Goal: Task Accomplishment & Management: Use online tool/utility

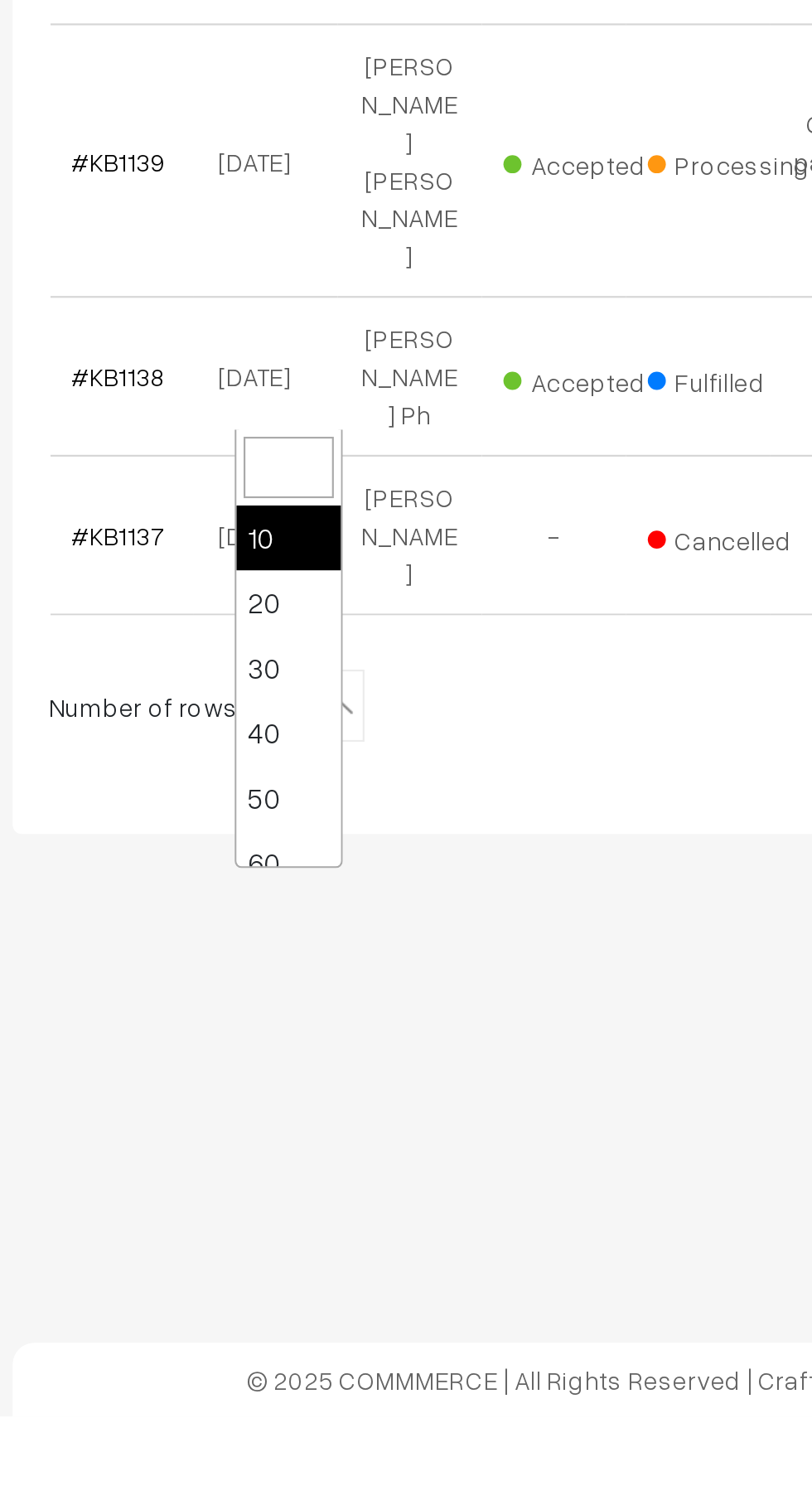
scroll to position [132, 0]
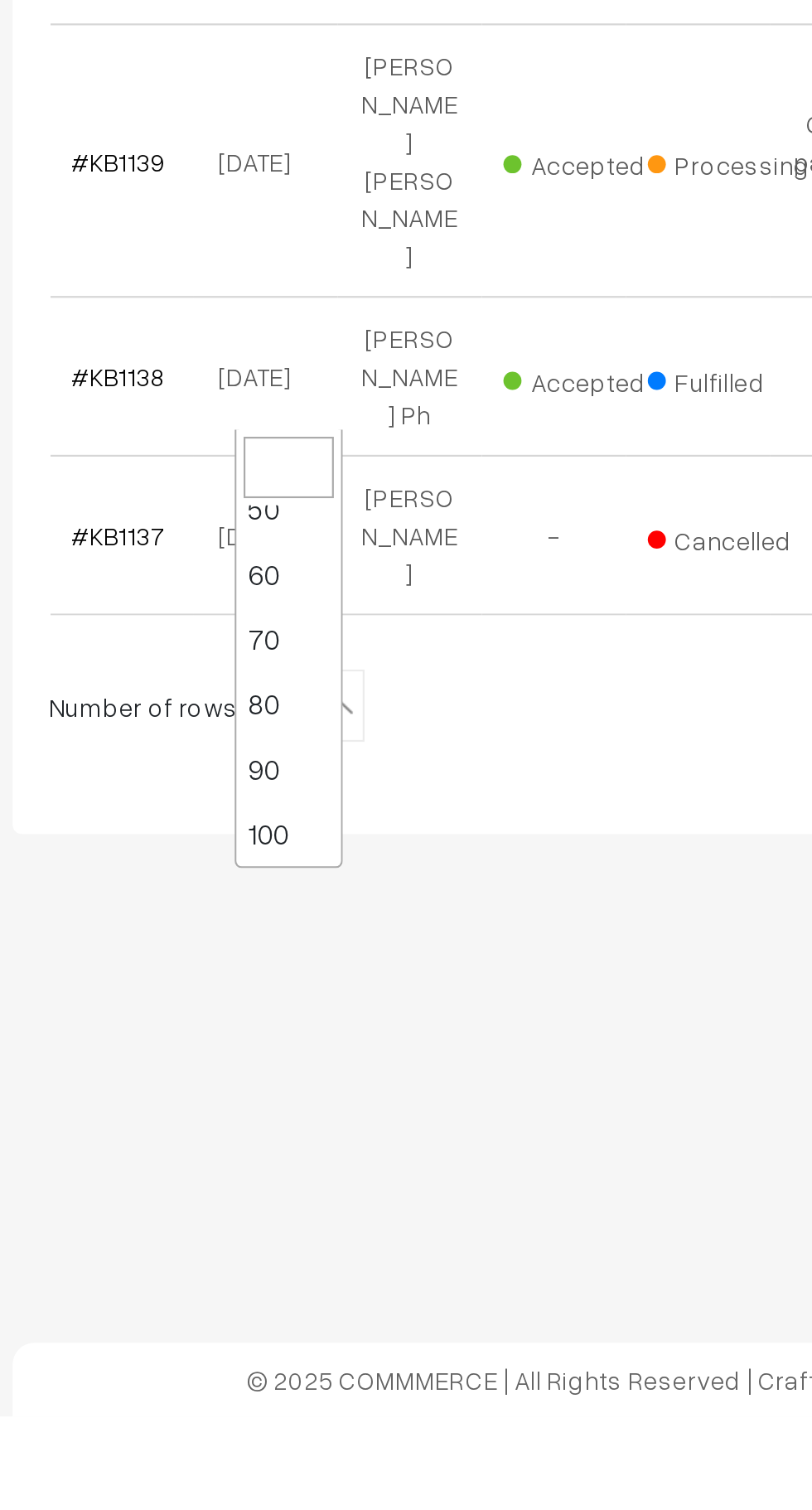
select select "100"
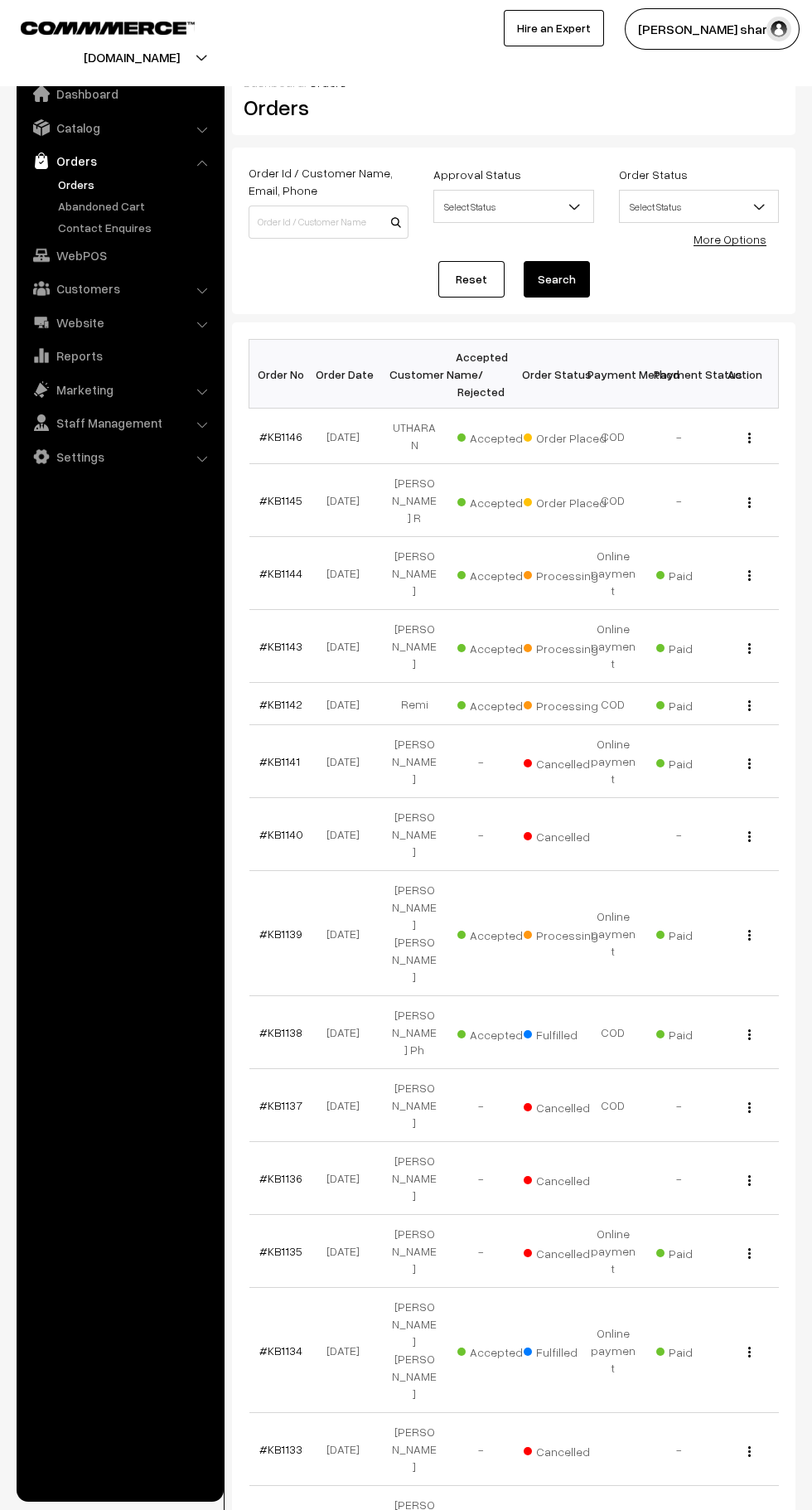
scroll to position [2, 0]
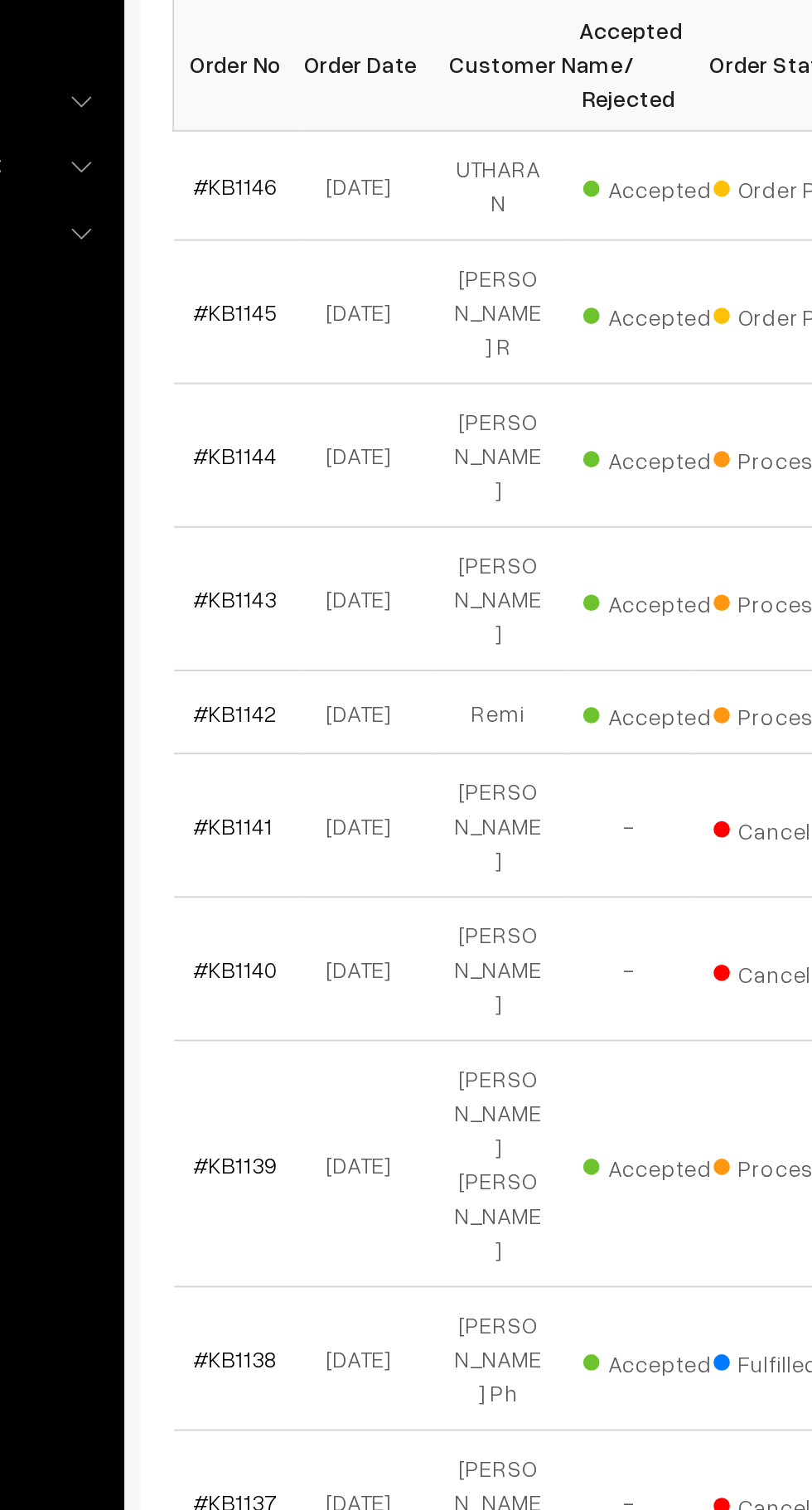
click at [275, 696] on link "#KB1142" at bounding box center [281, 702] width 43 height 14
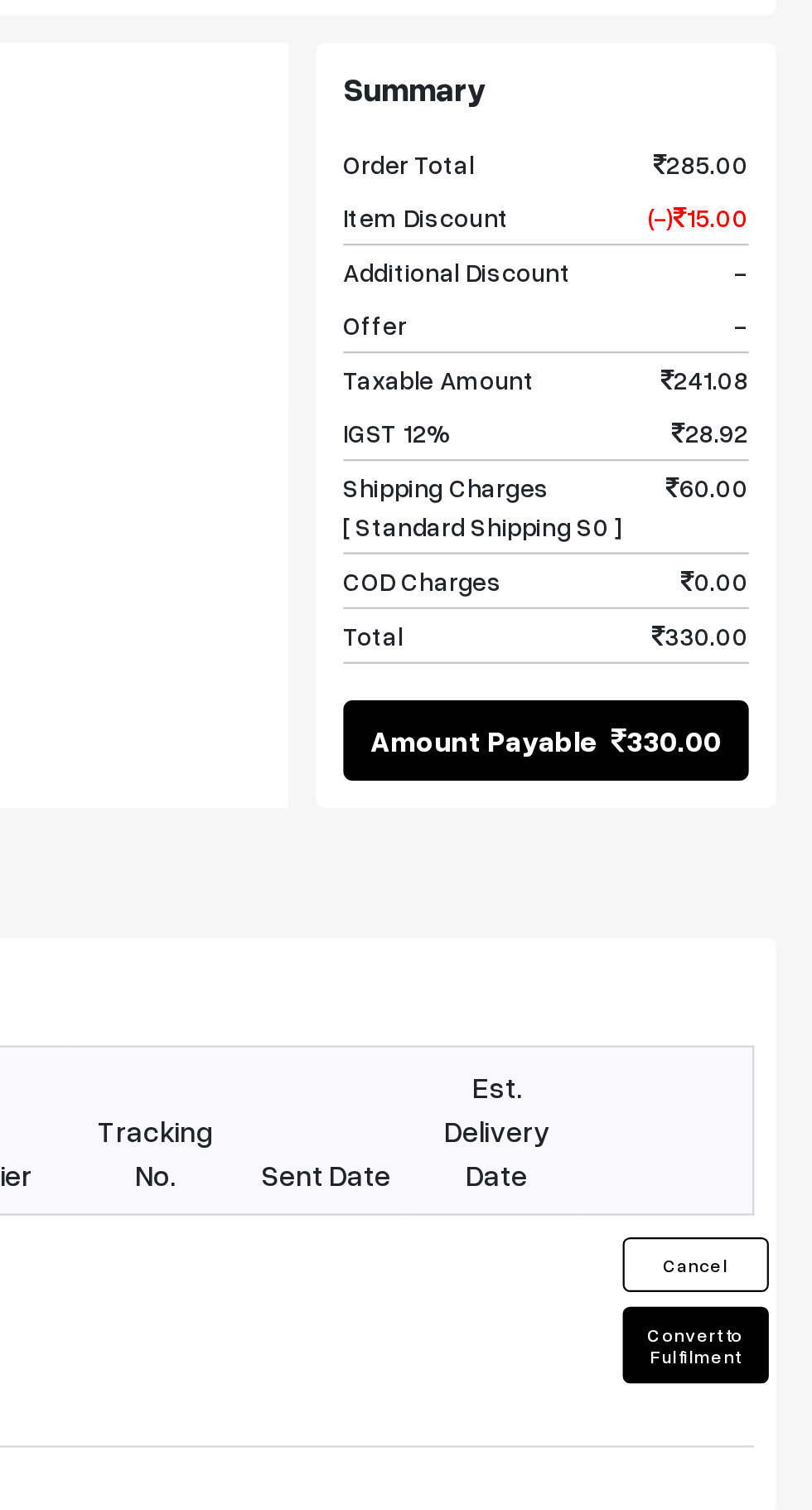
scroll to position [438, 0]
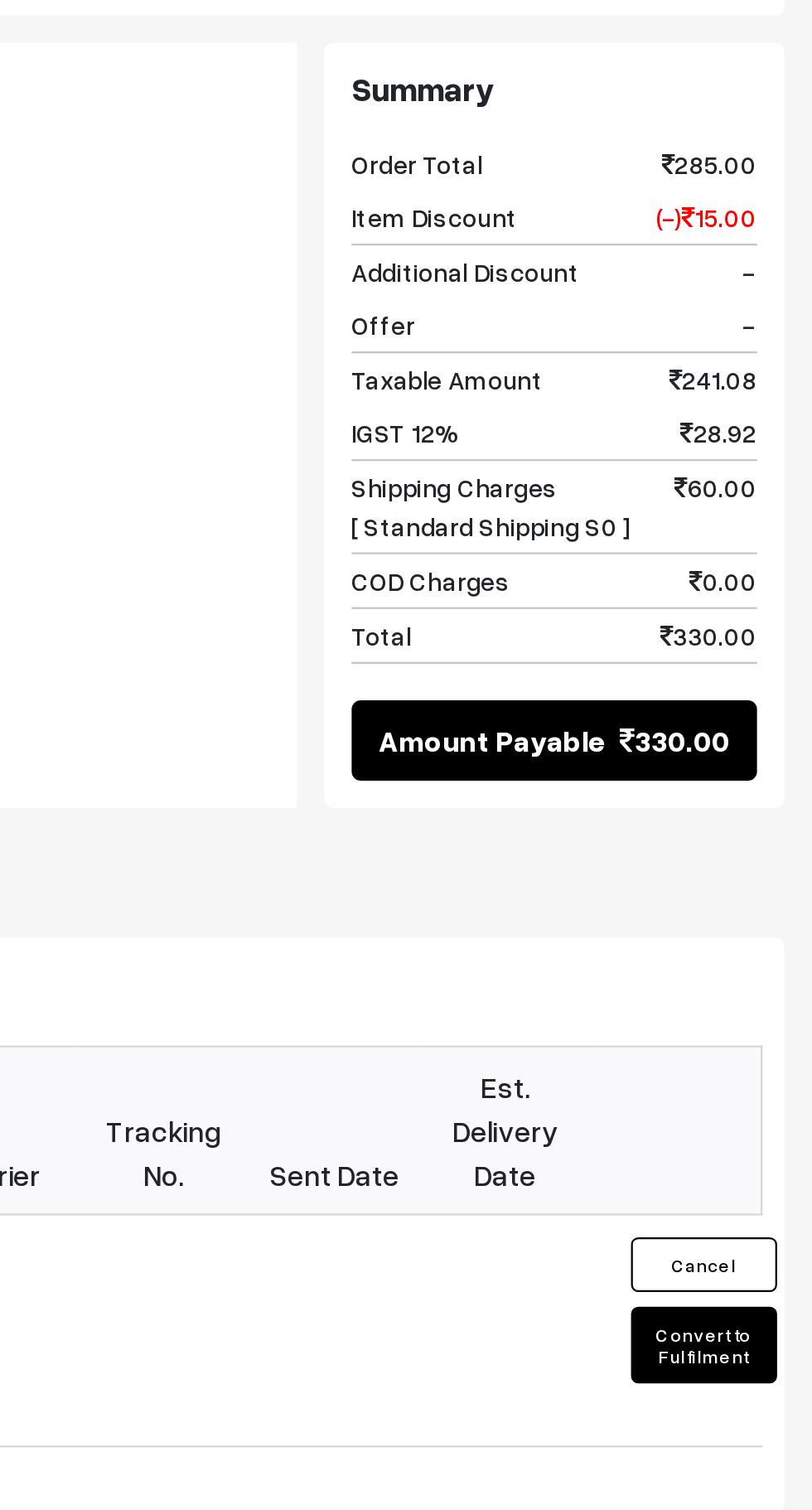
click at [758, 1215] on button "Convert to Fulfilment" at bounding box center [760, 1233] width 67 height 35
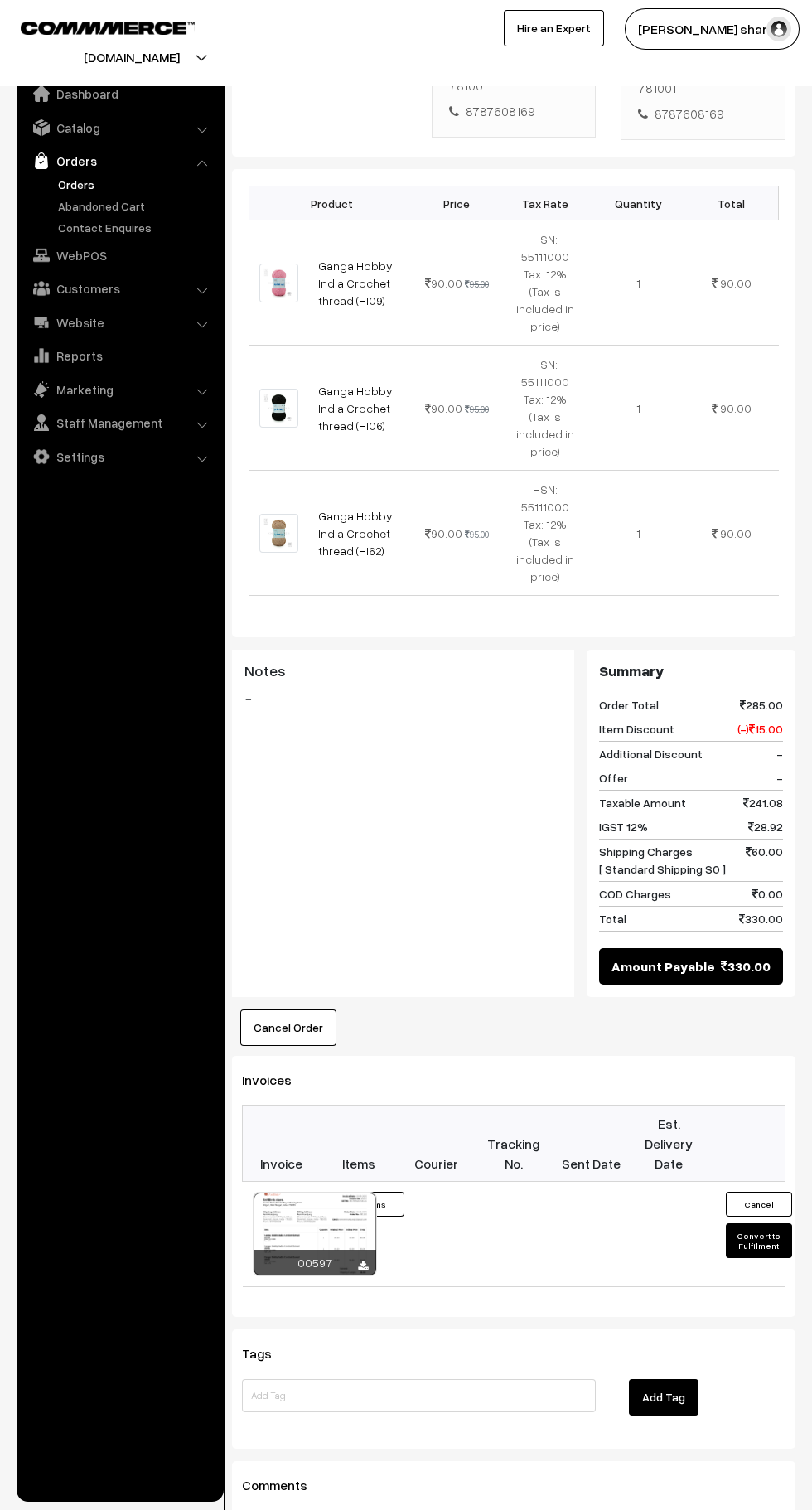
scroll to position [478, 0]
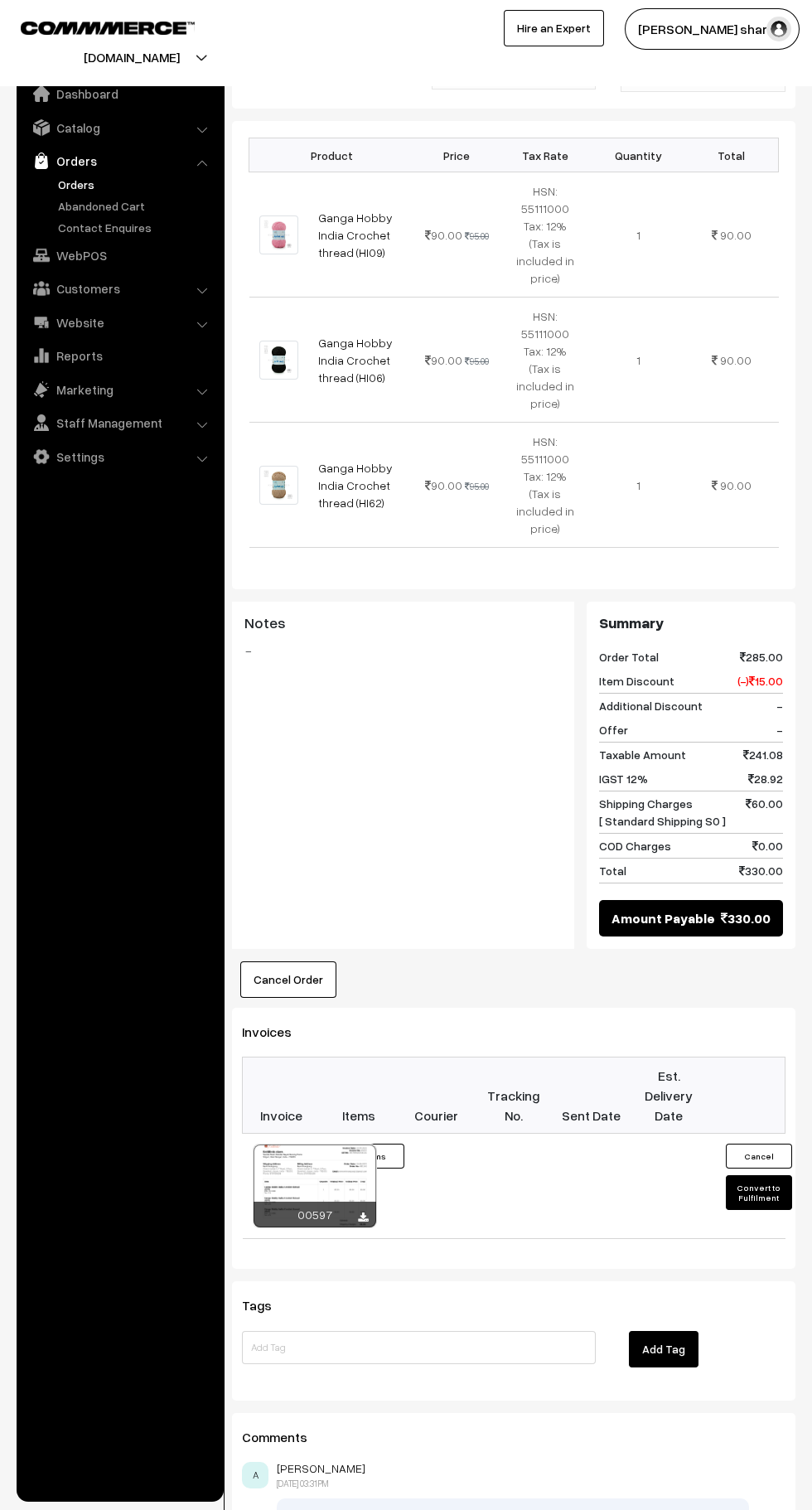
click at [768, 1176] on button "Convert to Fulfilment" at bounding box center [760, 1193] width 67 height 35
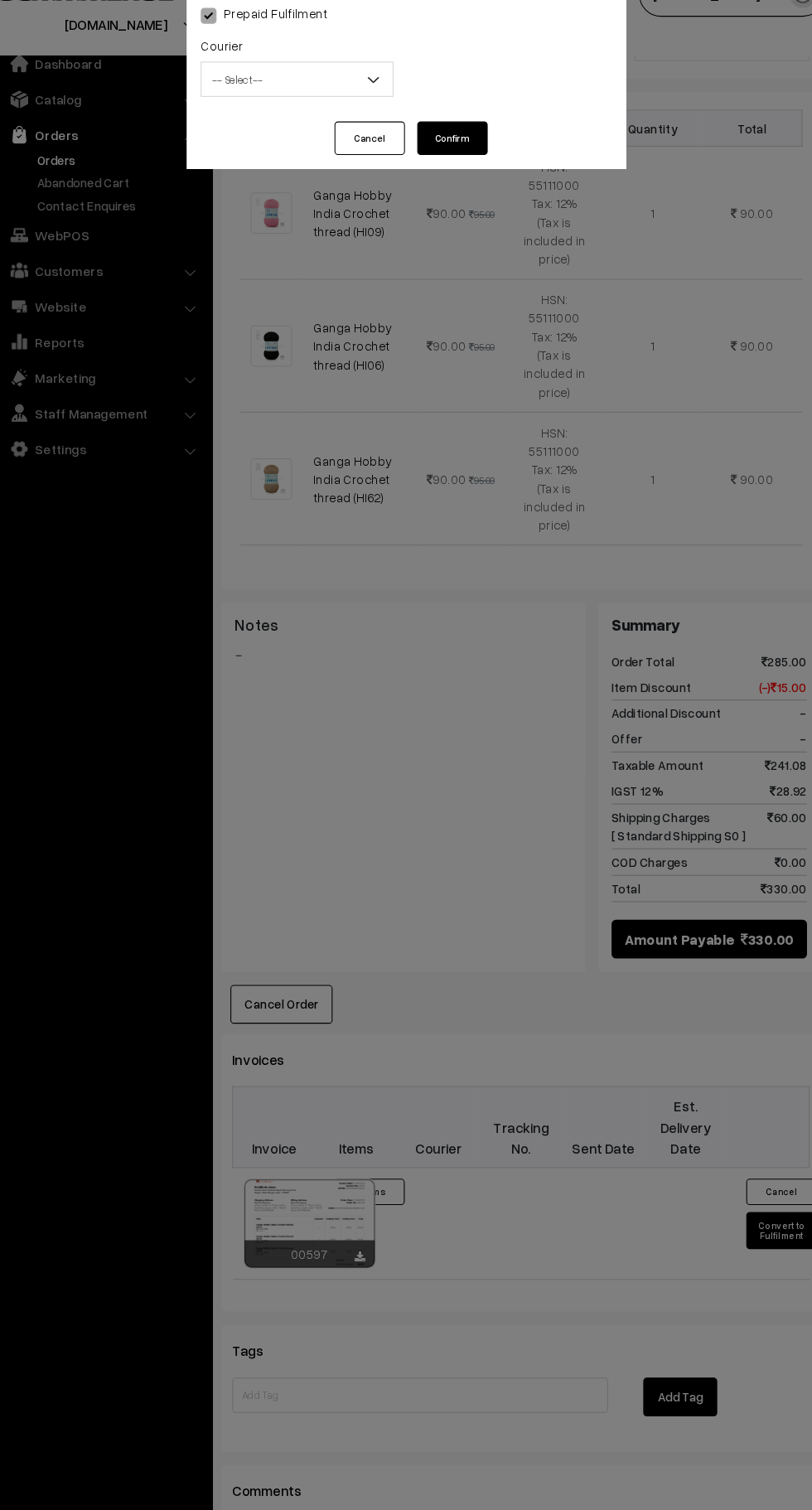
click at [359, 176] on button "Cancel" at bounding box center [371, 164] width 67 height 32
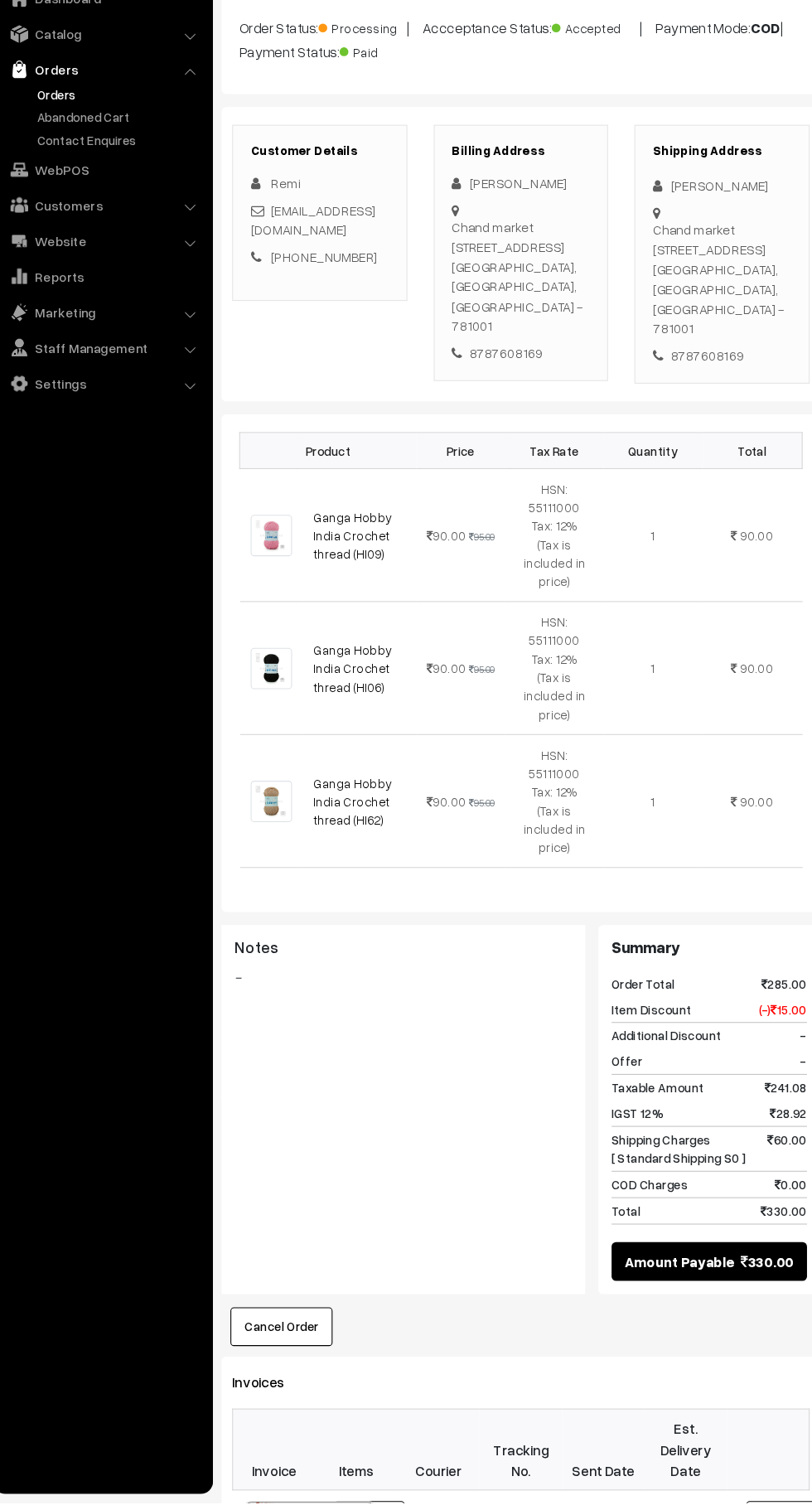
scroll to position [438, 0]
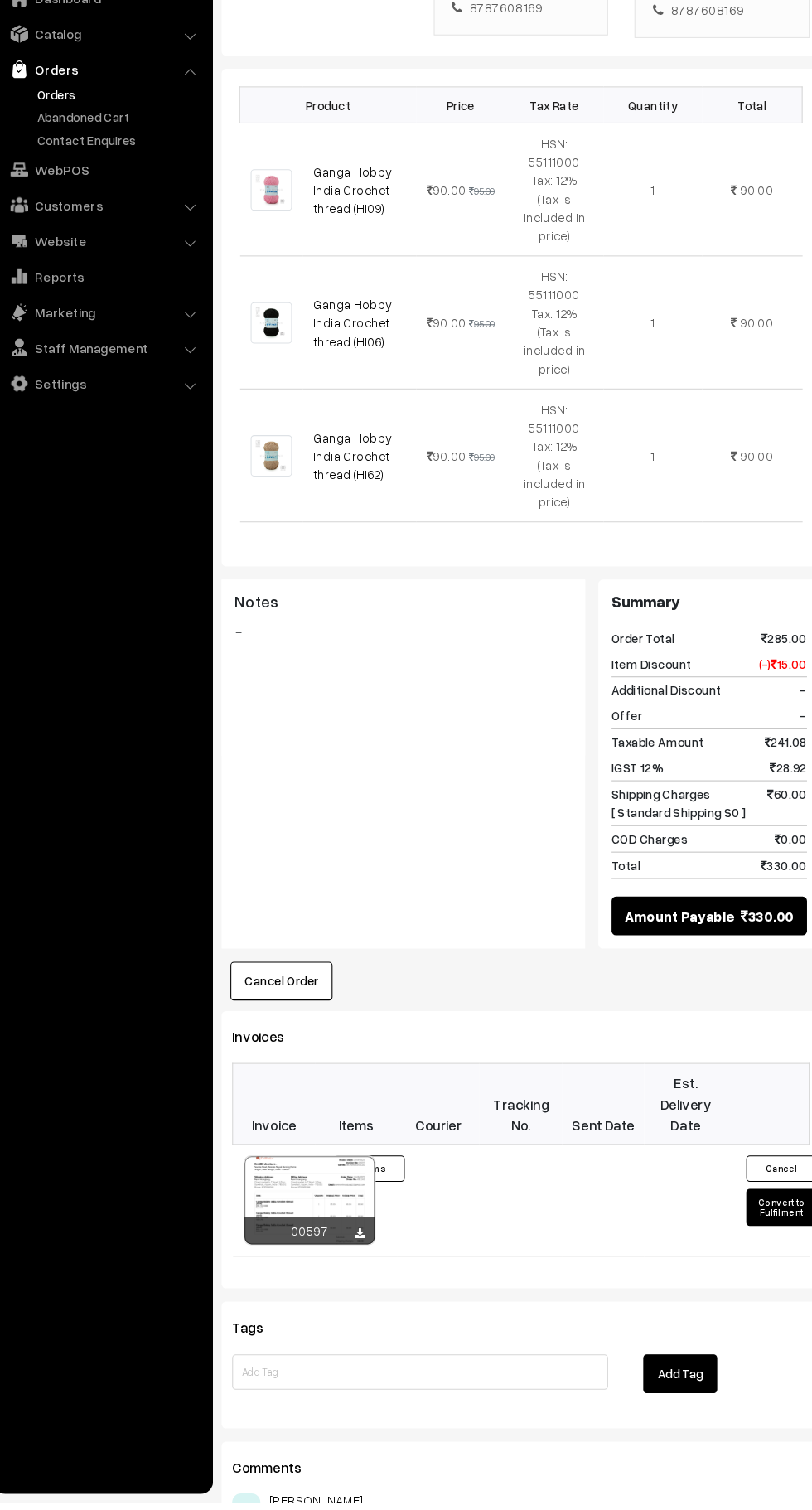
click at [755, 1215] on button "Convert to Fulfilment" at bounding box center [760, 1233] width 67 height 35
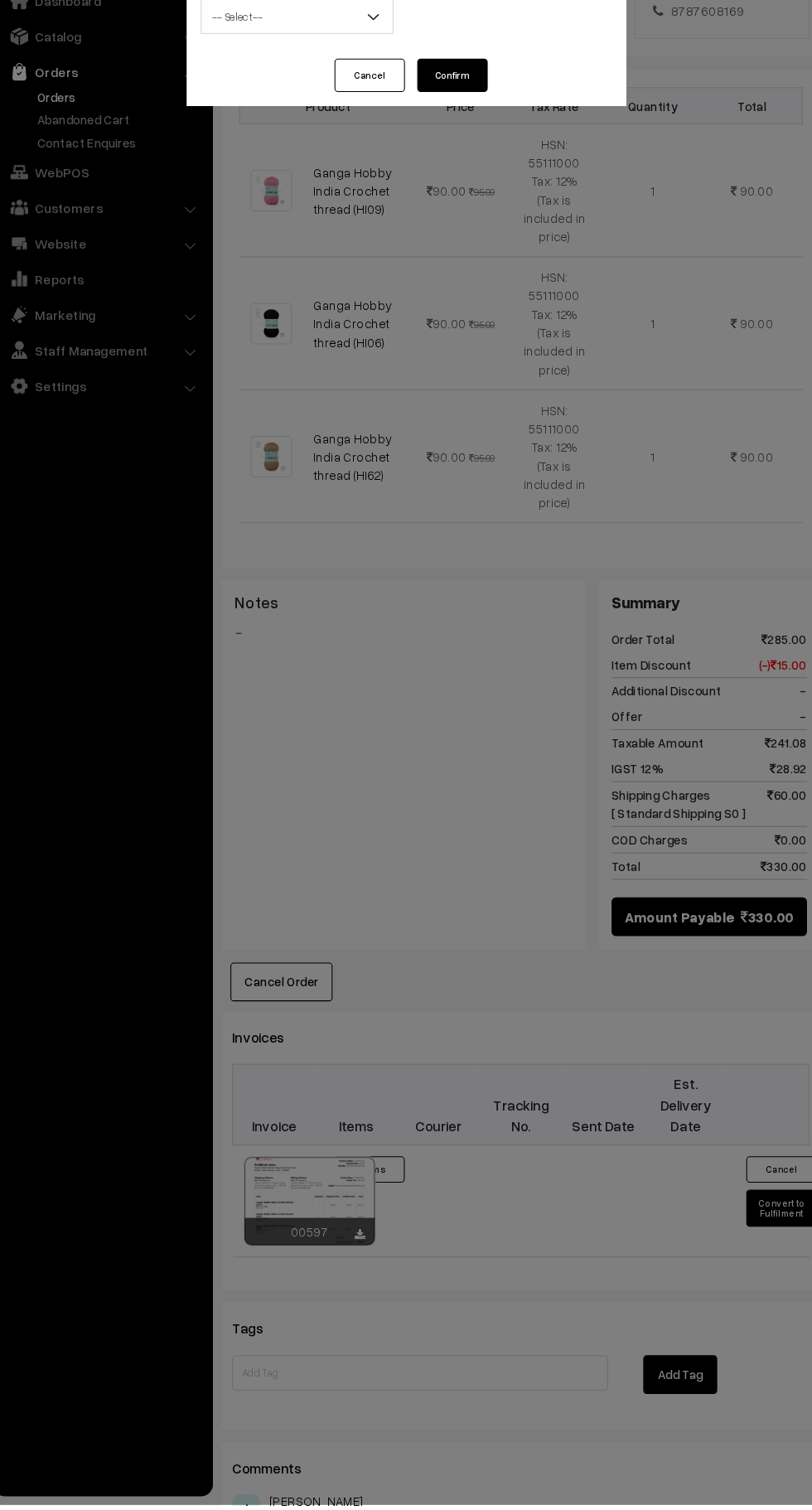
scroll to position [446, 0]
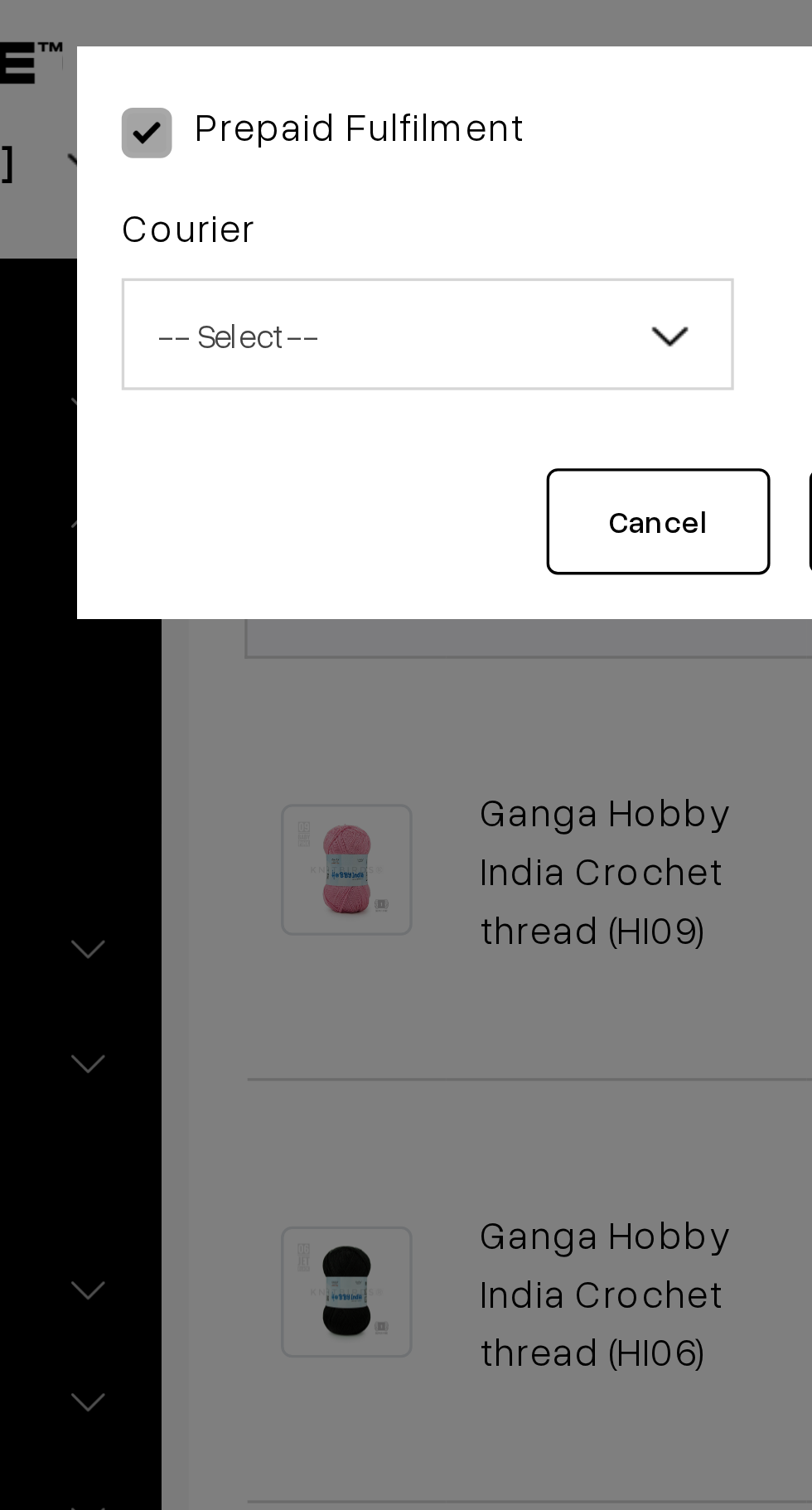
click at [344, 104] on span "-- Select --" at bounding box center [303, 109] width 180 height 29
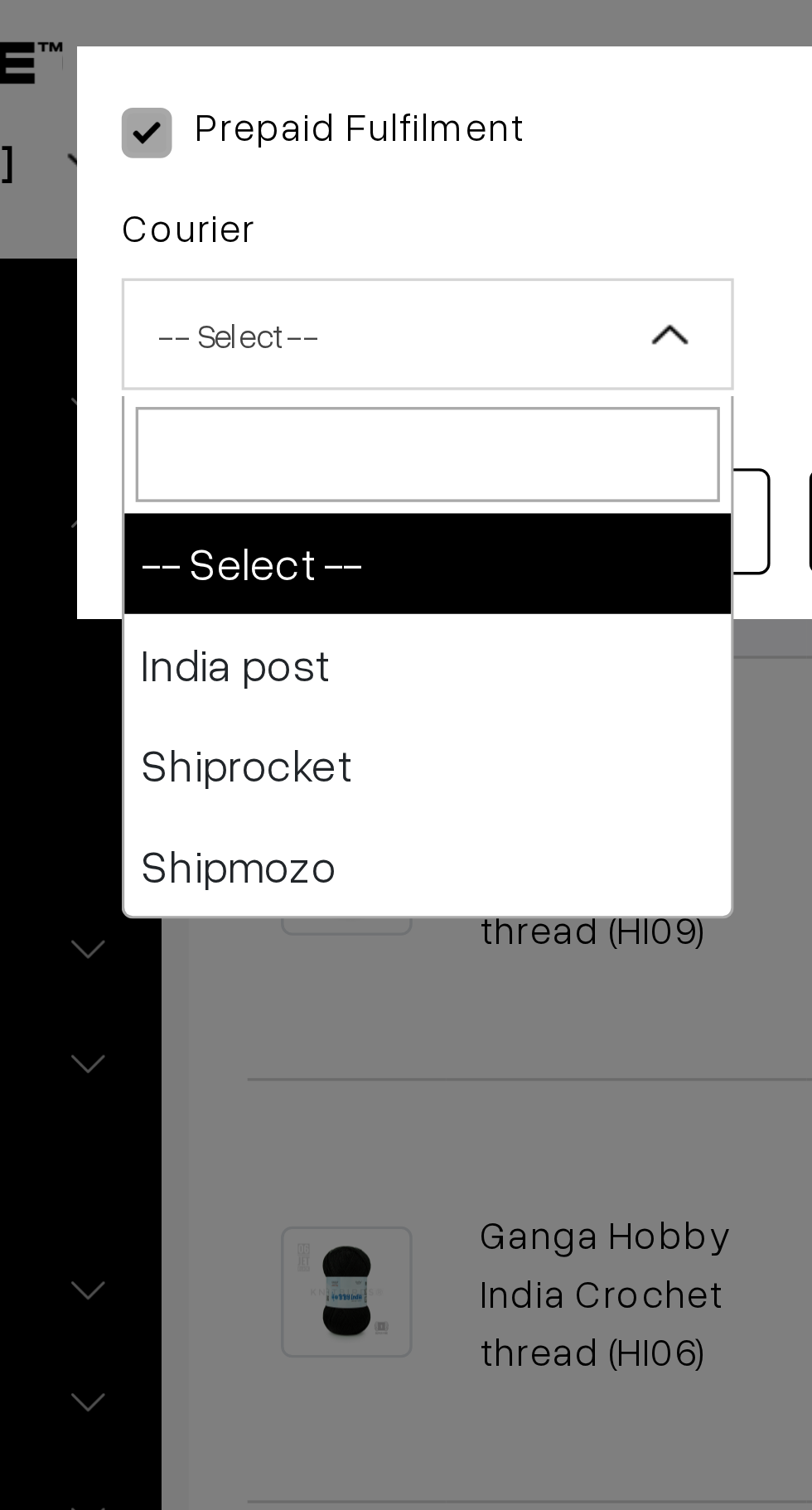
select select "1"
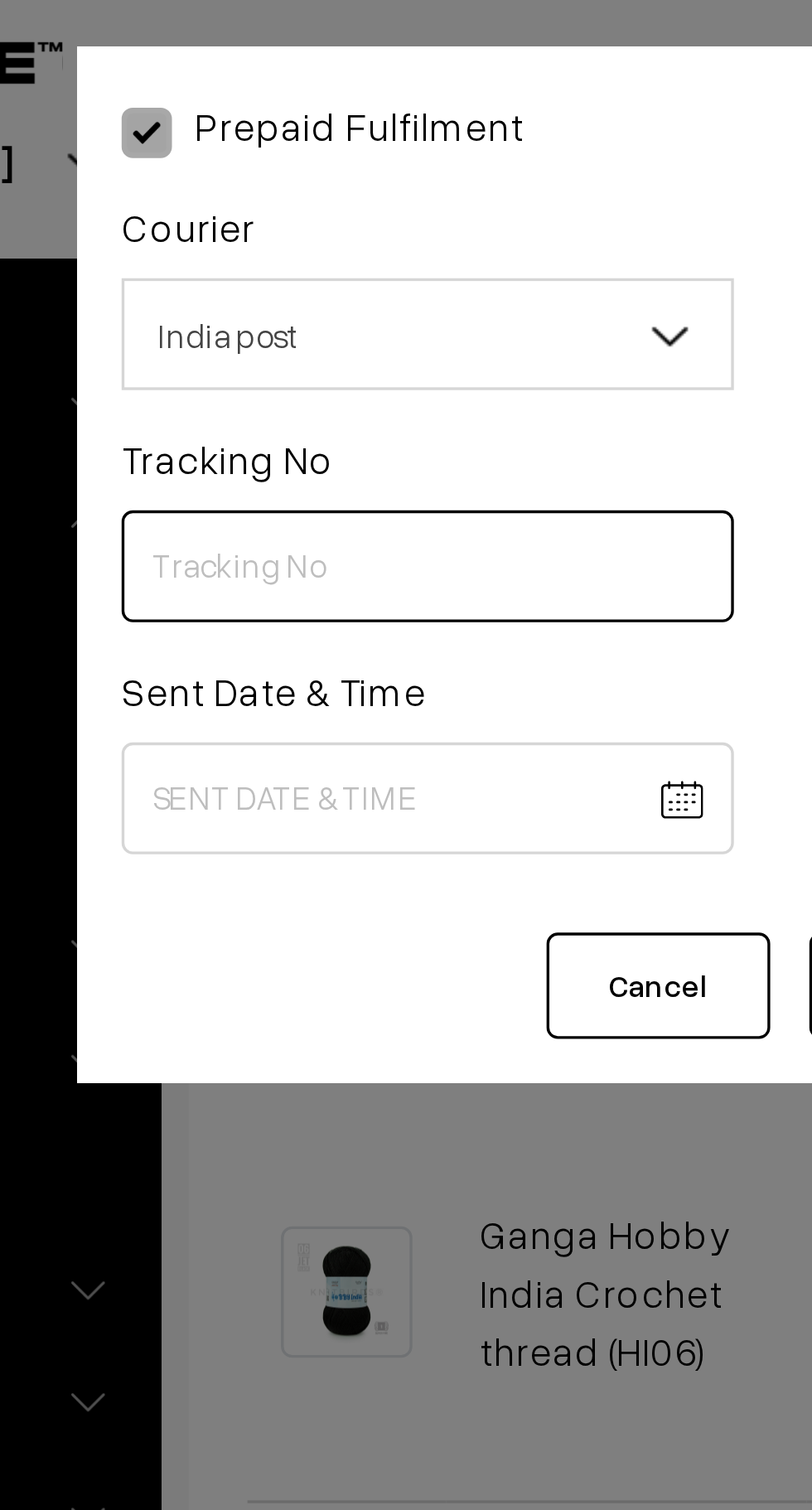
click at [277, 181] on input "text" at bounding box center [303, 177] width 181 height 33
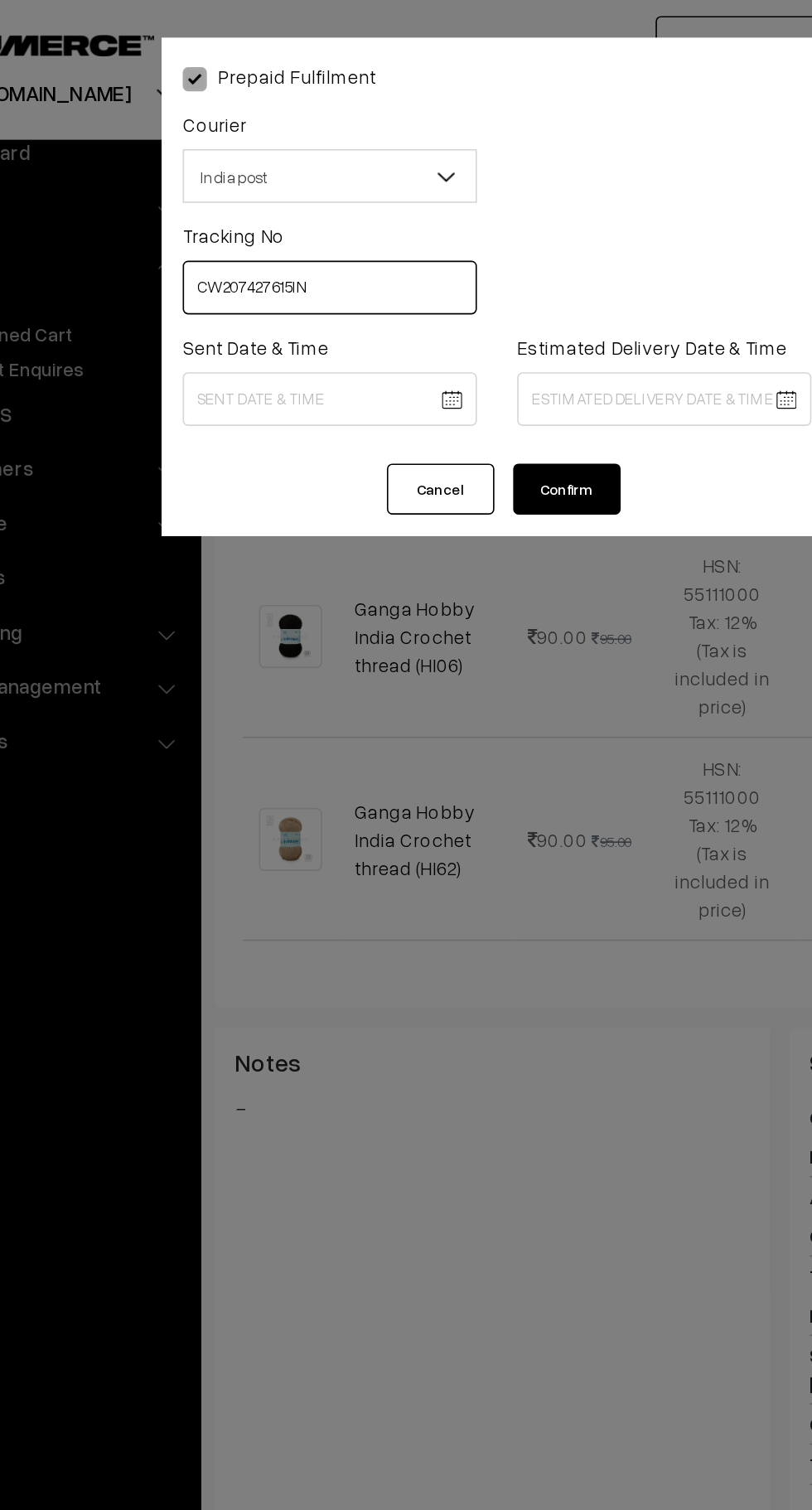
type input "CW207427615IN"
click at [336, 240] on body "Thank you for showing interest. Our team will call you shortly. Close knitbirds…" at bounding box center [406, 638] width 812 height 2168
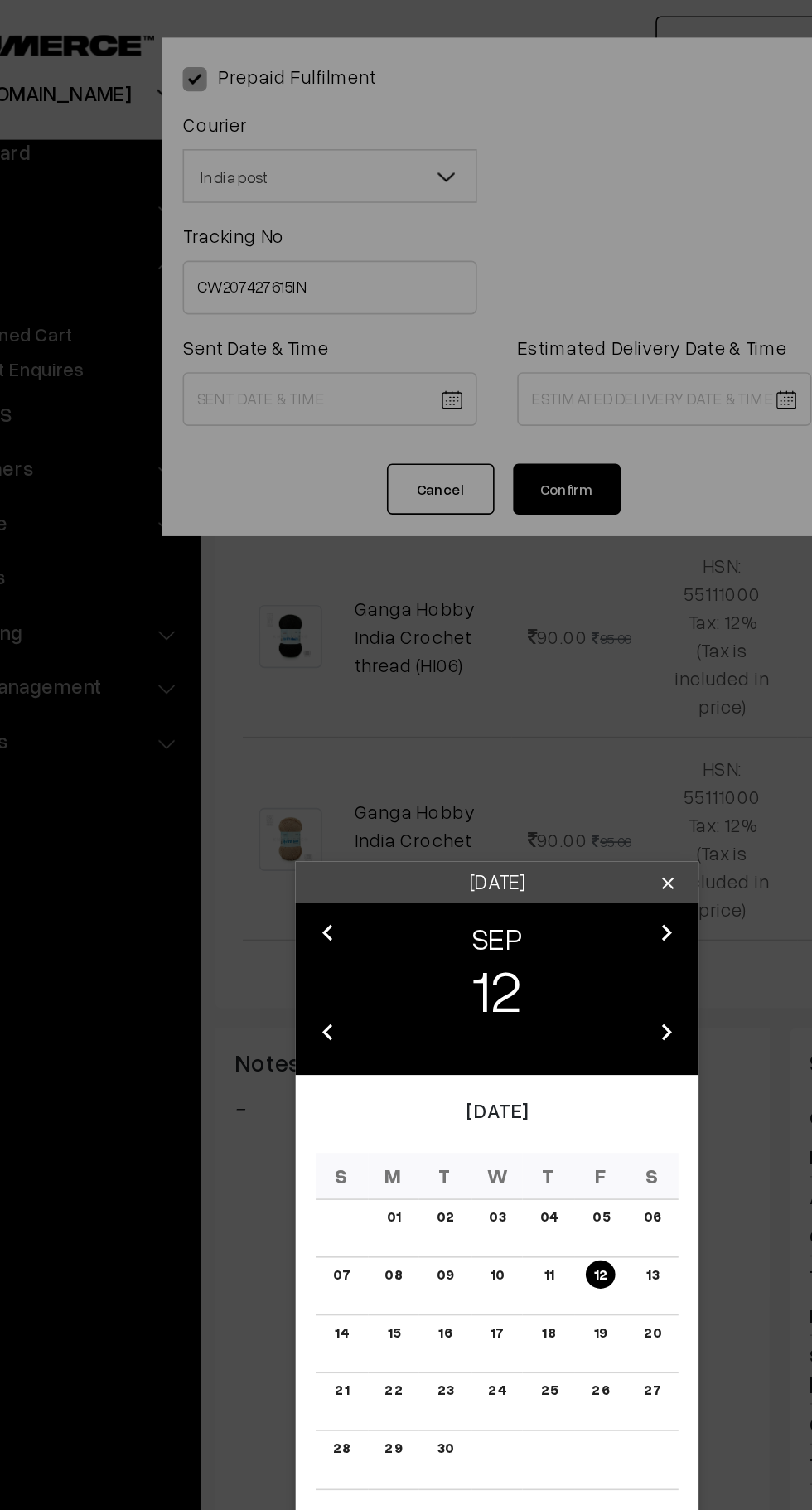
scroll to position [438, 0]
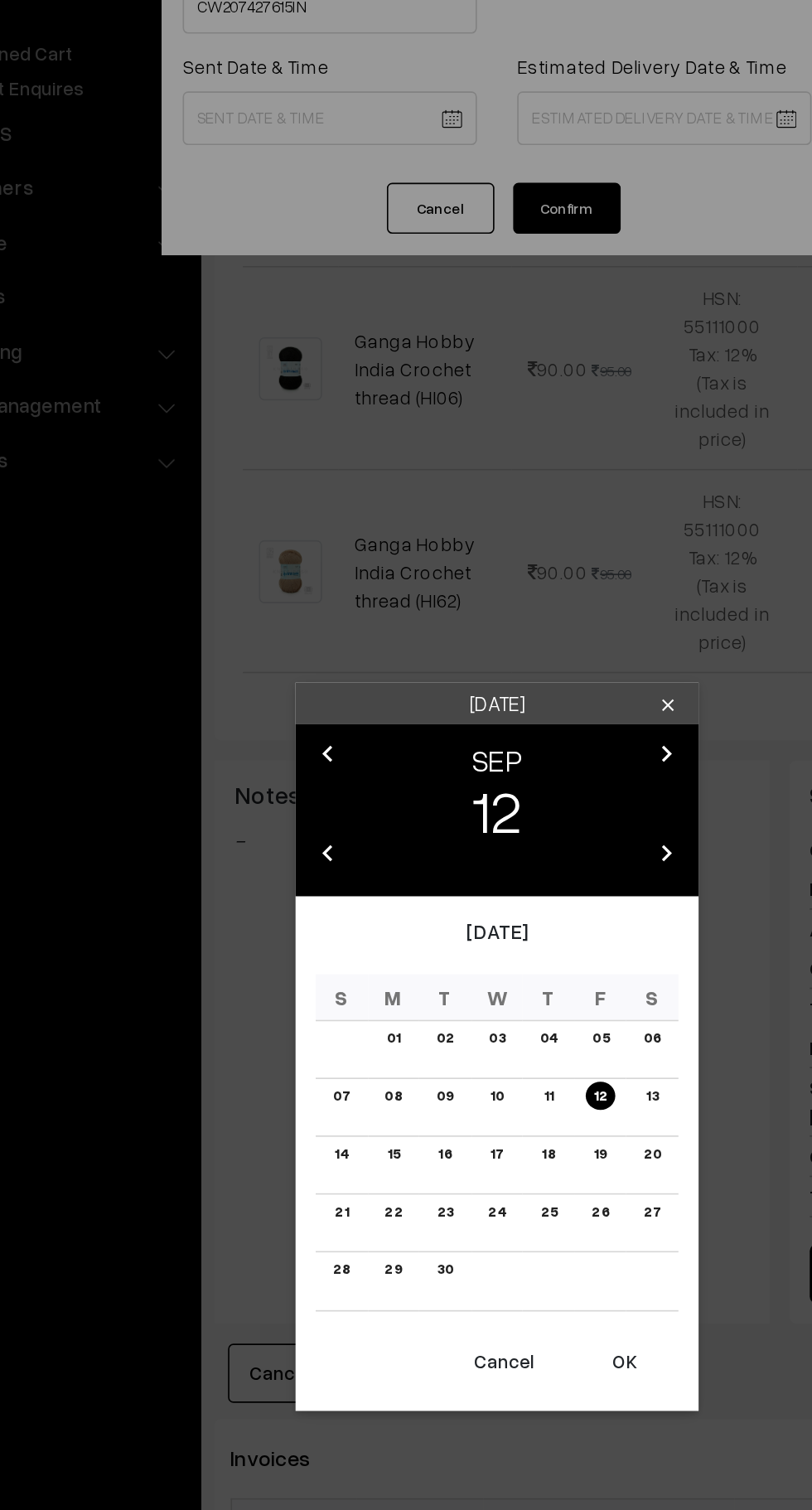
click at [498, 1023] on button "OK" at bounding box center [485, 1013] width 67 height 37
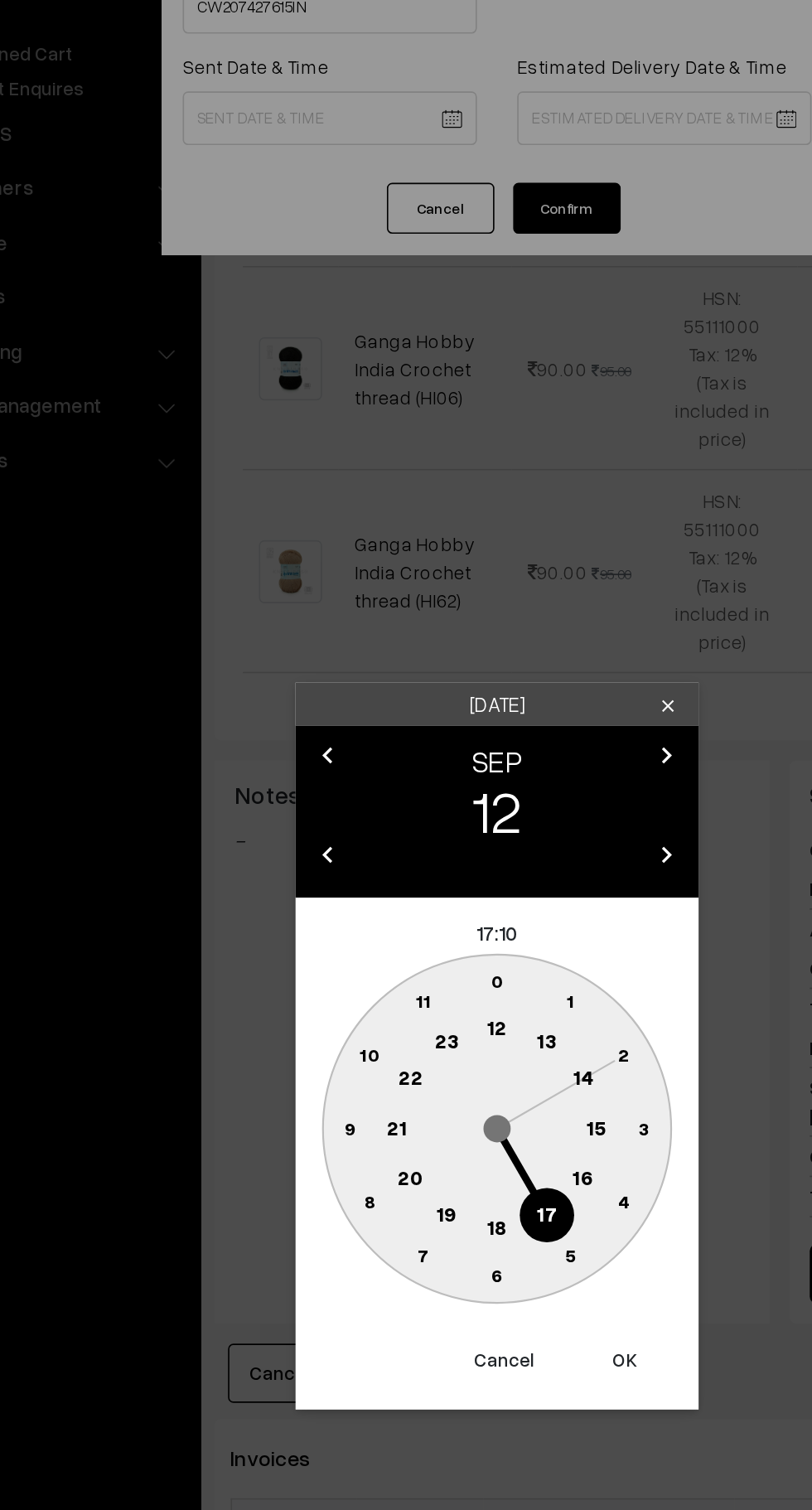
click at [325, 824] on text "10" at bounding box center [328, 823] width 12 height 14
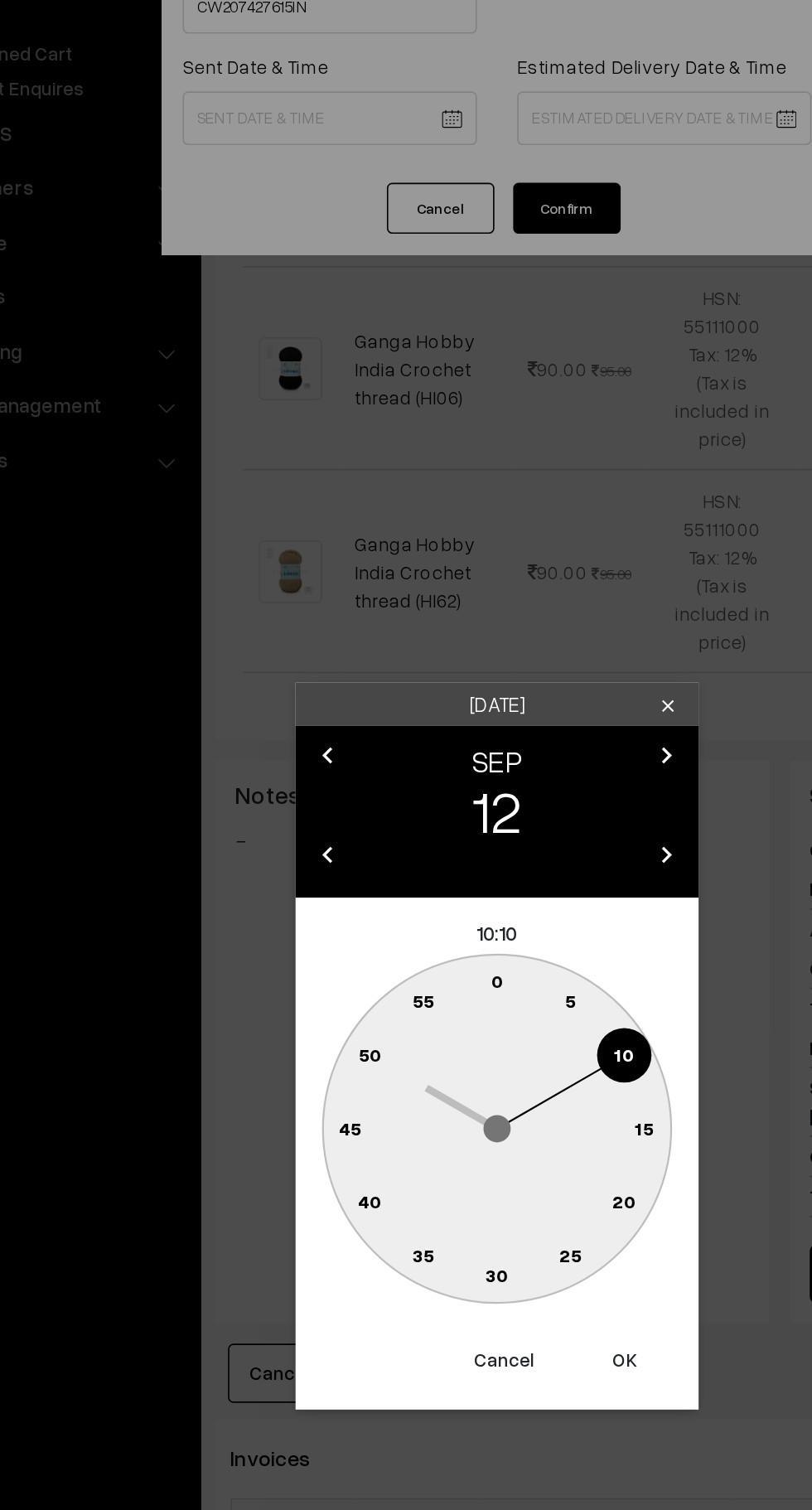
click at [405, 771] on text "0" at bounding box center [406, 778] width 7 height 14
type input "12-09-2025 10:00"
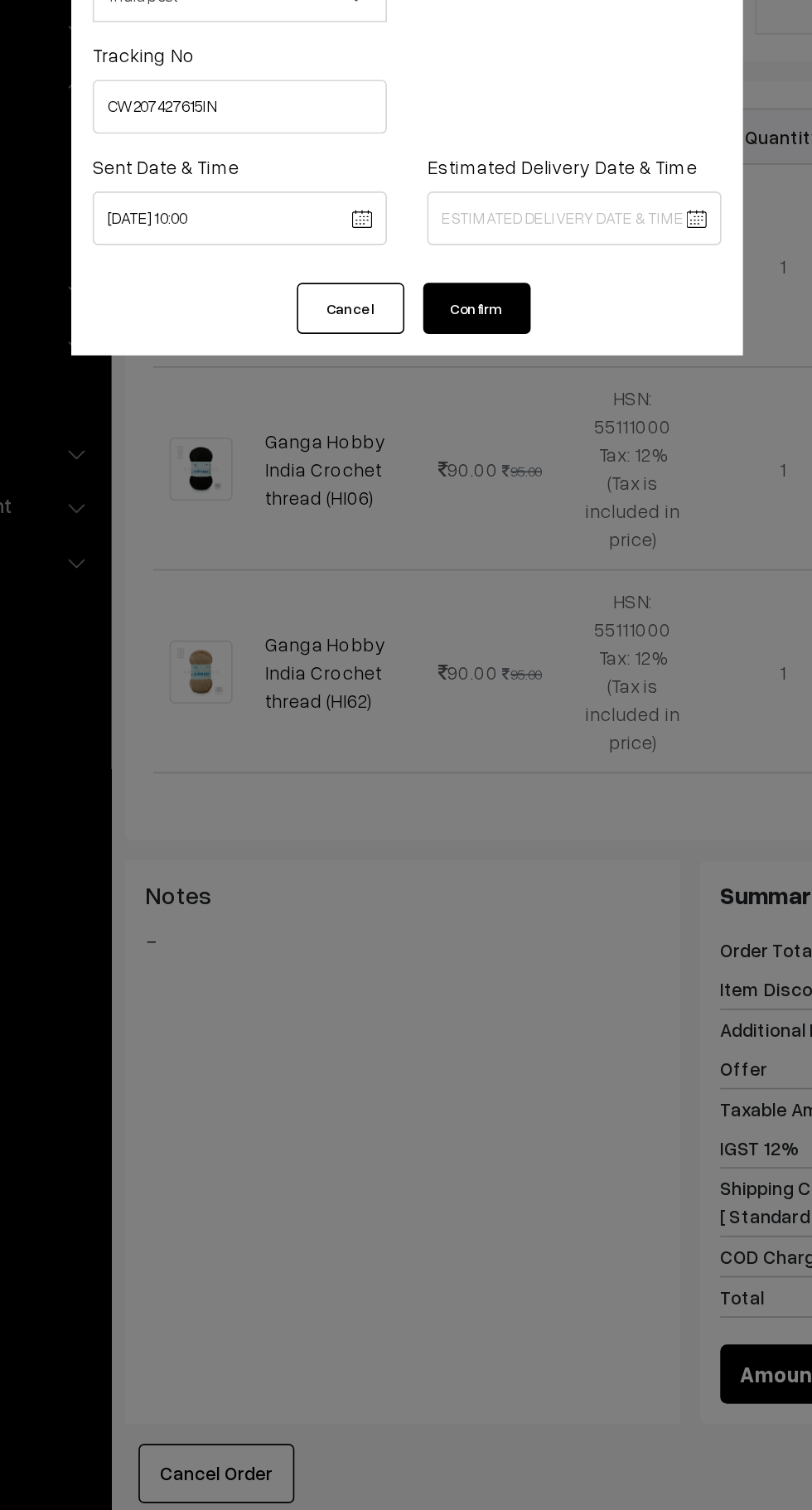
click at [507, 250] on body "Thank you for showing interest. Our team will call you shortly. Close knitbirds…" at bounding box center [406, 646] width 812 height 2168
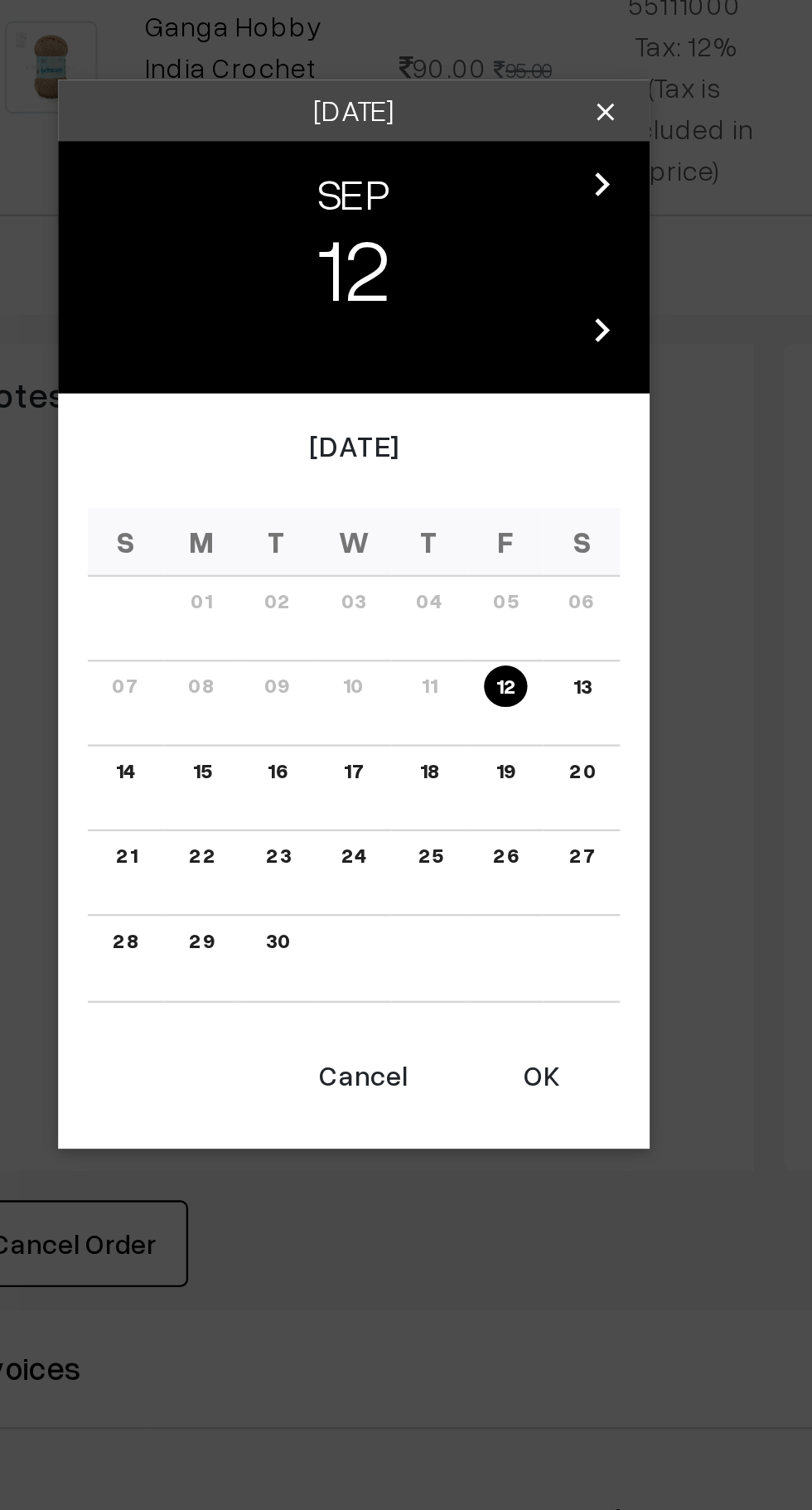
click at [468, 821] on link "19" at bounding box center [470, 821] width 18 height 17
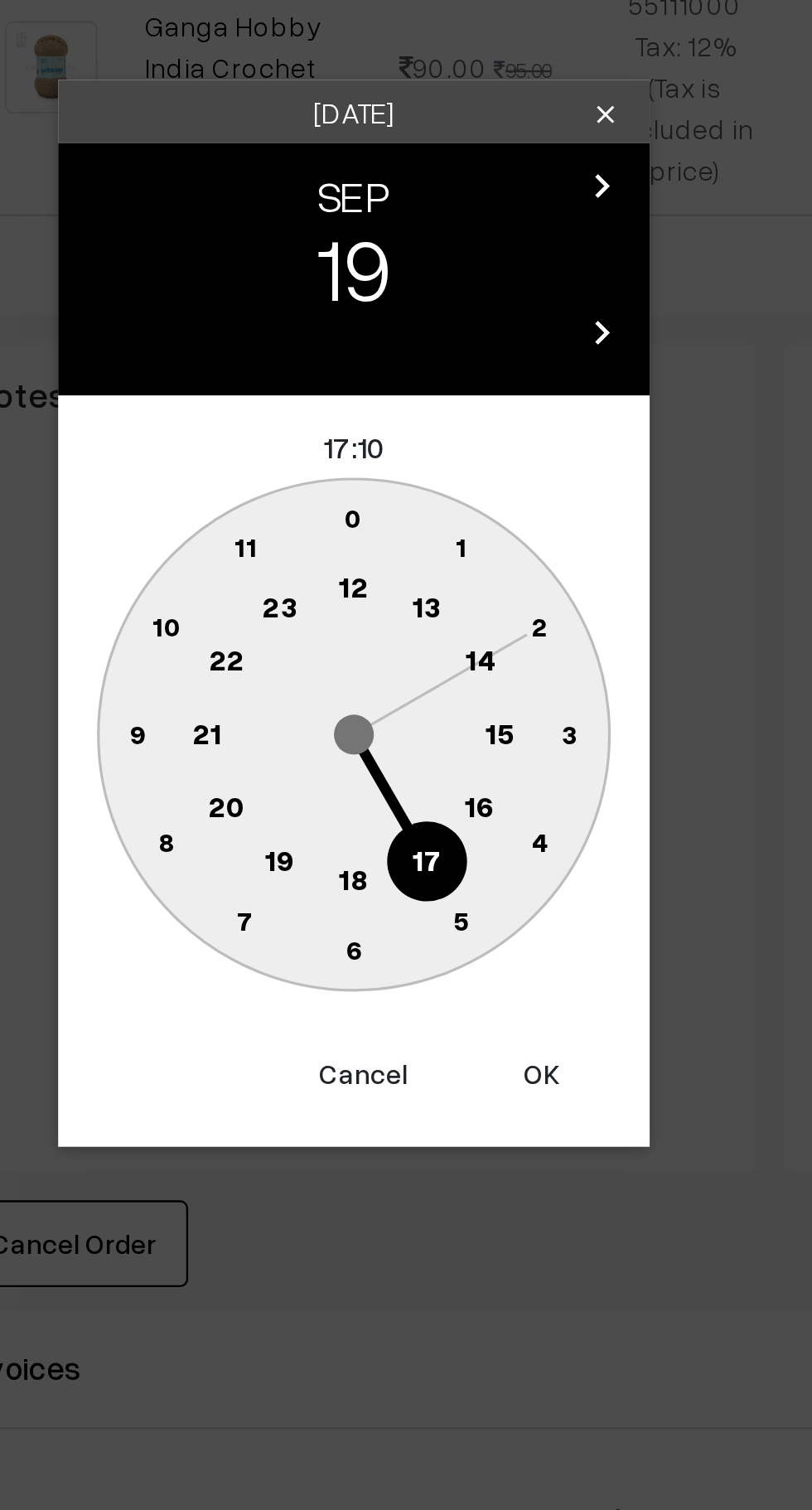
click at [456, 845] on circle at bounding box center [459, 837] width 34 height 34
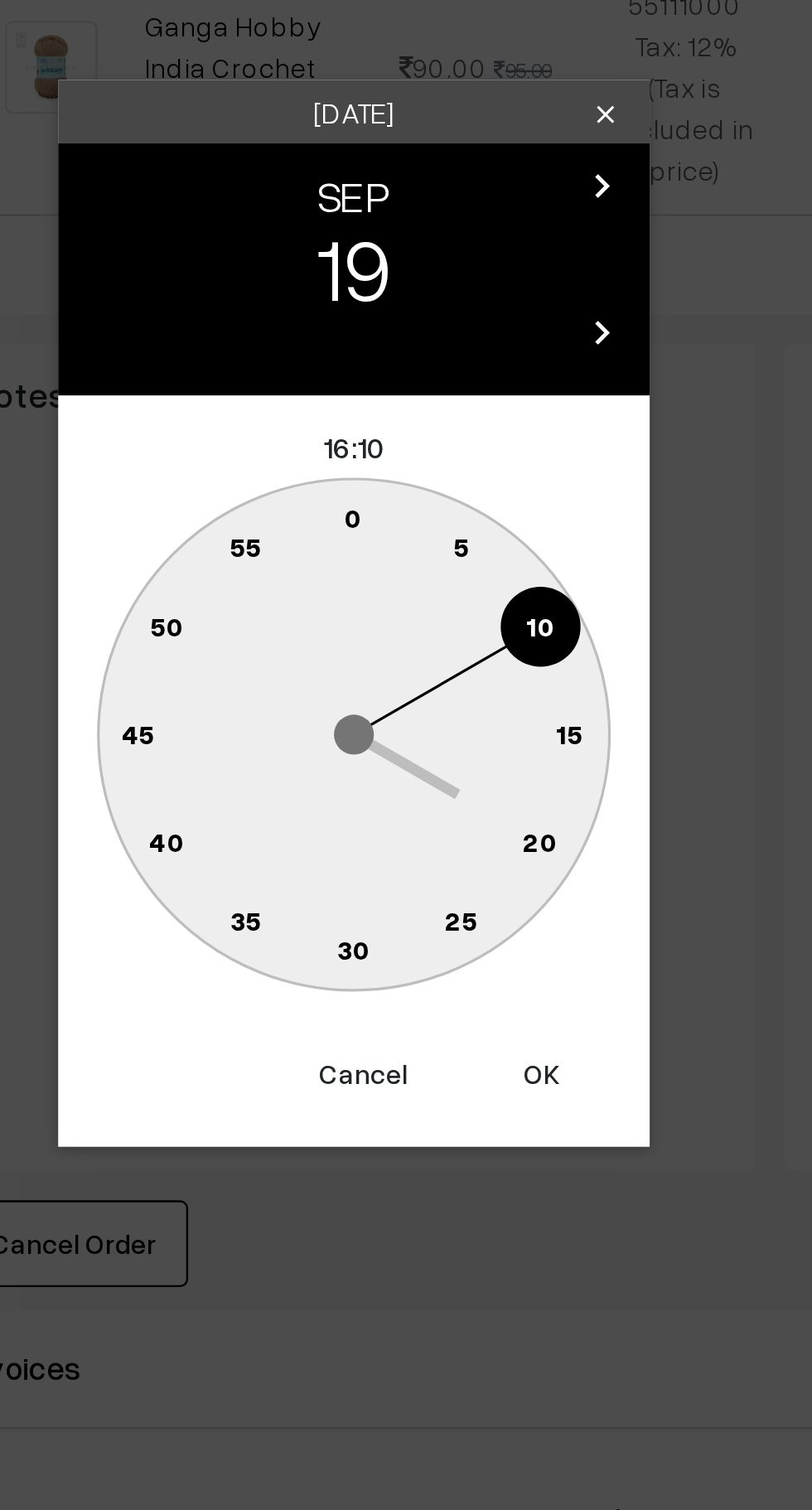
click at [406, 710] on text "0" at bounding box center [406, 715] width 7 height 14
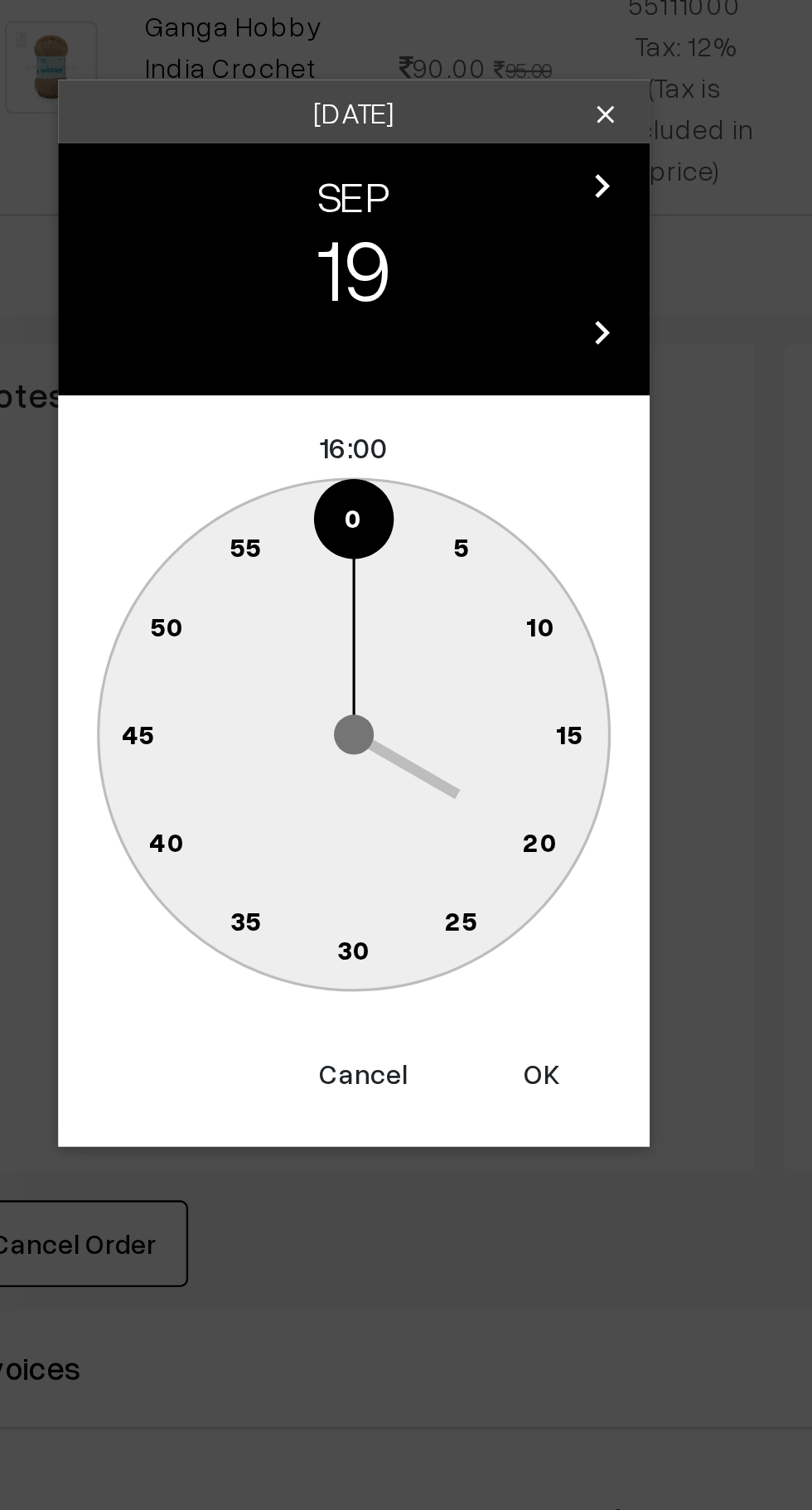
type input "19-09-2025 16:00"
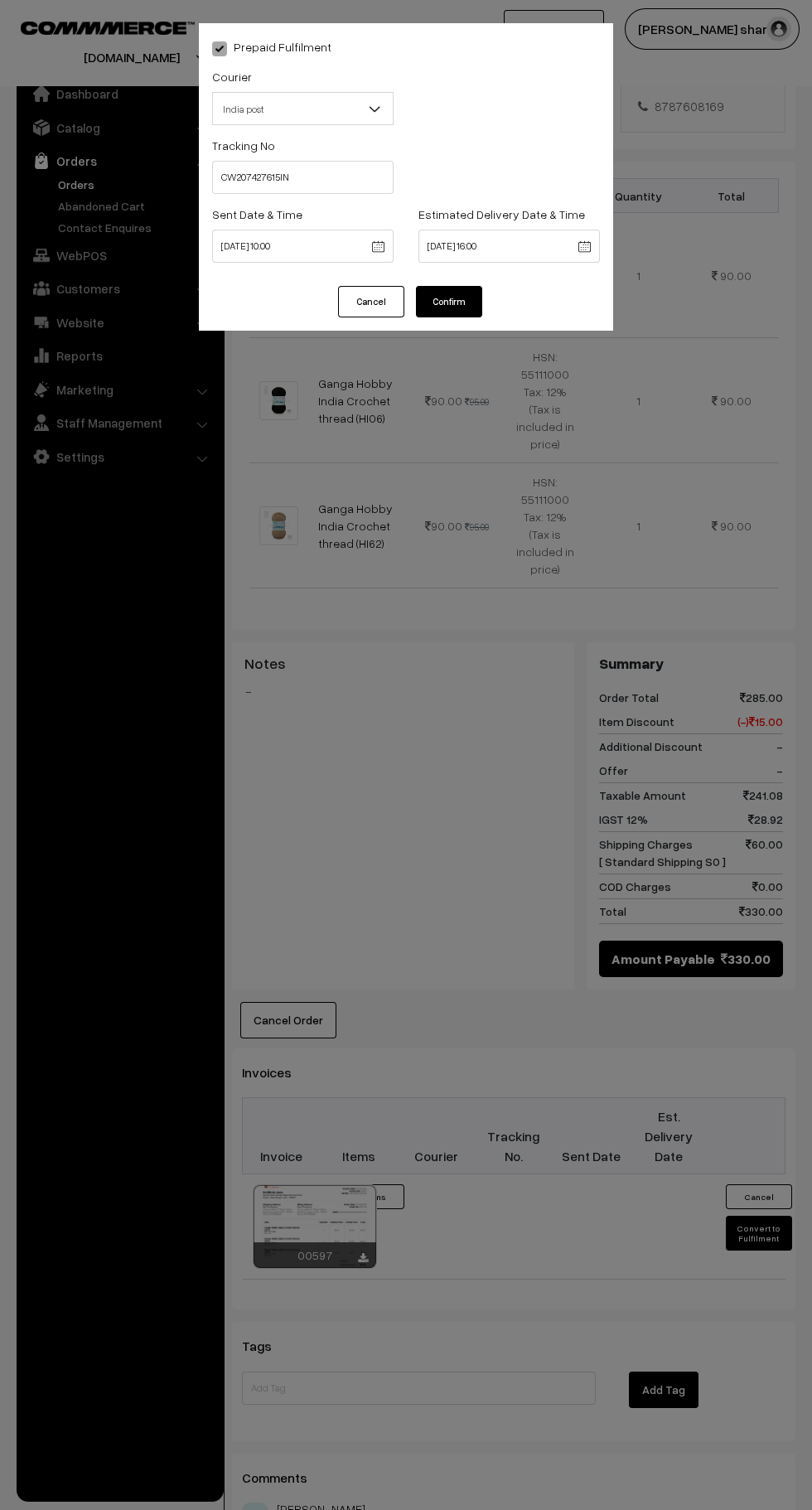
click at [458, 296] on button "Confirm" at bounding box center [449, 302] width 67 height 32
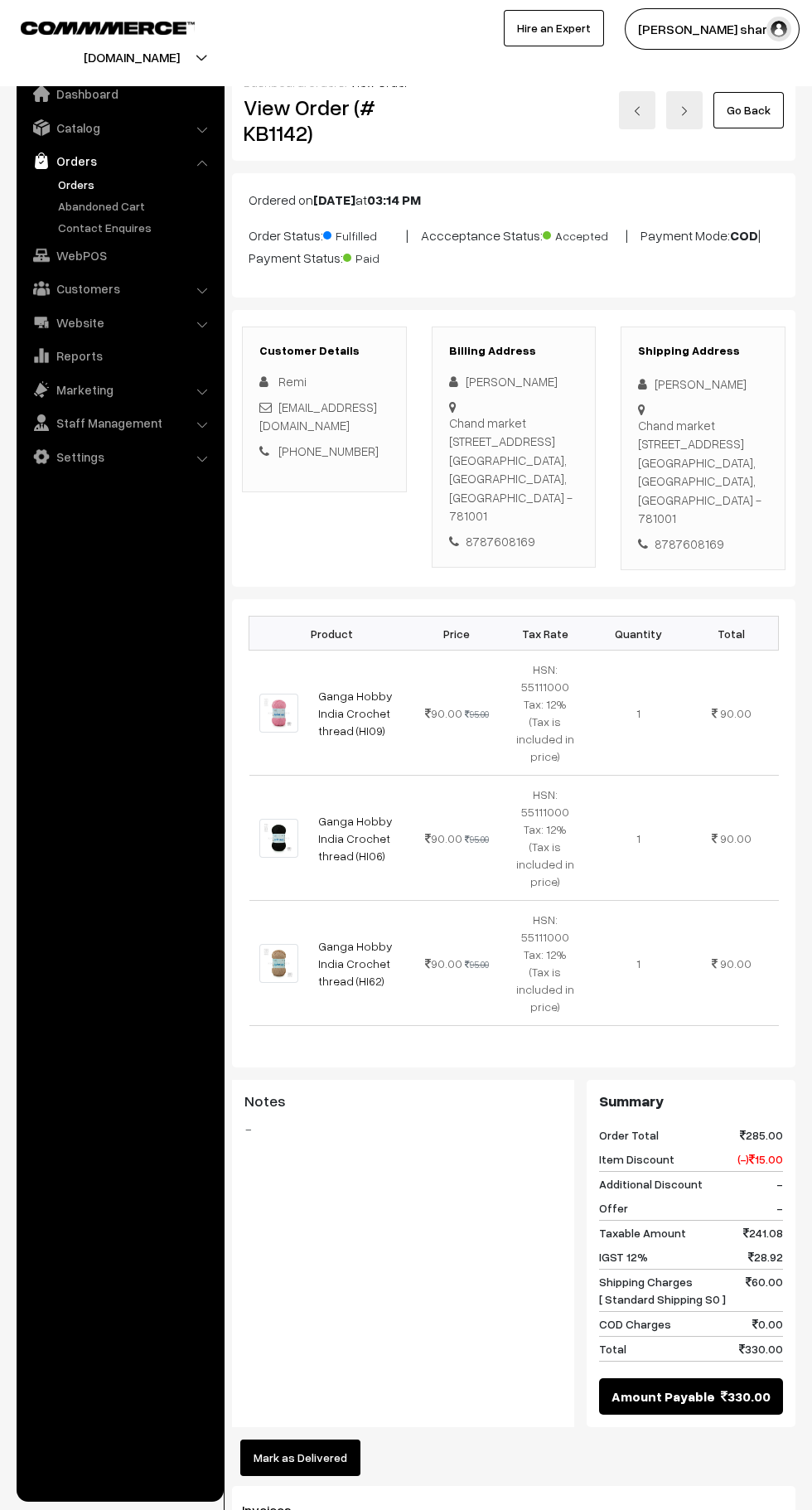
click at [750, 110] on link "Go Back" at bounding box center [749, 111] width 71 height 37
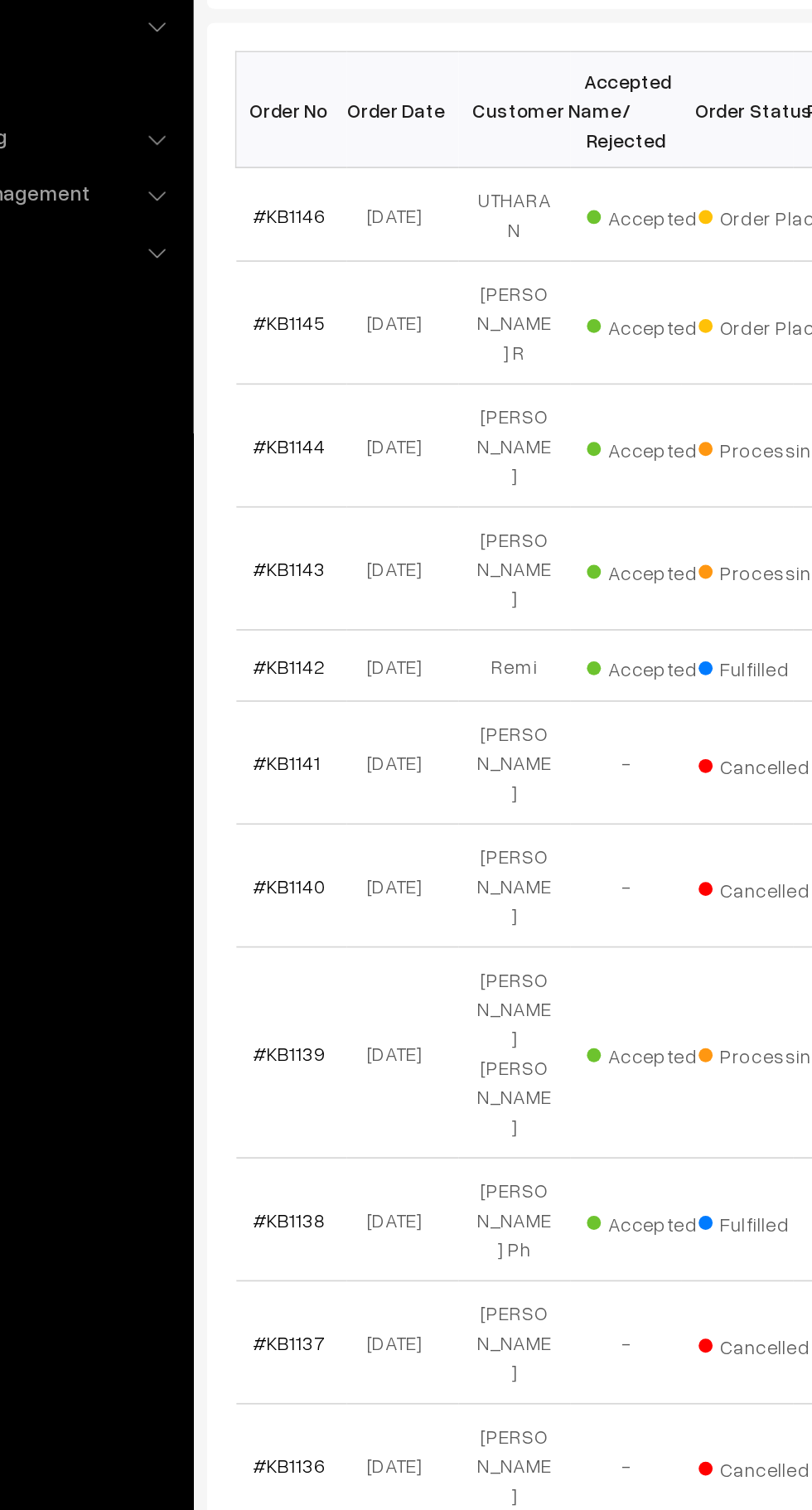
click at [275, 566] on link "#KB1144" at bounding box center [281, 572] width 43 height 14
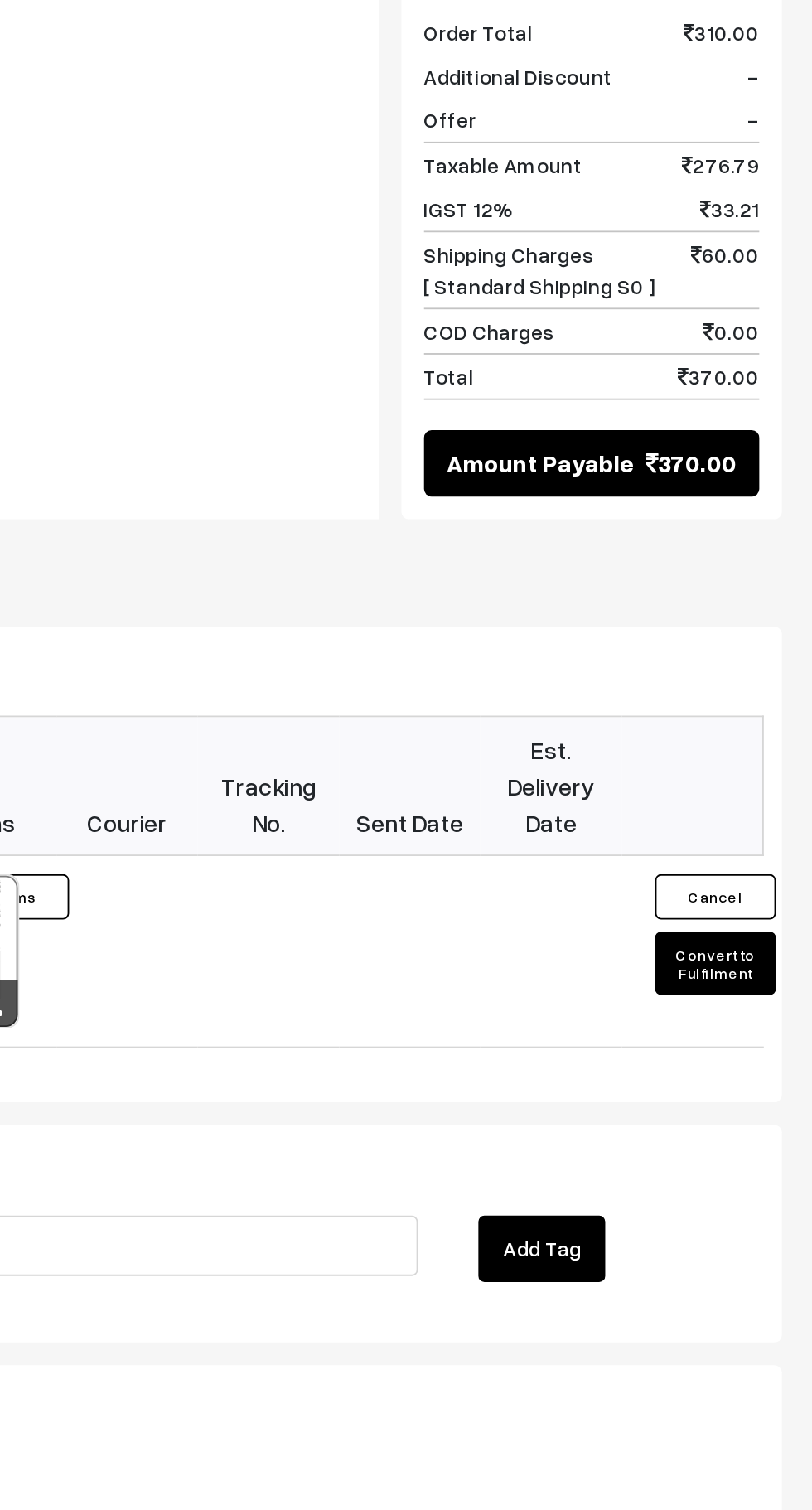
scroll to position [517, 0]
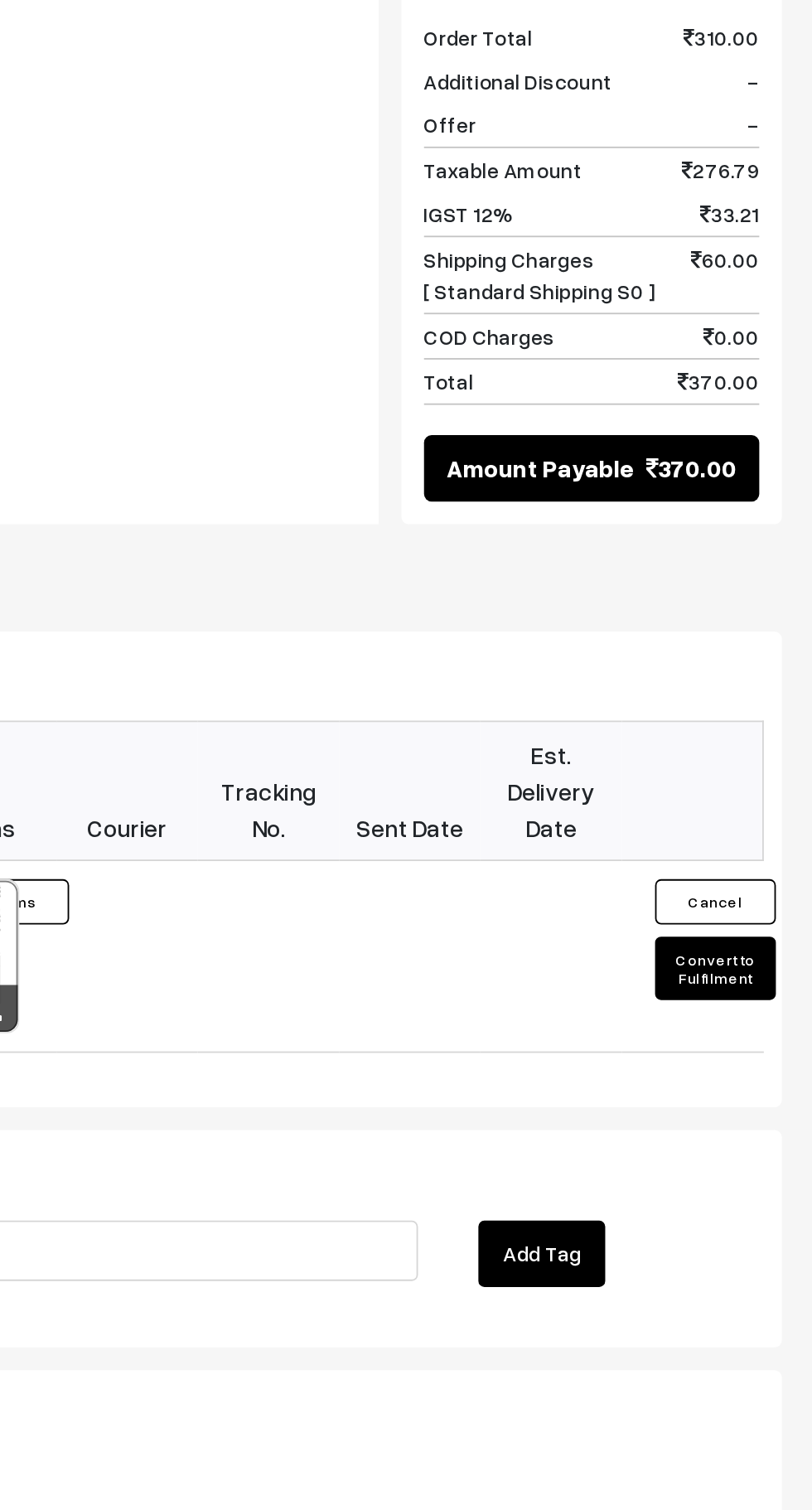
click at [773, 1057] on button "Convert to Fulfilment" at bounding box center [760, 1074] width 67 height 35
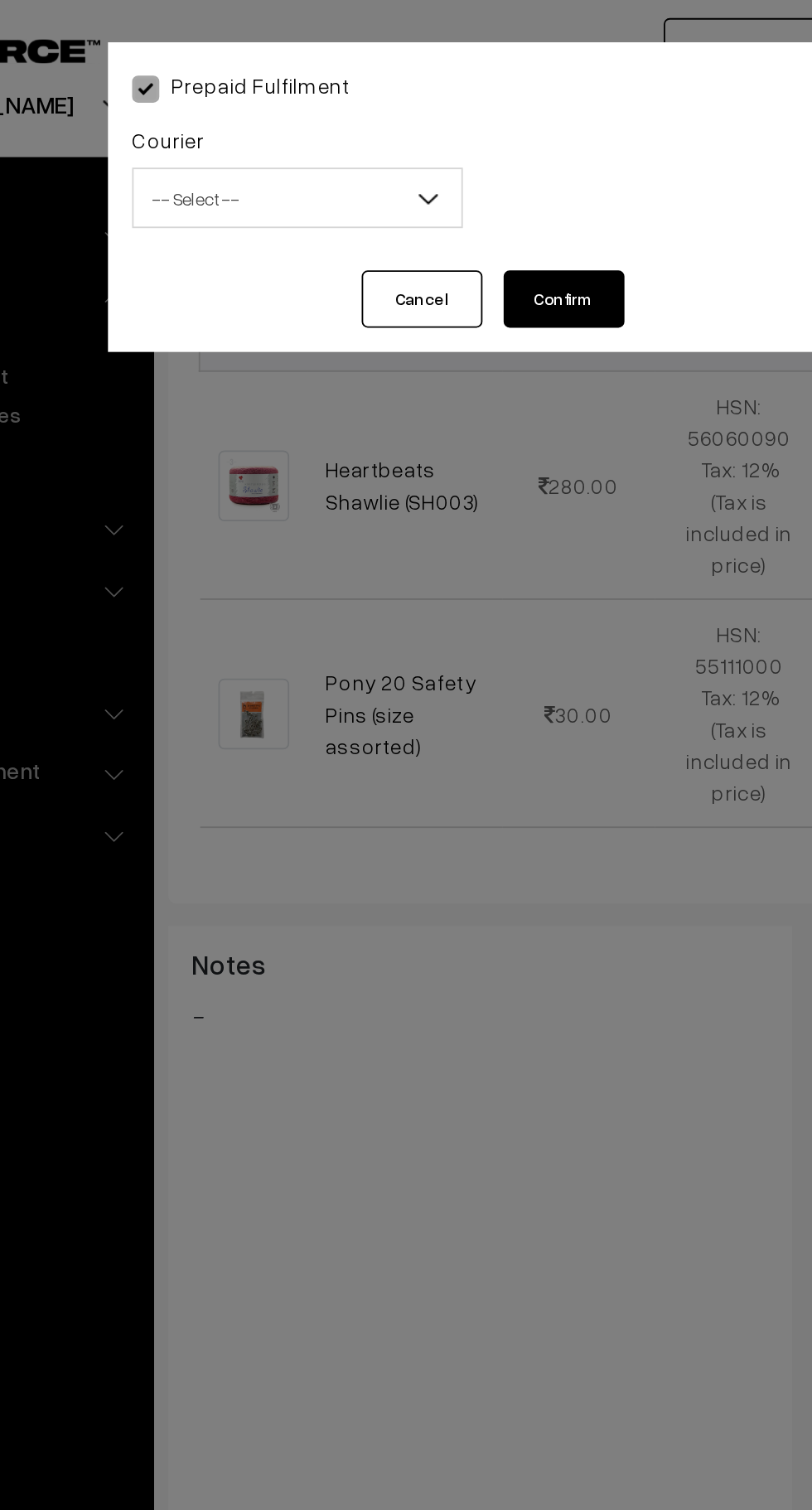
click at [359, 104] on span "-- Select --" at bounding box center [303, 109] width 180 height 29
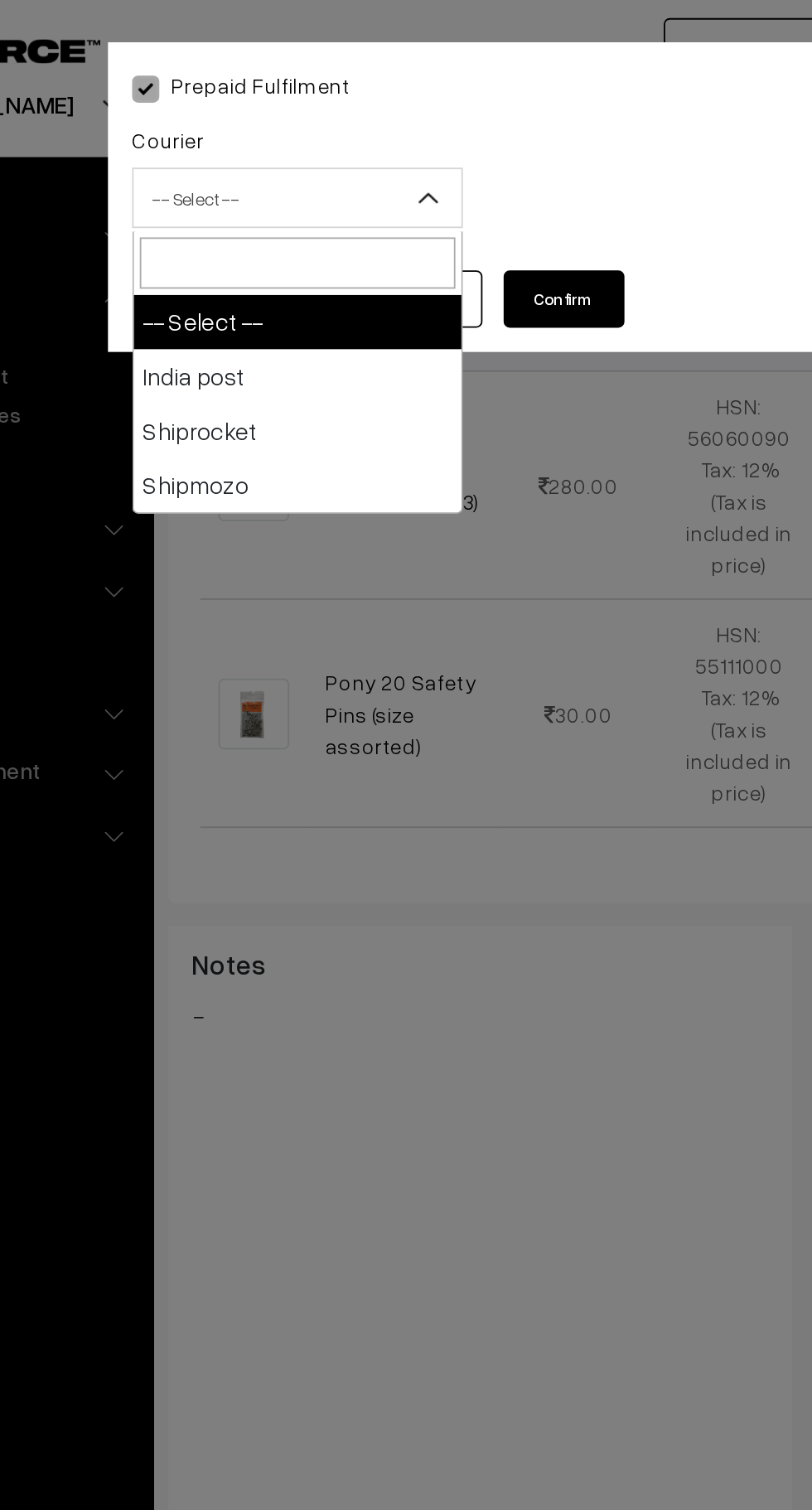
select select "1"
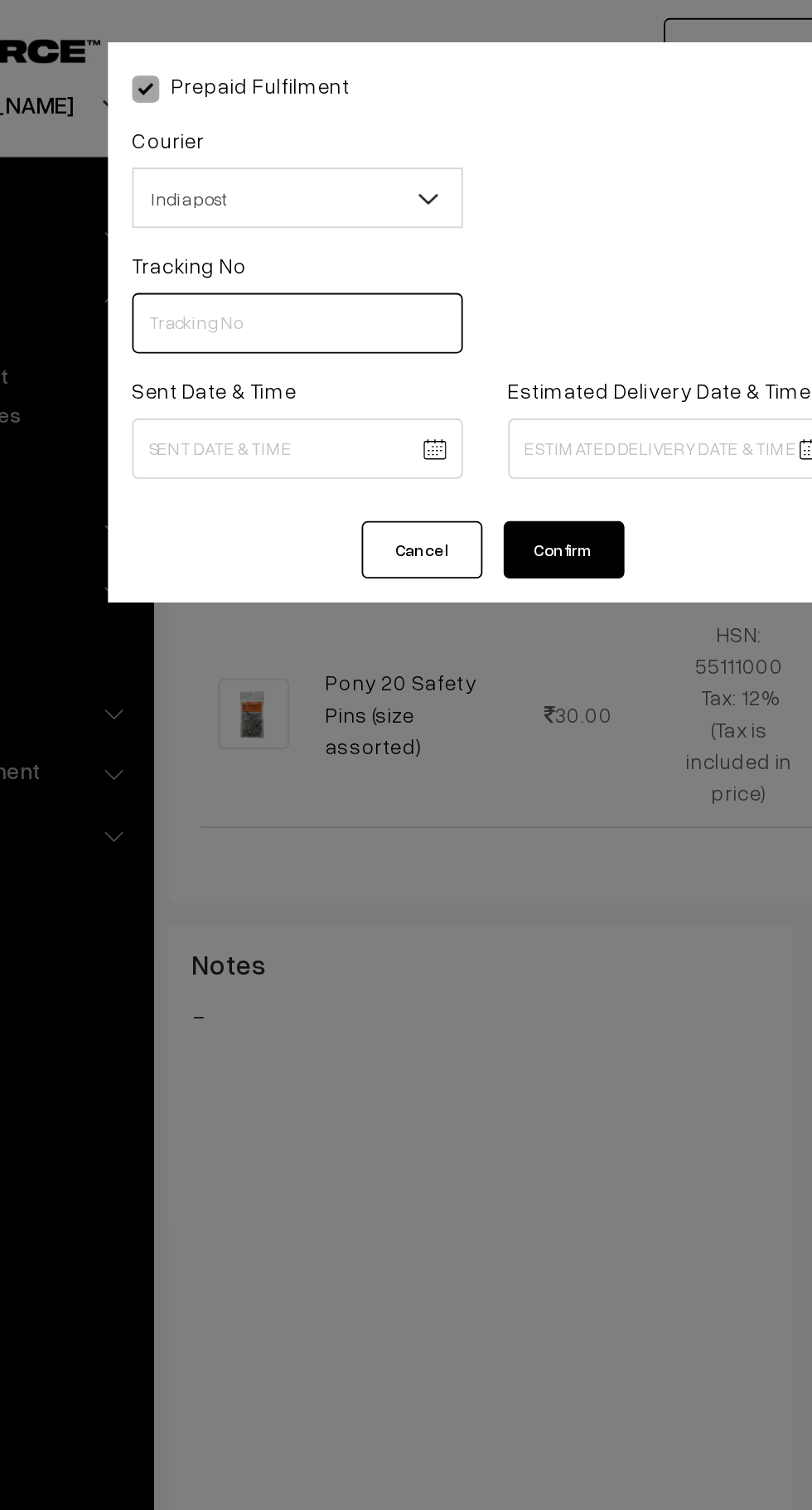
click at [290, 176] on input "text" at bounding box center [303, 177] width 181 height 33
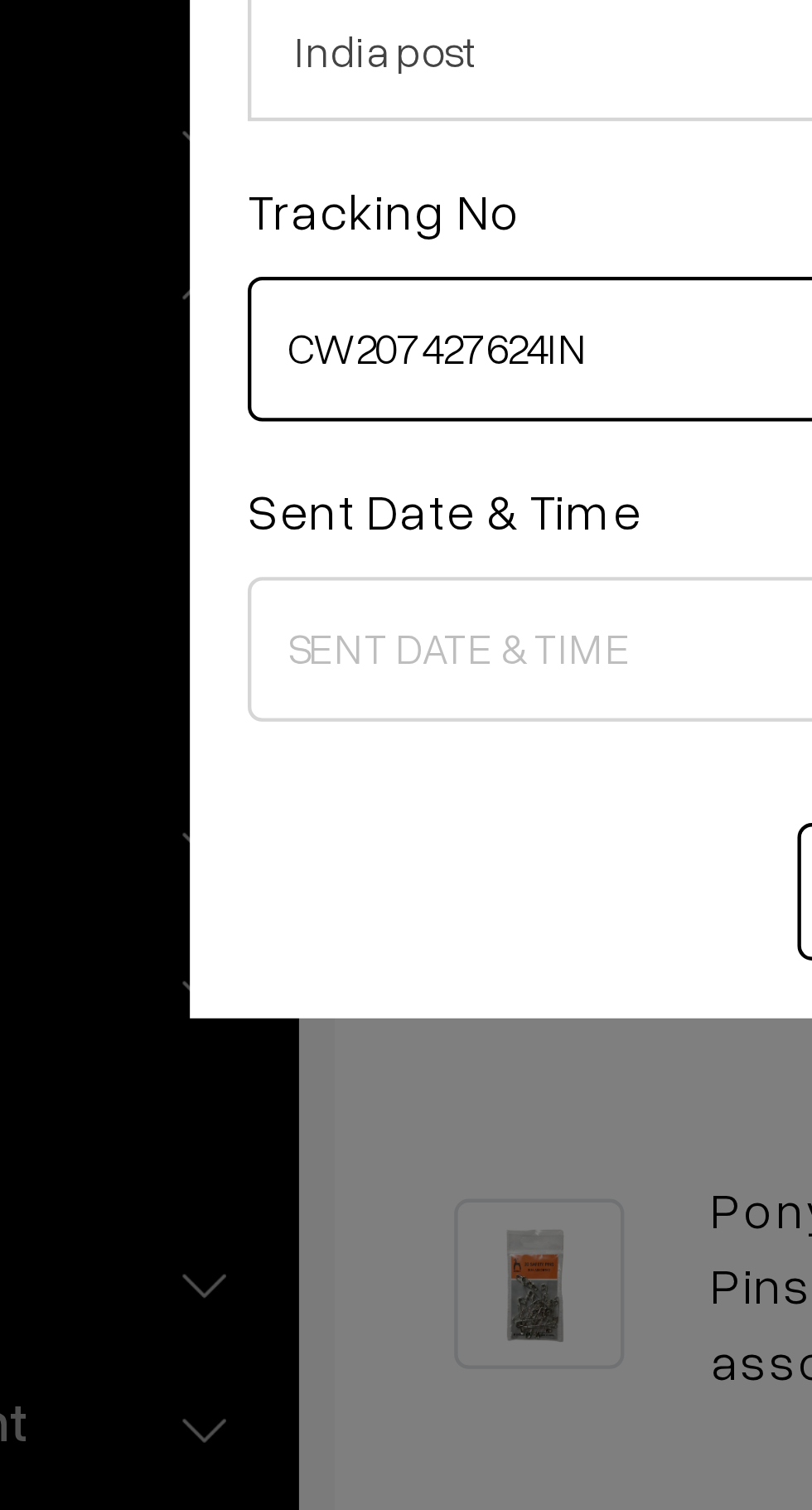
type input "CW207427624IN"
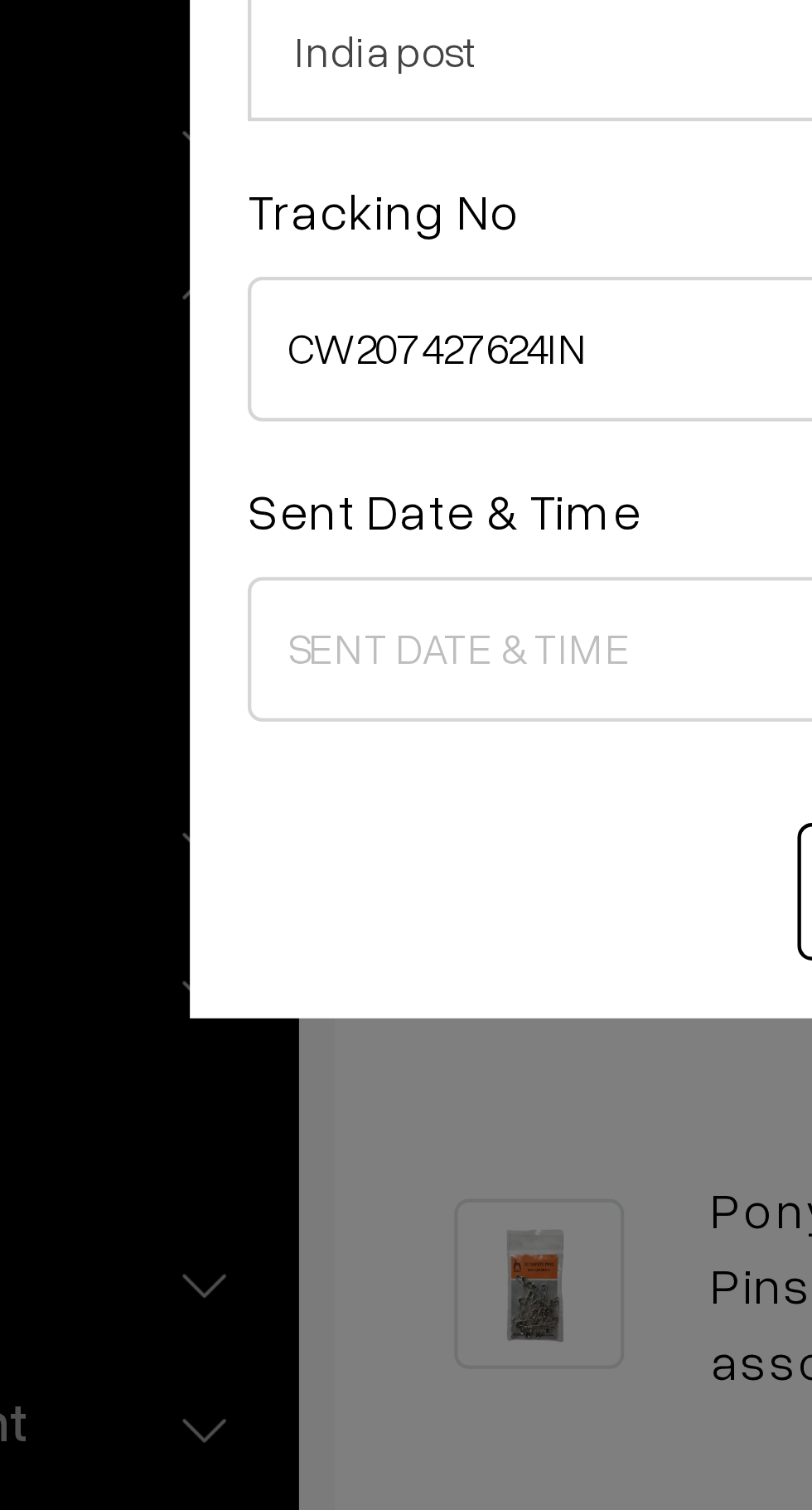
click at [293, 247] on body "Thank you for showing interest. Our team will call you shortly. Close [DOMAIN_N…" at bounding box center [406, 527] width 812 height 2089
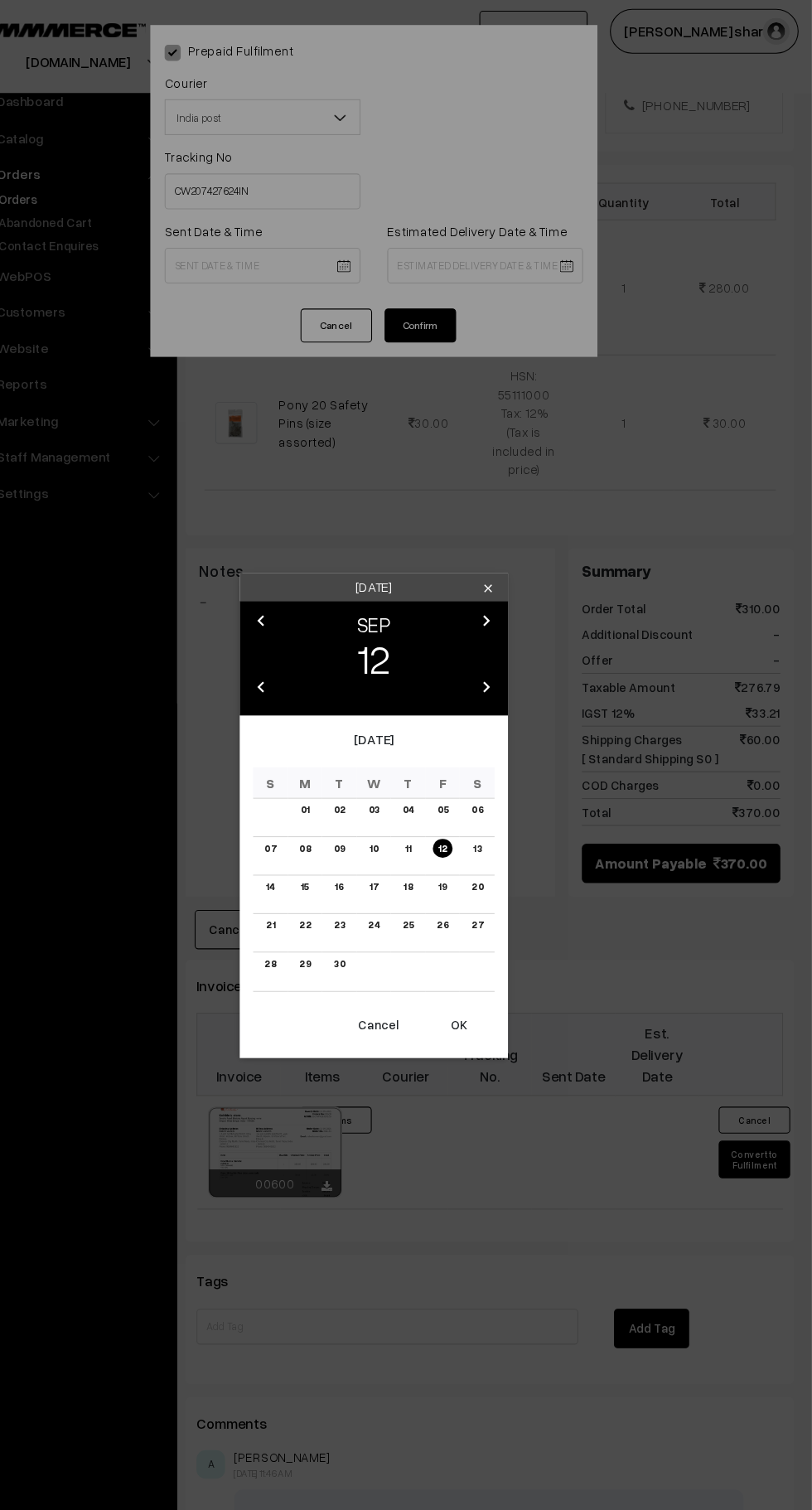
click at [500, 948] on button "OK" at bounding box center [485, 950] width 67 height 37
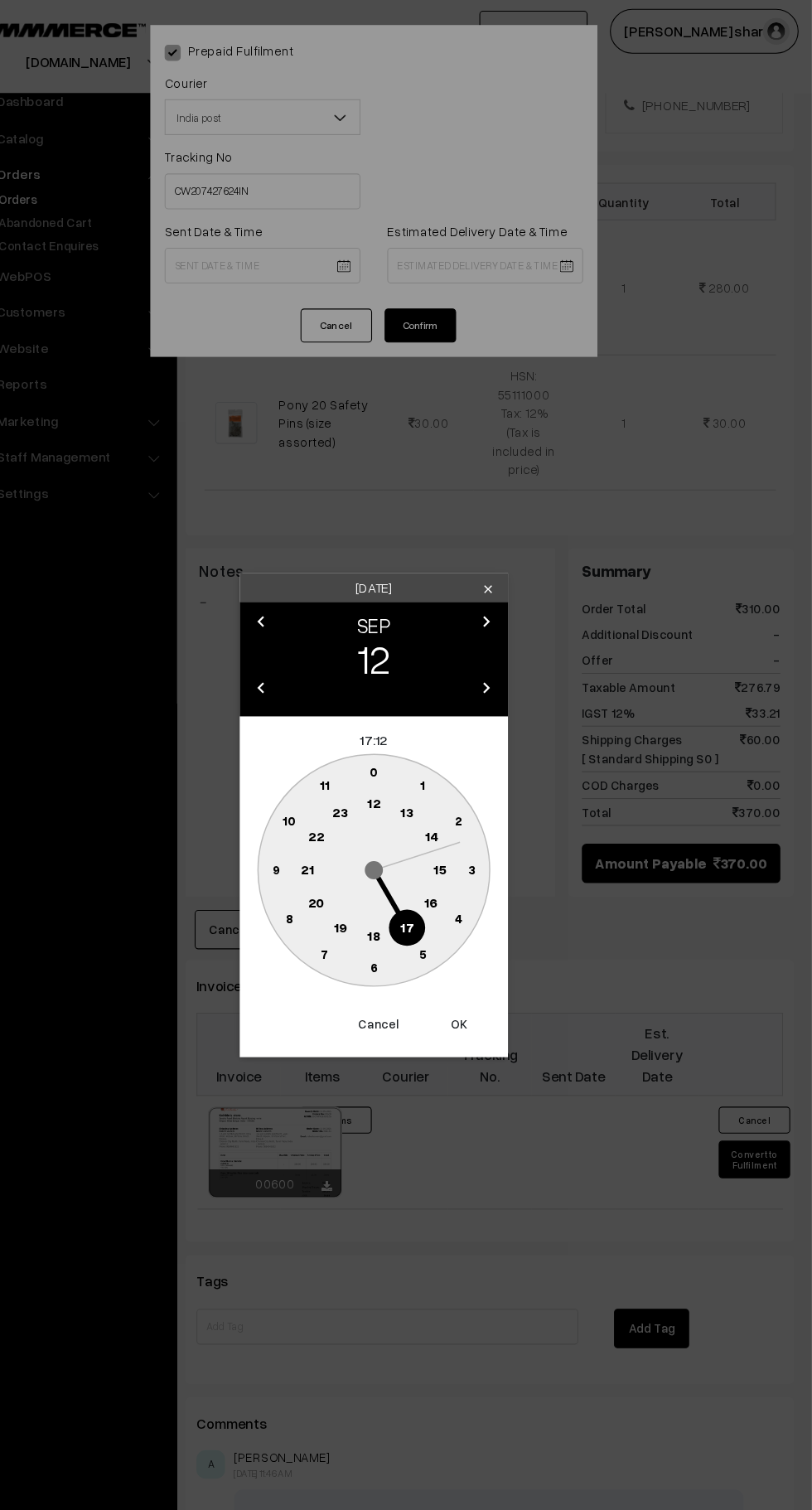
scroll to position [515, 0]
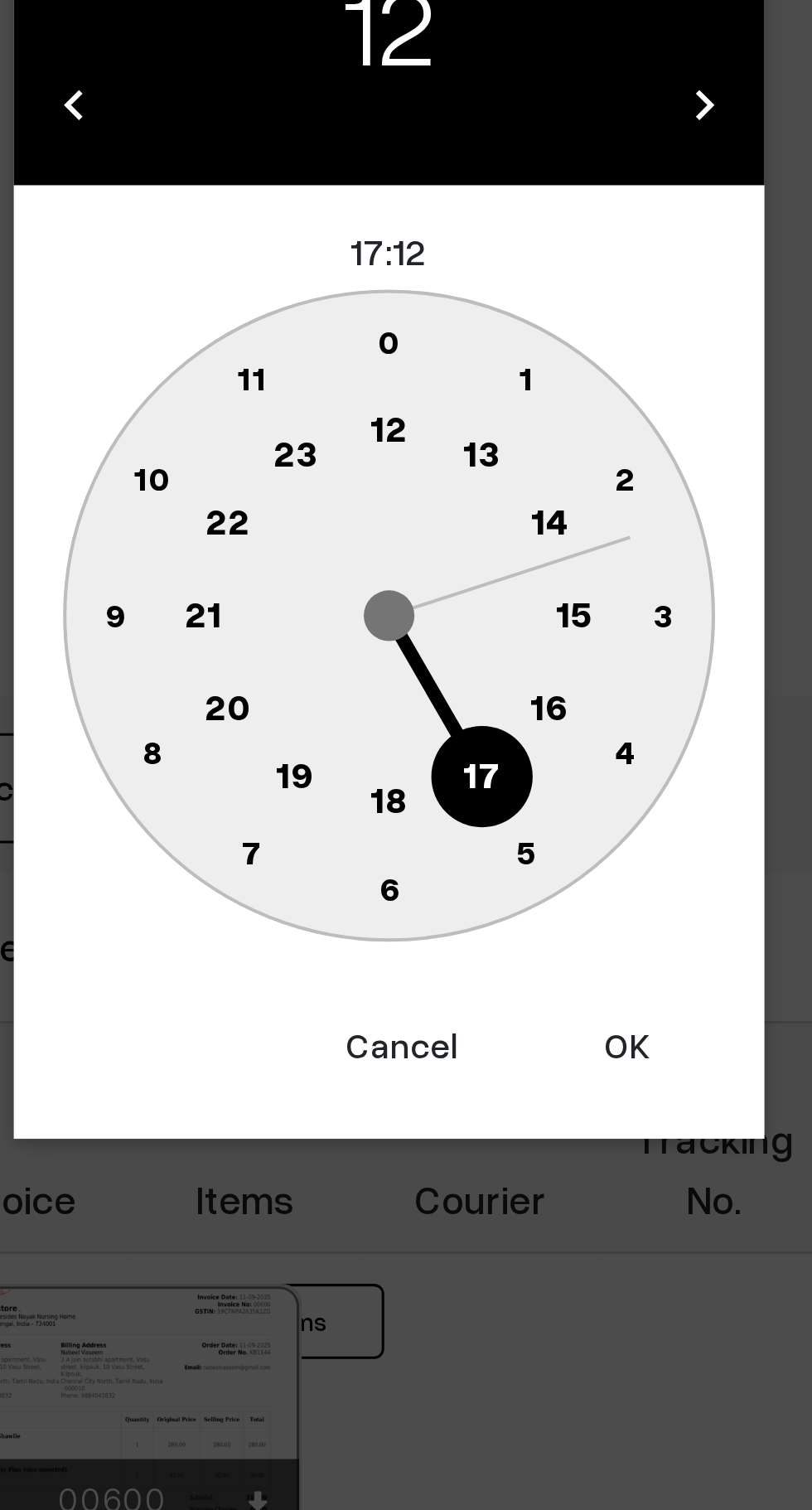
click at [327, 760] on text "10" at bounding box center [328, 760] width 12 height 14
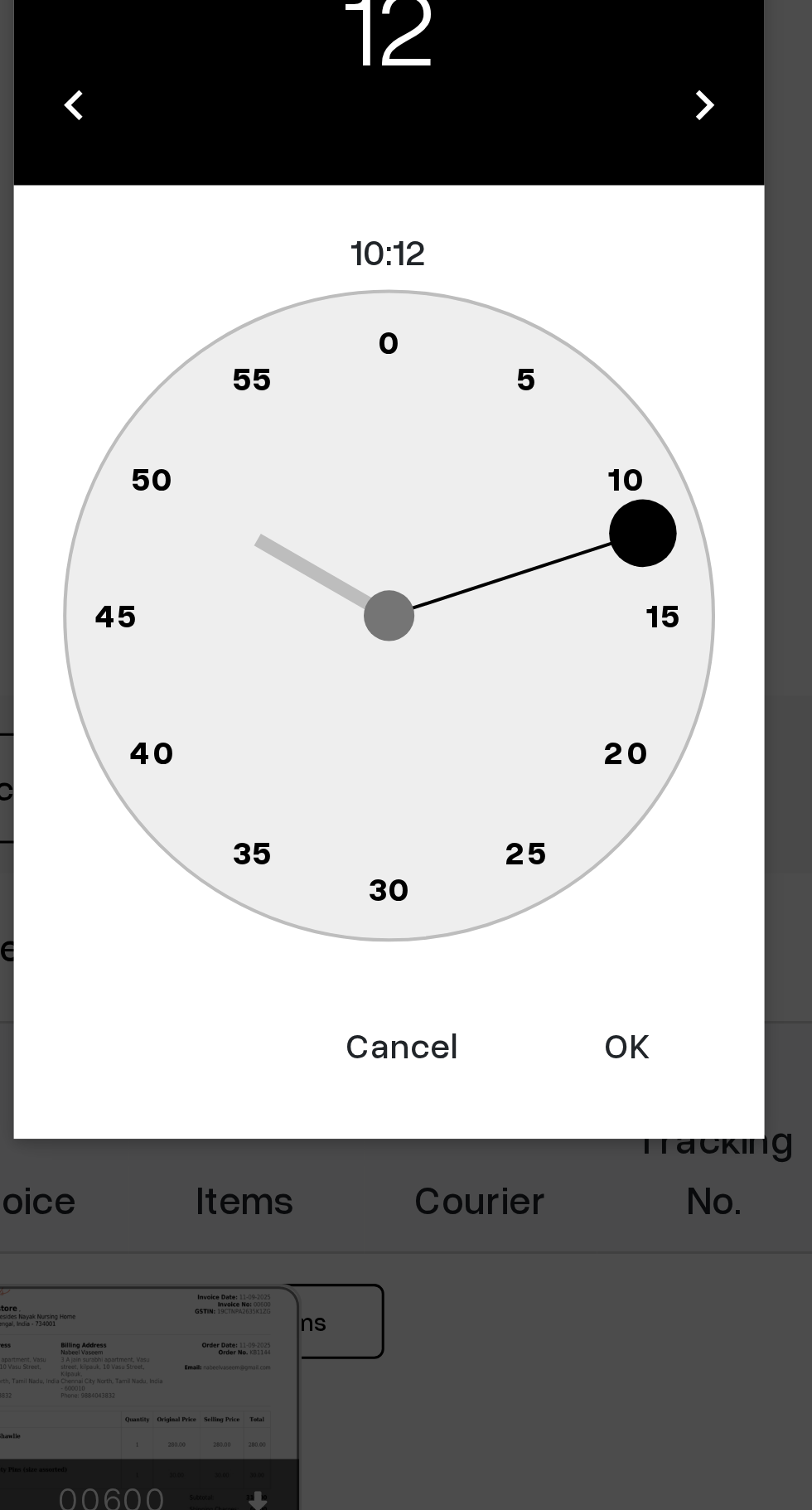
click at [403, 712] on text "0" at bounding box center [406, 715] width 7 height 14
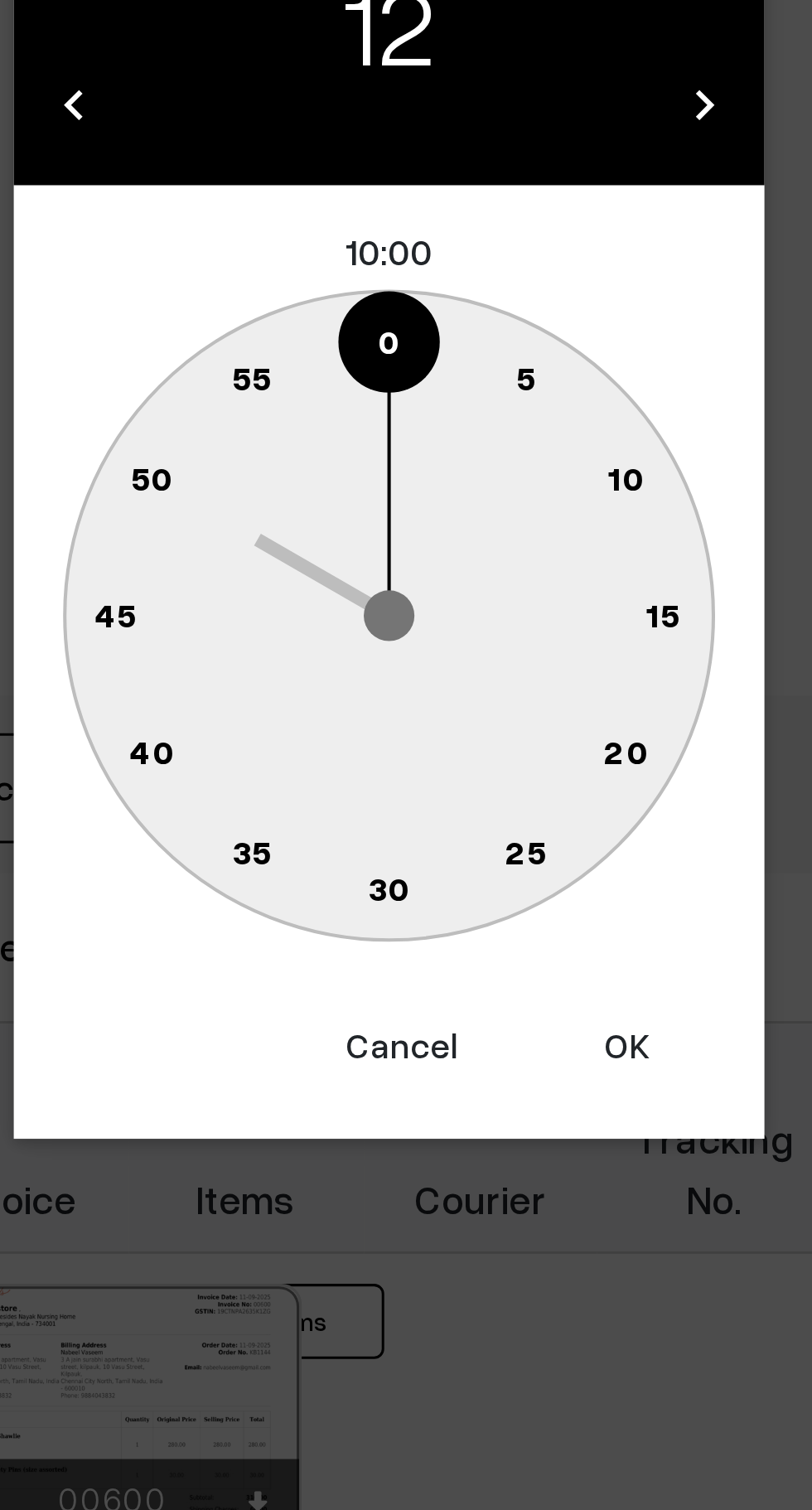
type input "[DATE] 10:00"
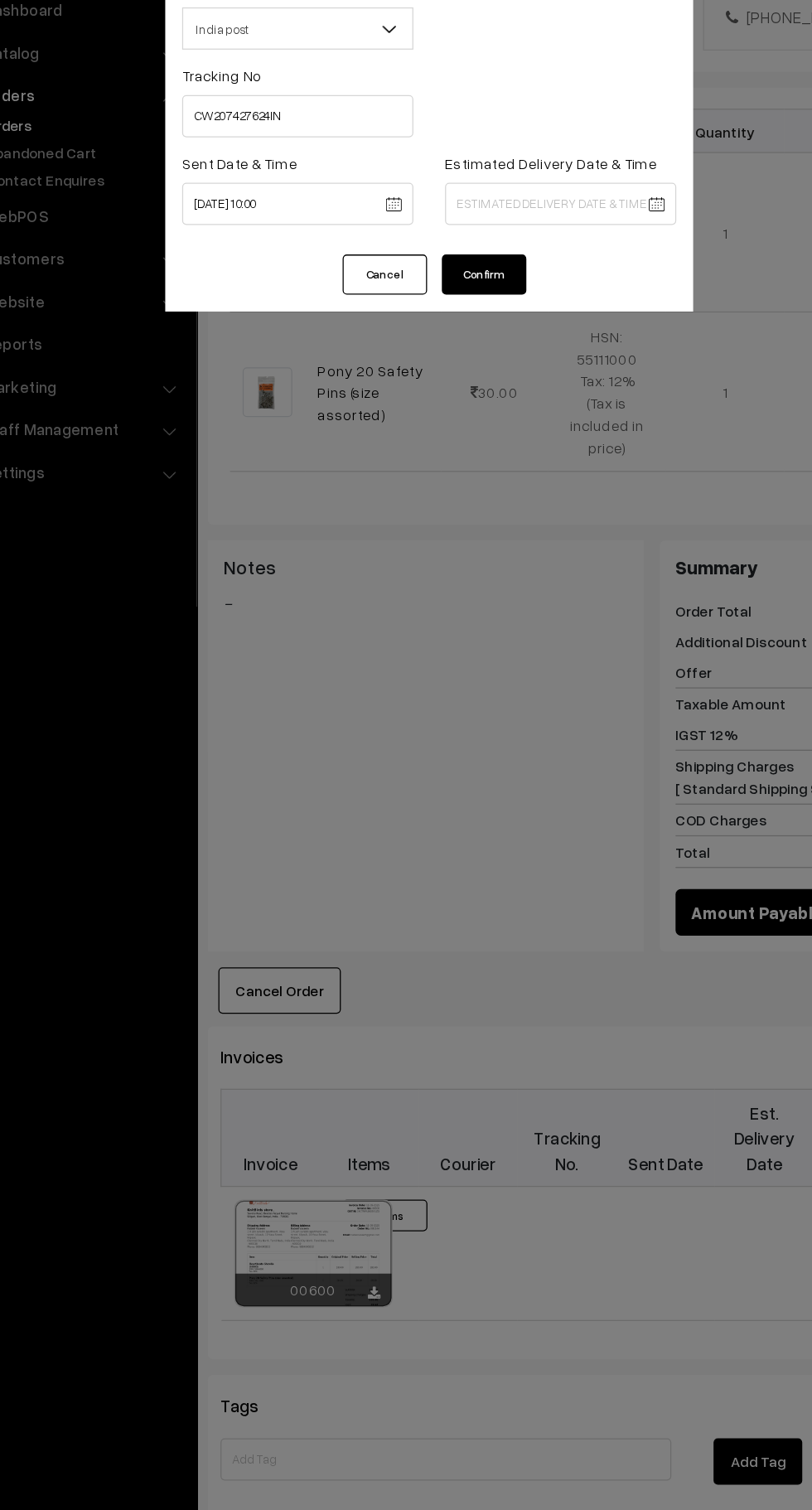
click at [492, 247] on body "Thank you for showing interest. Our team will call you shortly. Close [DOMAIN_N…" at bounding box center [406, 529] width 812 height 2089
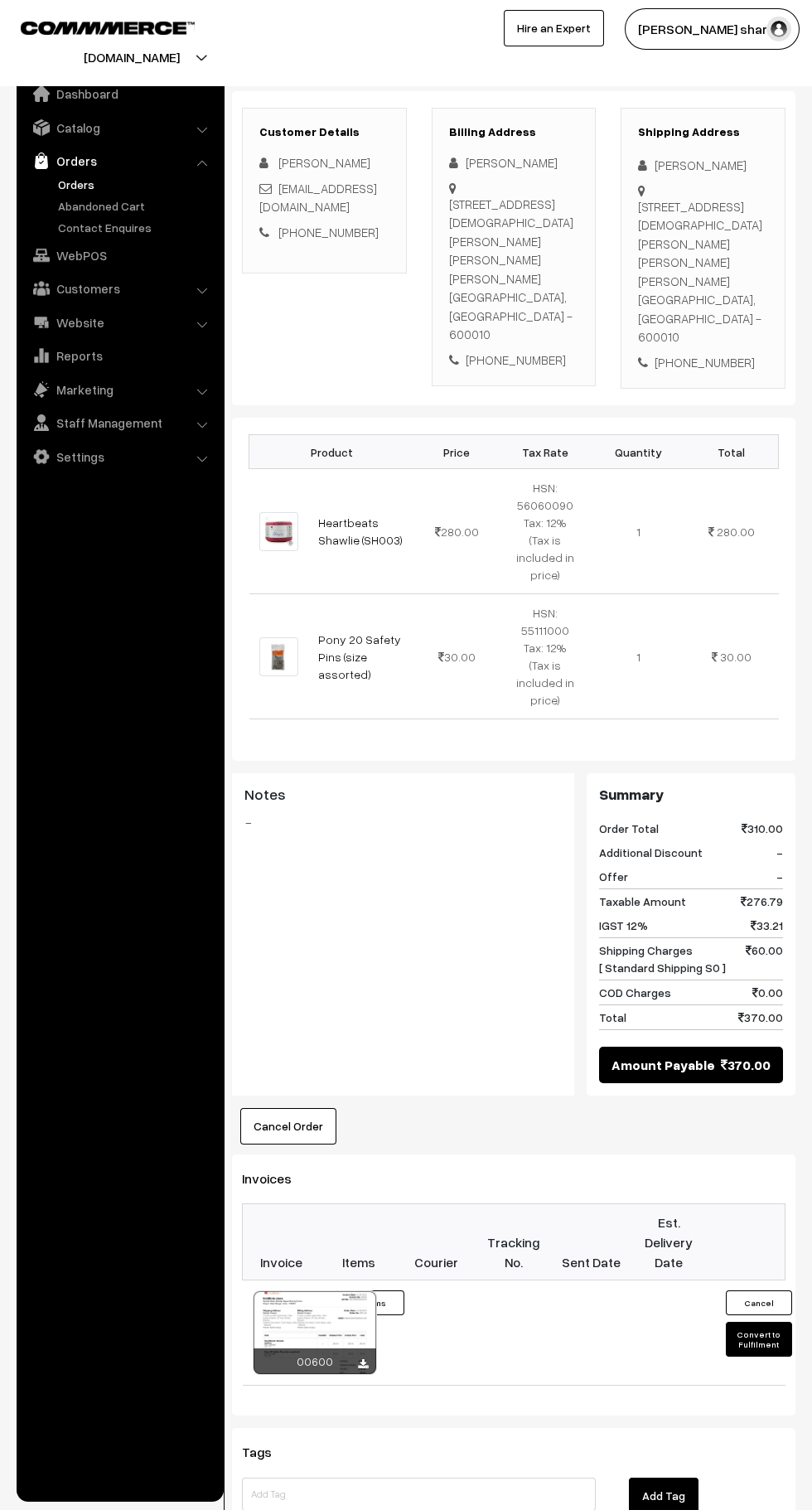
scroll to position [284, 0]
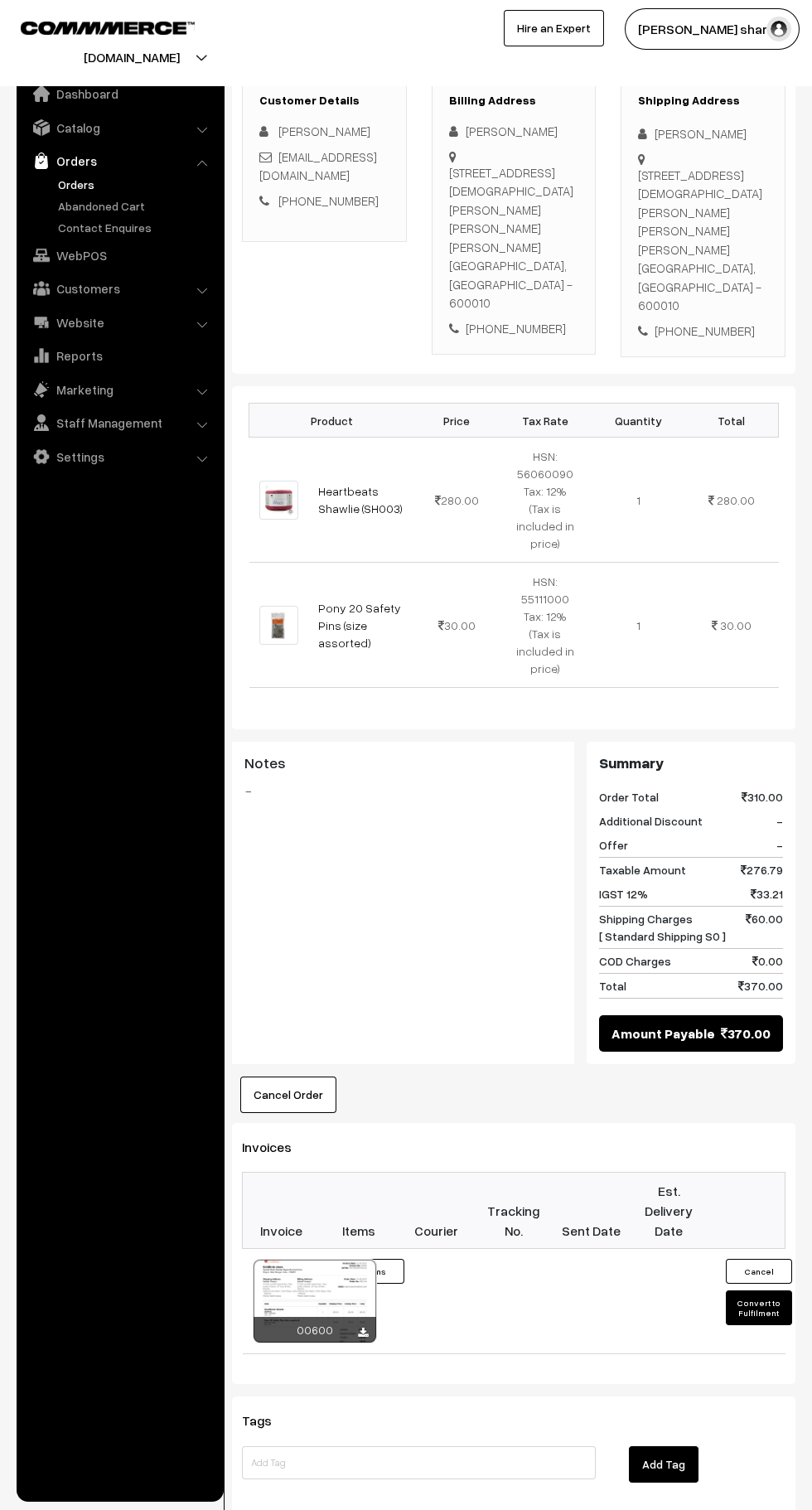
click at [760, 1290] on button "Convert to Fulfilment" at bounding box center [760, 1308] width 67 height 35
select select "0"
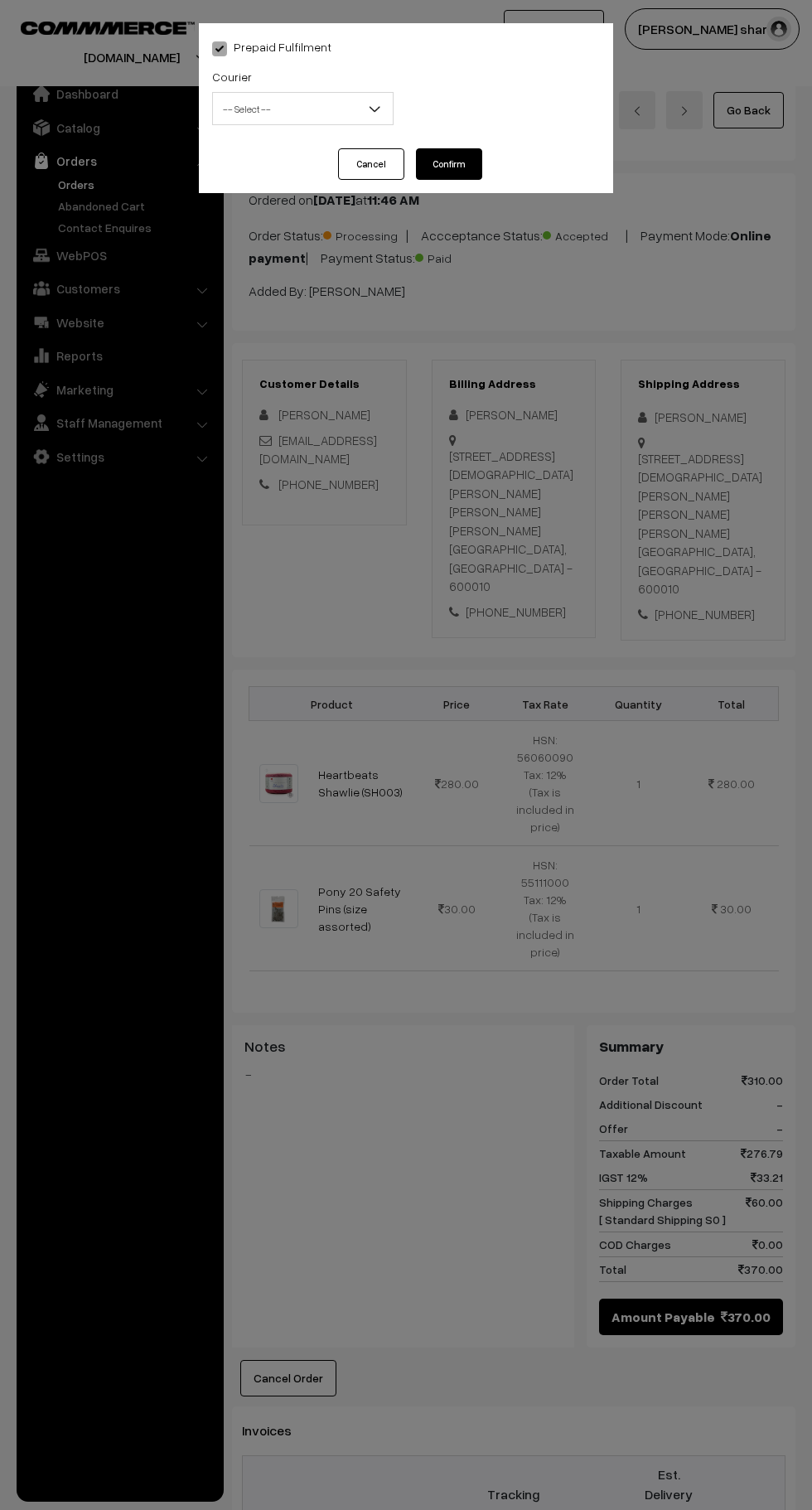
scroll to position [281, 0]
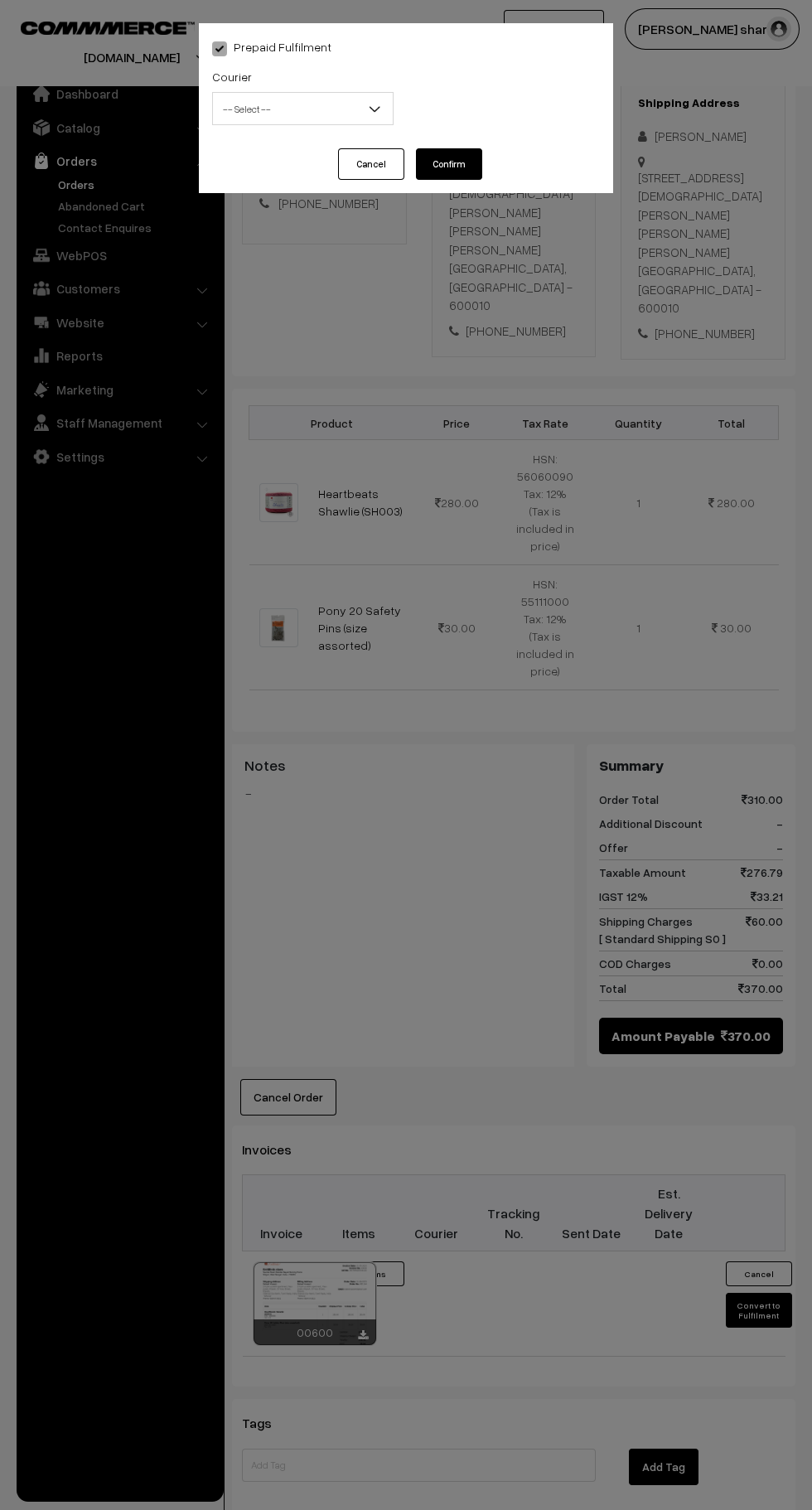
click at [318, 112] on span "-- Select --" at bounding box center [303, 109] width 180 height 29
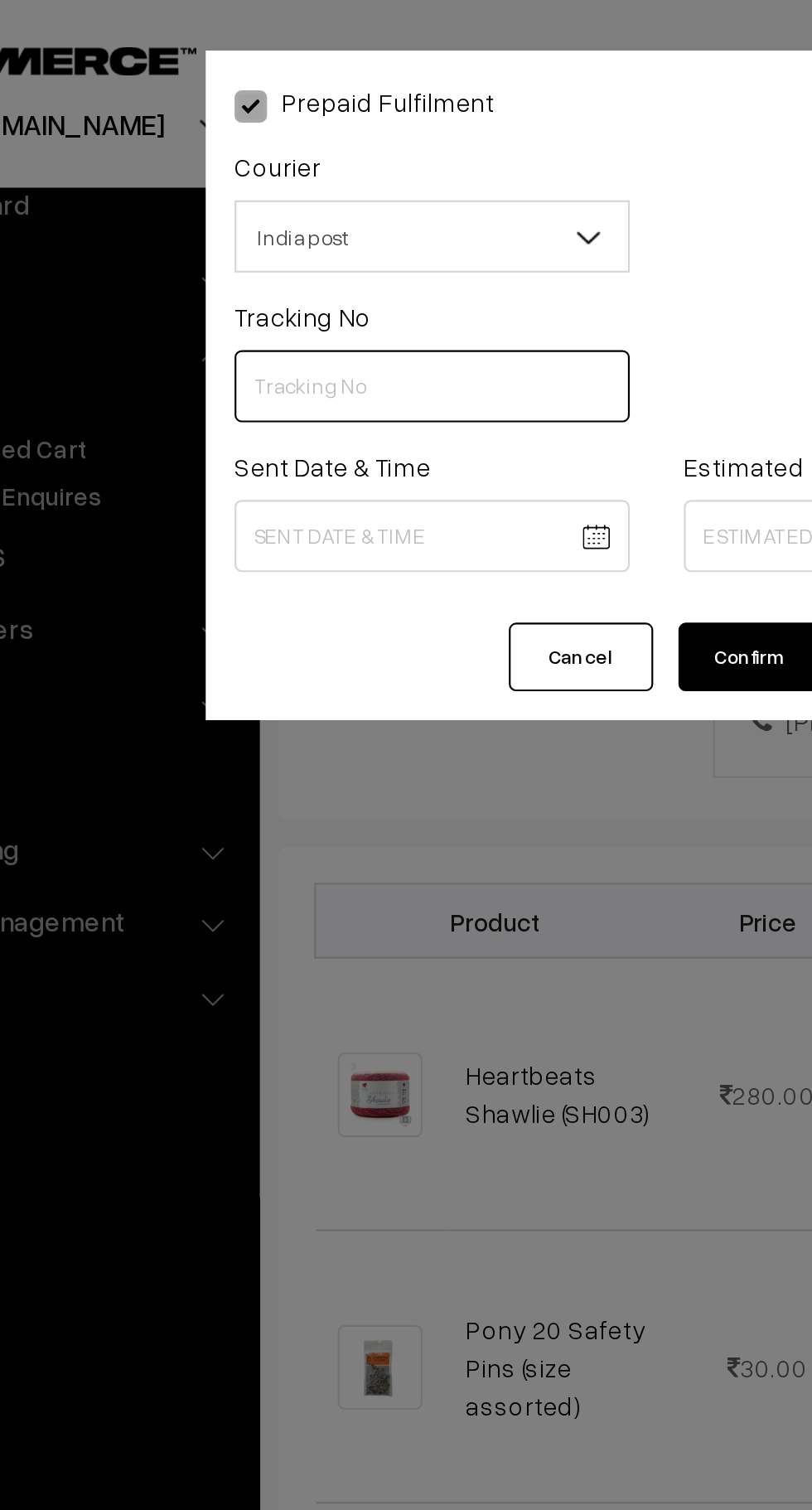
click at [308, 182] on input "text" at bounding box center [303, 177] width 181 height 33
click at [374, 295] on button "Cancel" at bounding box center [371, 302] width 67 height 32
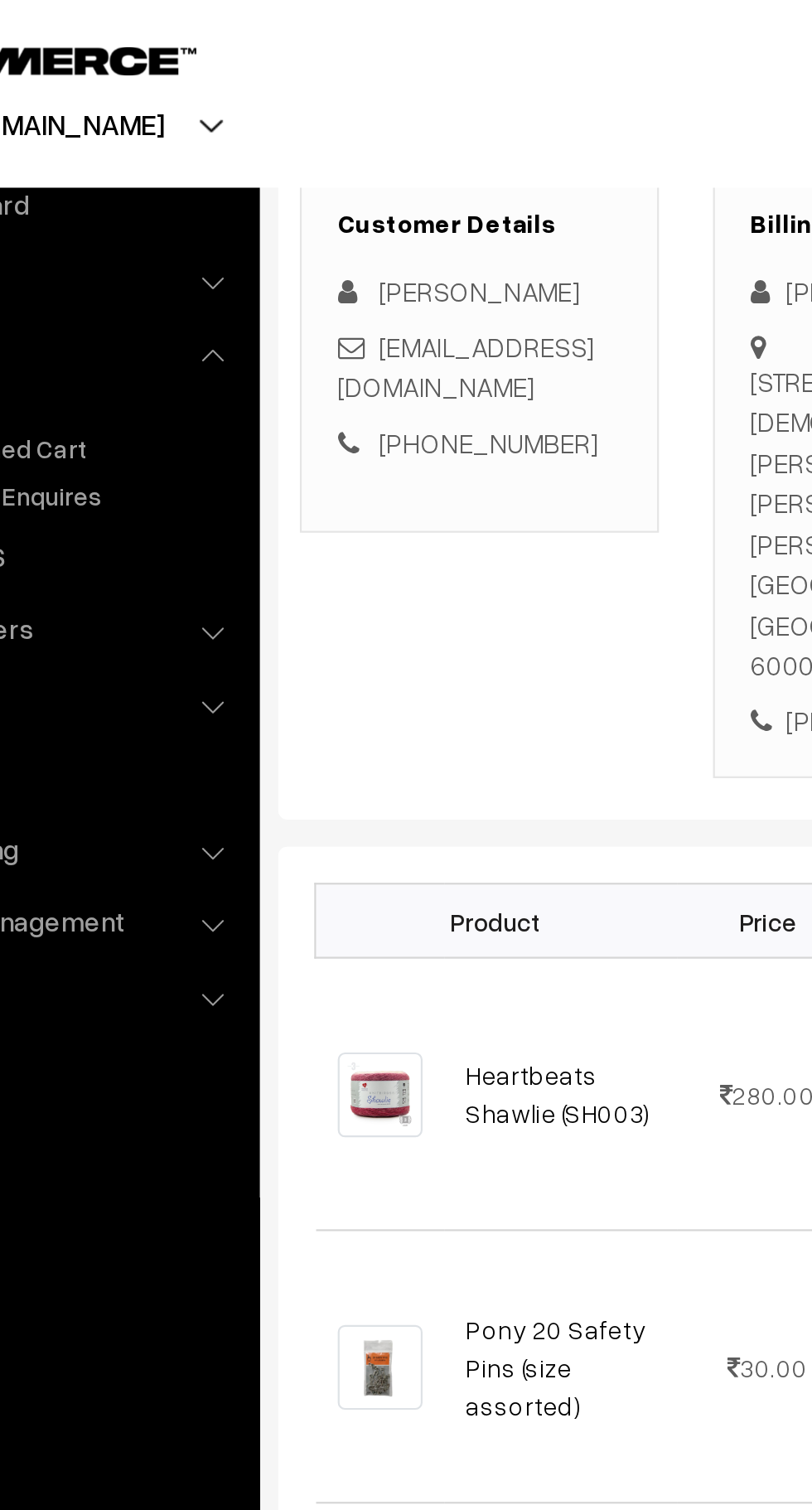
click at [381, 299] on div "Customer Details [PERSON_NAME] [EMAIL_ADDRESS][DOMAIN_NAME] [PHONE_NUMBER]" at bounding box center [324, 220] width 190 height 281
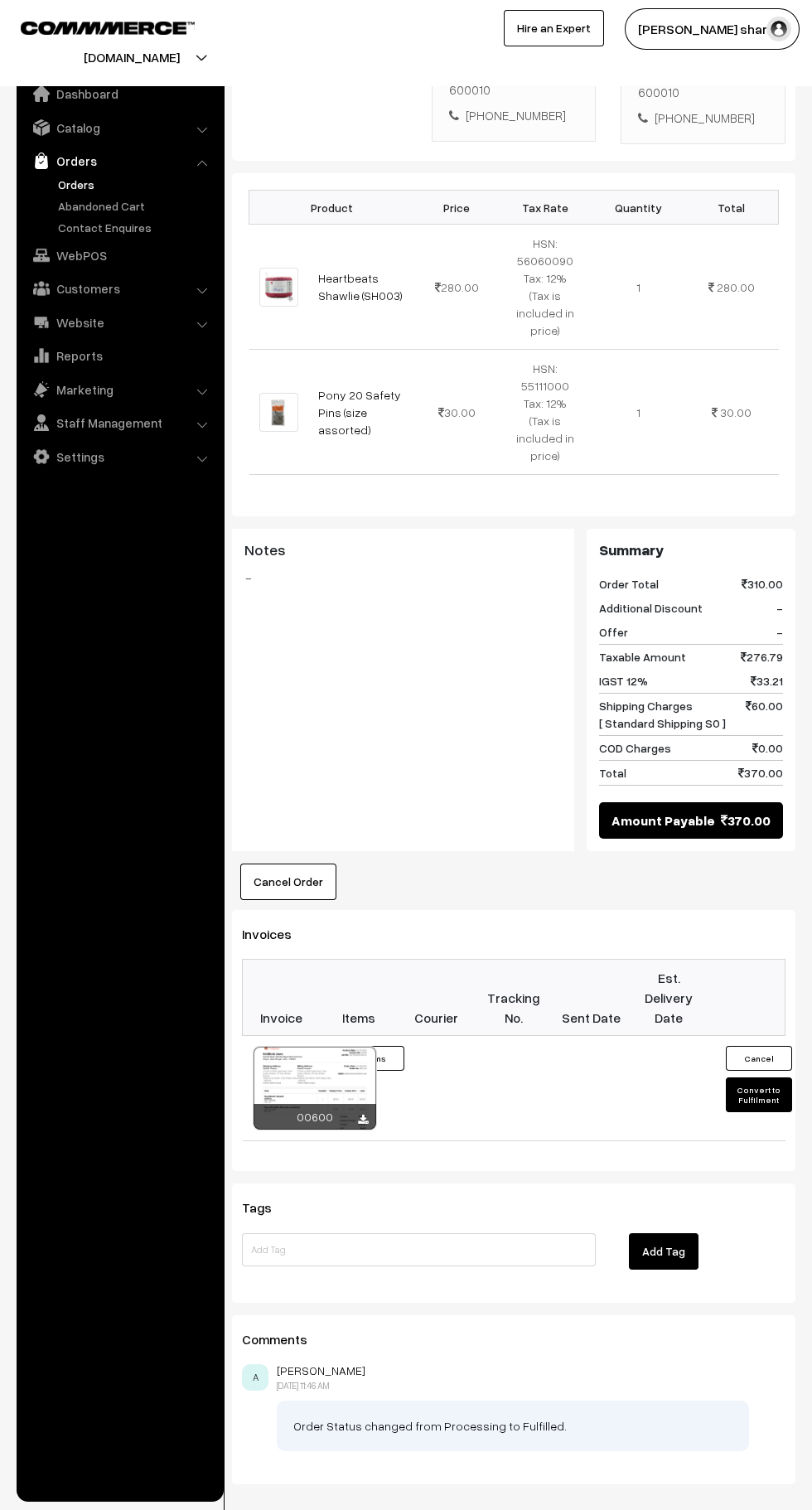
scroll to position [498, 0]
click at [760, 1077] on button "Convert to Fulfilment" at bounding box center [760, 1094] width 67 height 35
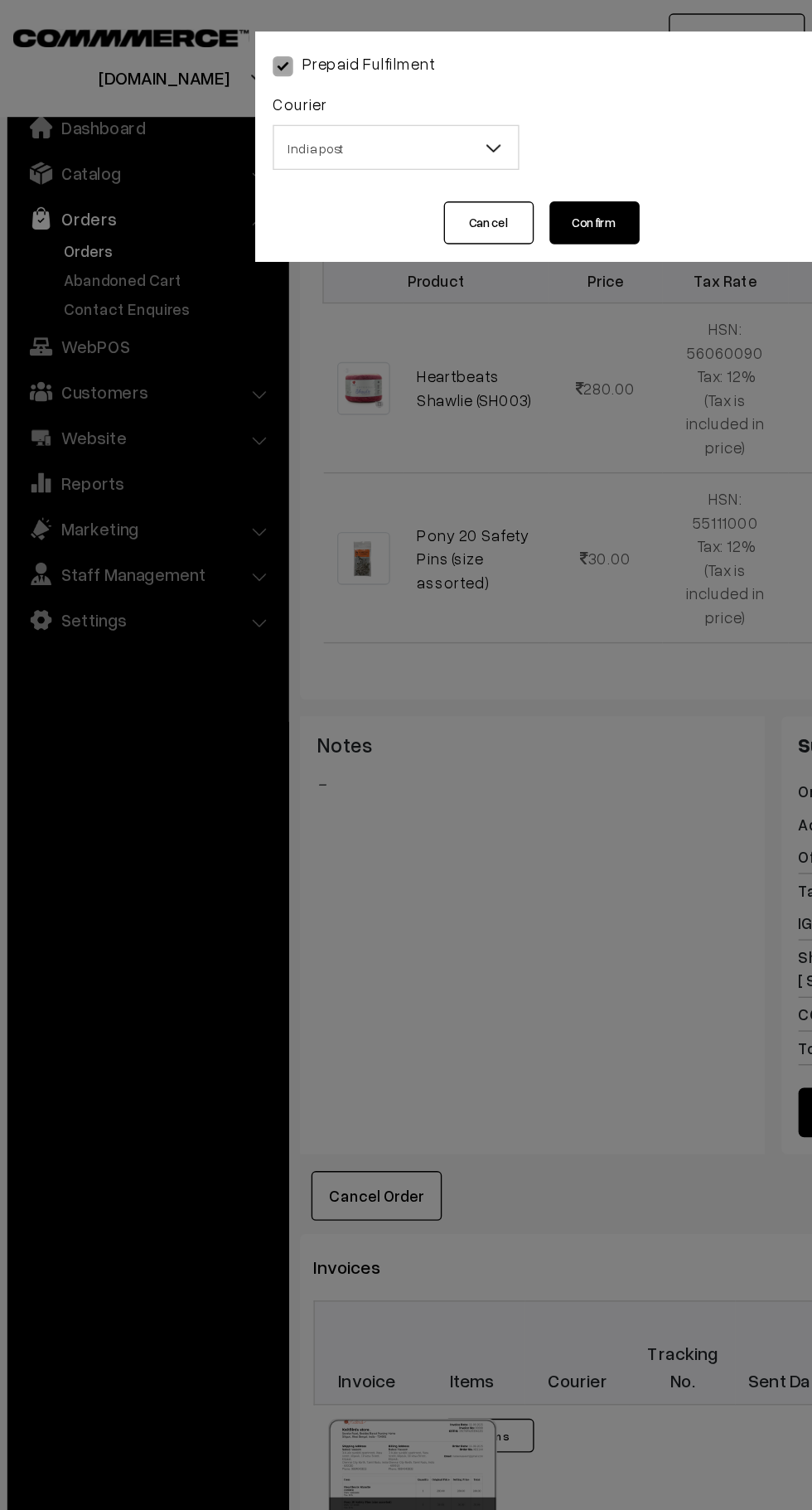
click at [325, 112] on span "India post" at bounding box center [303, 109] width 180 height 29
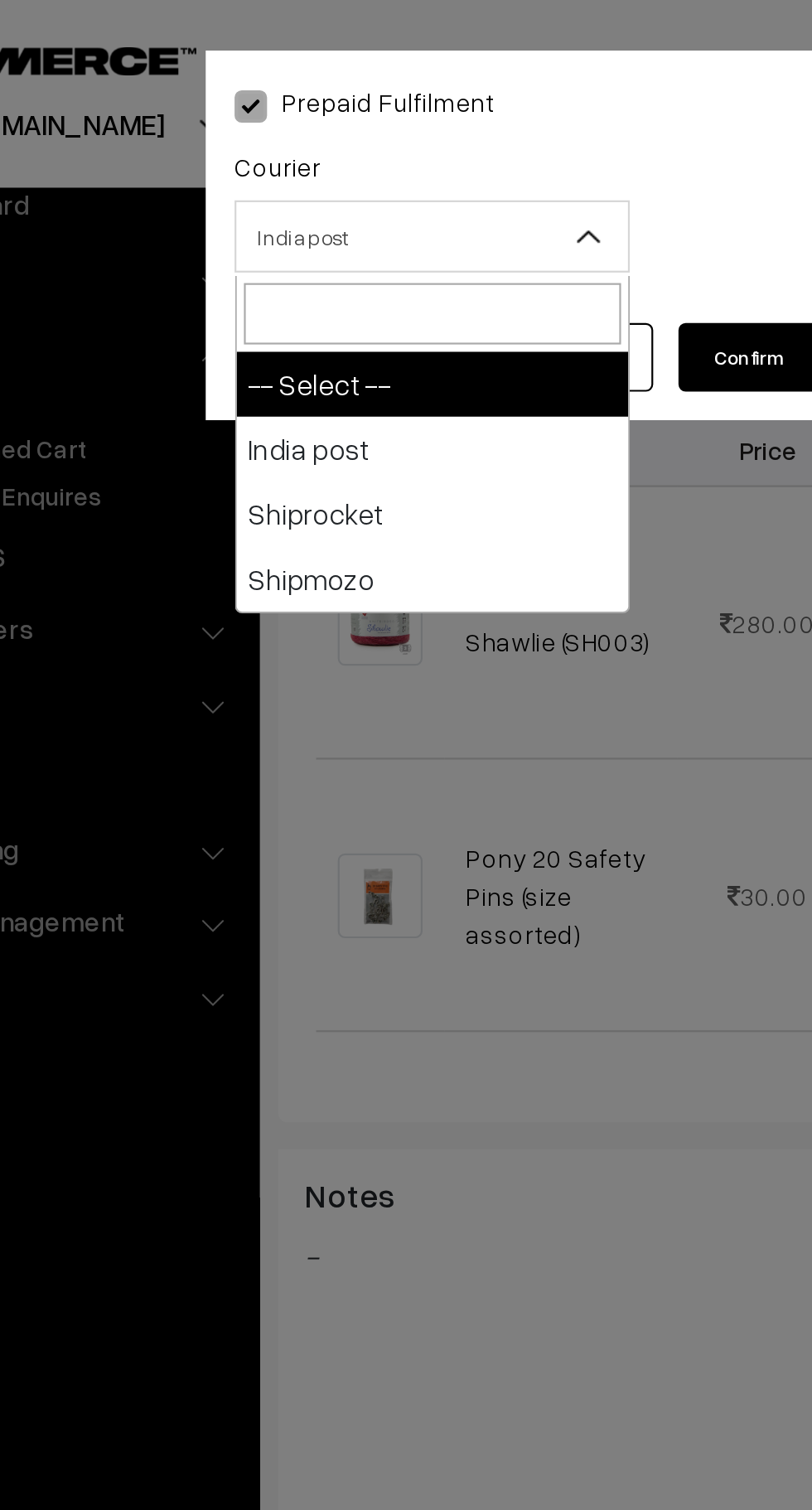
select select "1"
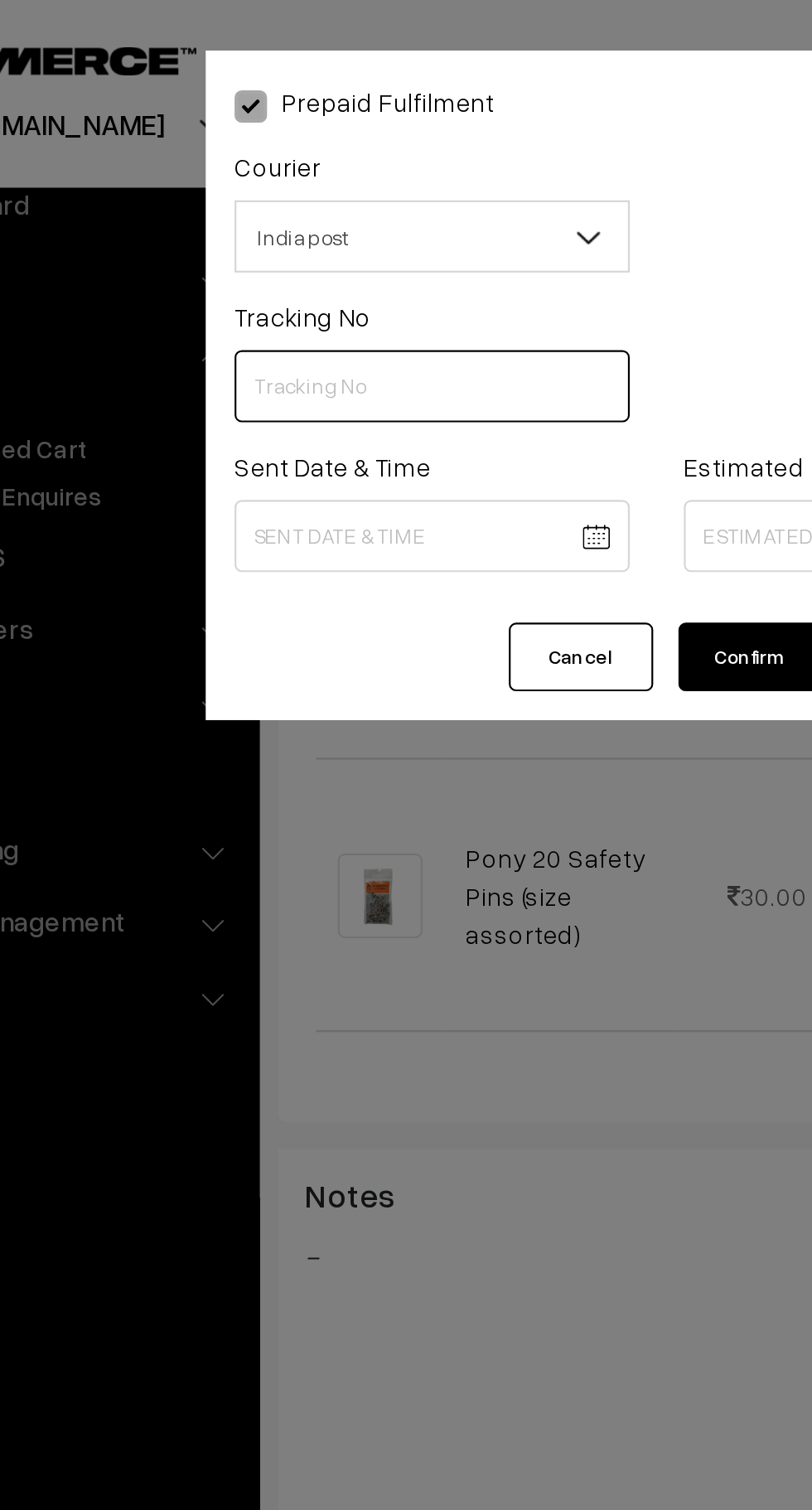
click at [311, 176] on input "text" at bounding box center [303, 177] width 181 height 33
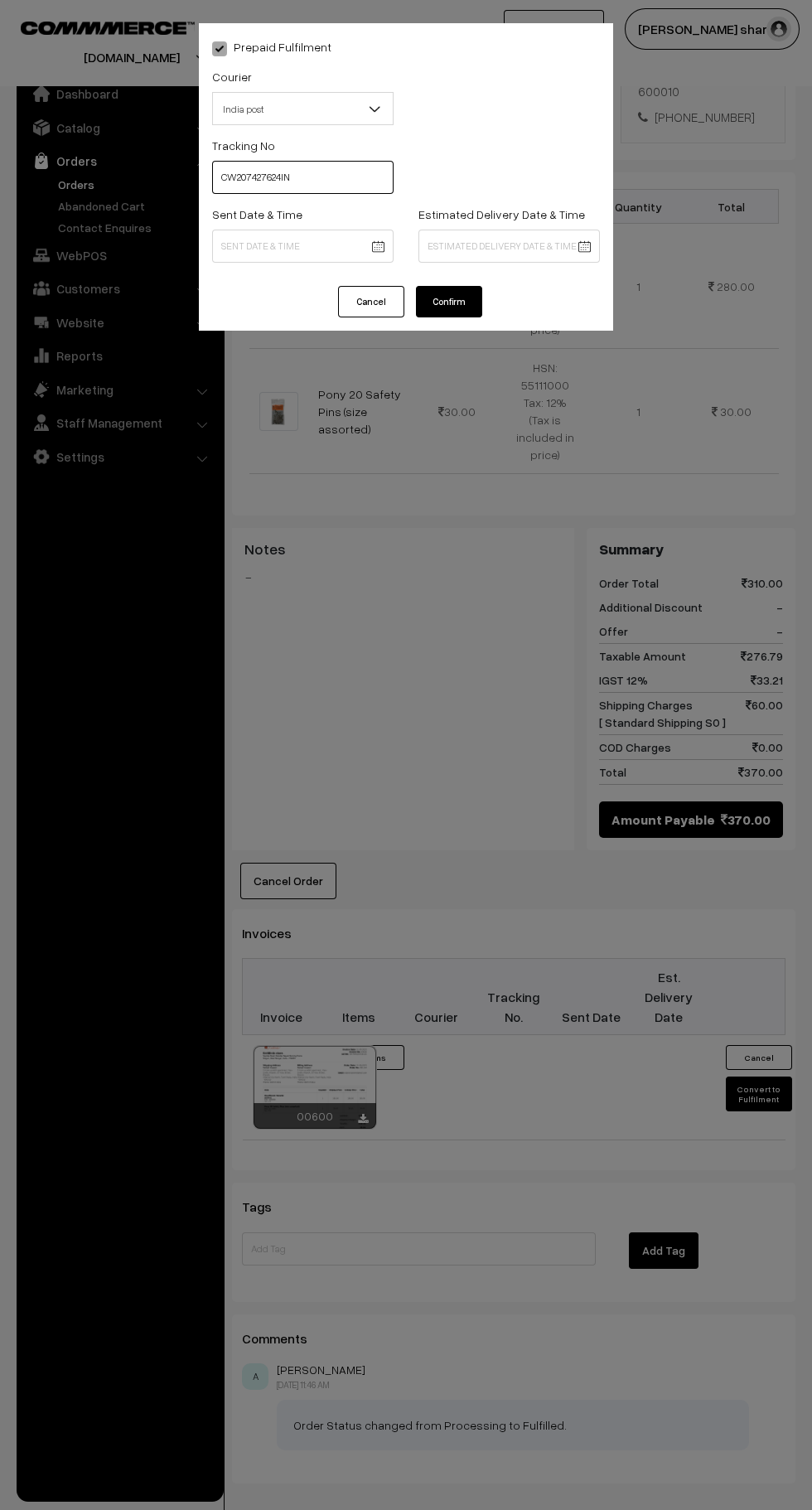
type input "CW207427624IN"
click at [356, 247] on body "Thank you for showing interest. Our team will call you shortly. Close knitbirds…" at bounding box center [406, 547] width 812 height 2089
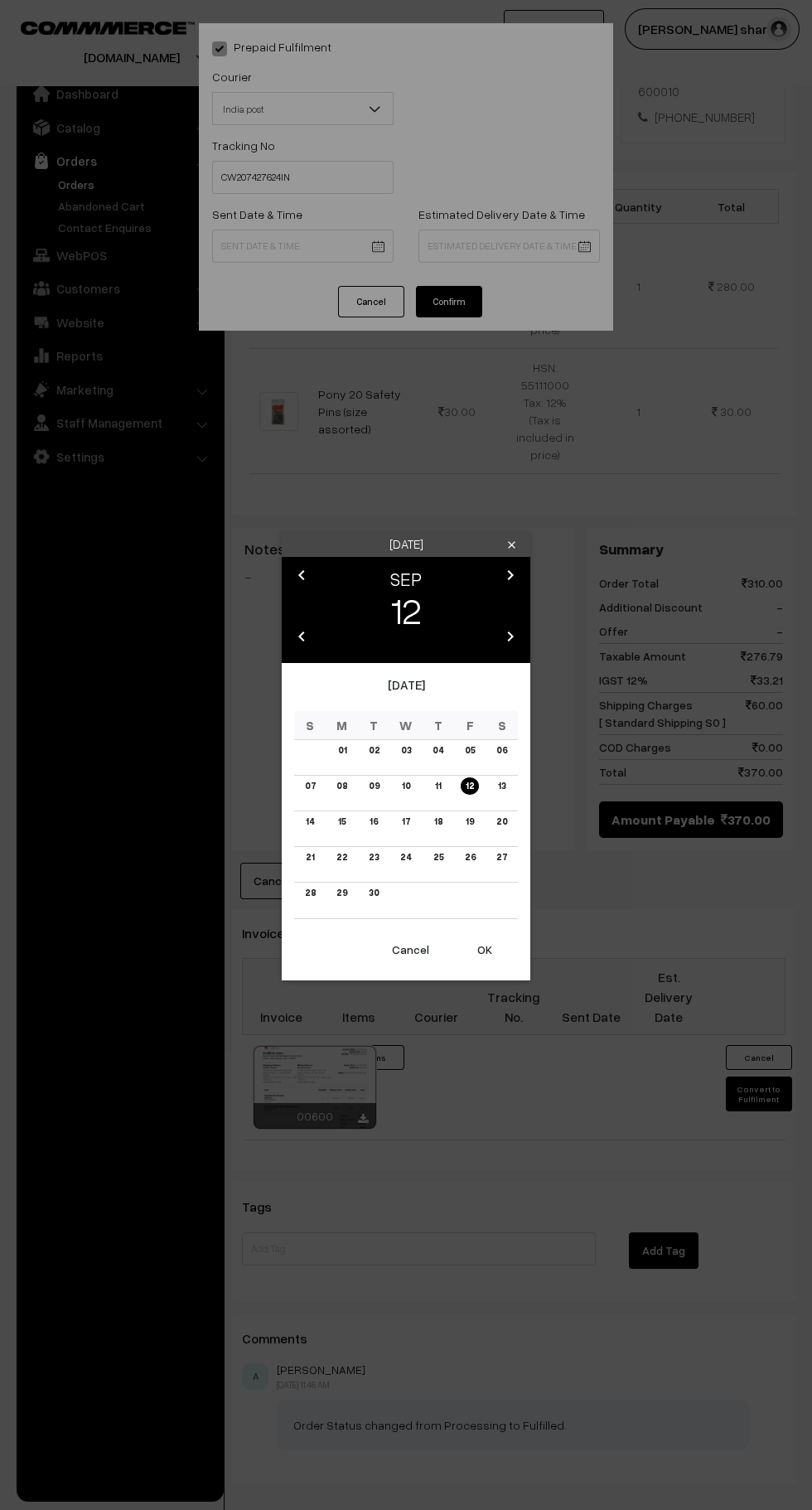
click at [495, 949] on button "OK" at bounding box center [485, 950] width 67 height 37
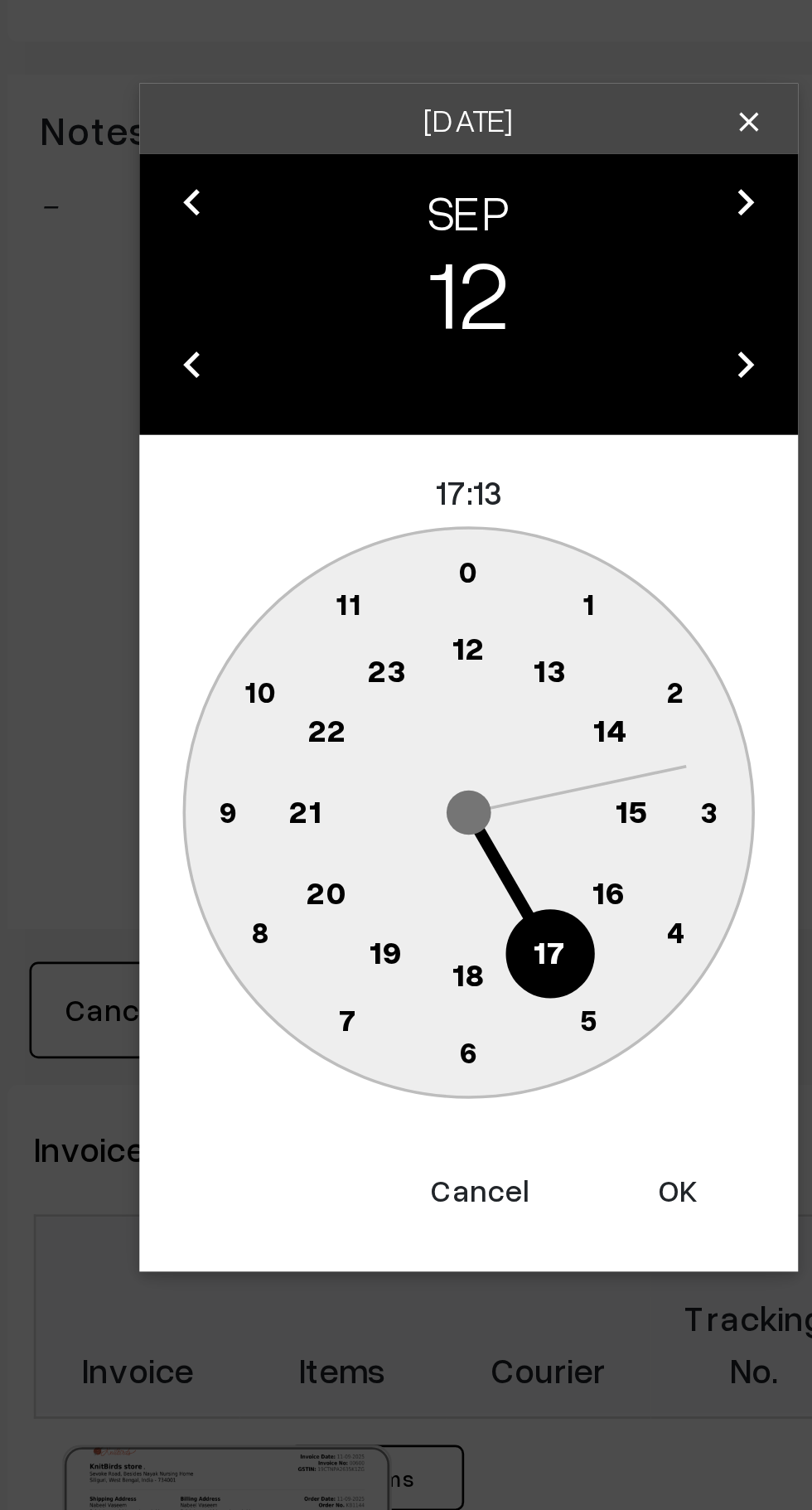
click at [330, 765] on text "10" at bounding box center [328, 760] width 12 height 14
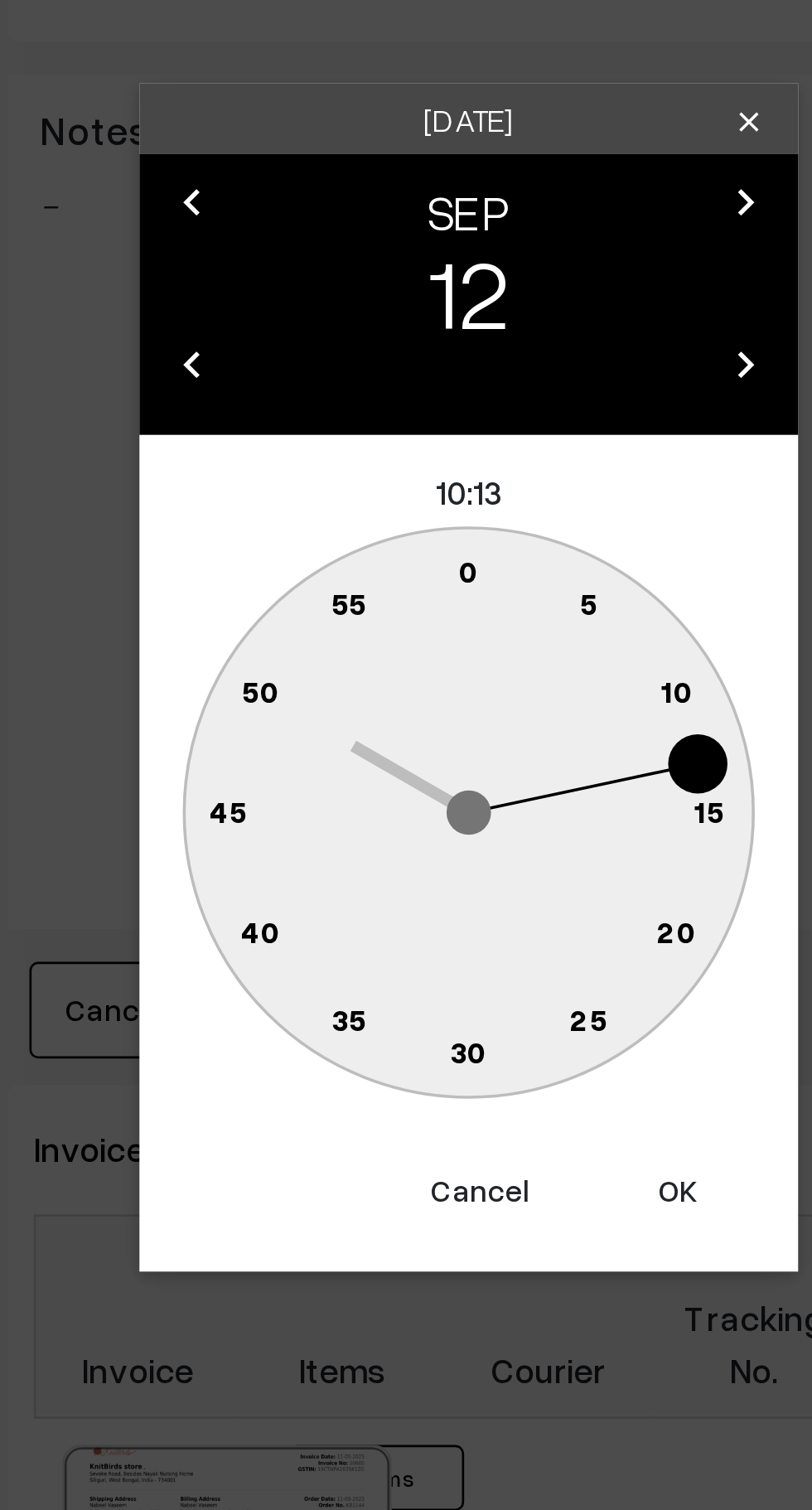
click at [407, 718] on text "0" at bounding box center [406, 715] width 7 height 14
type input "12-09-2025 10:00"
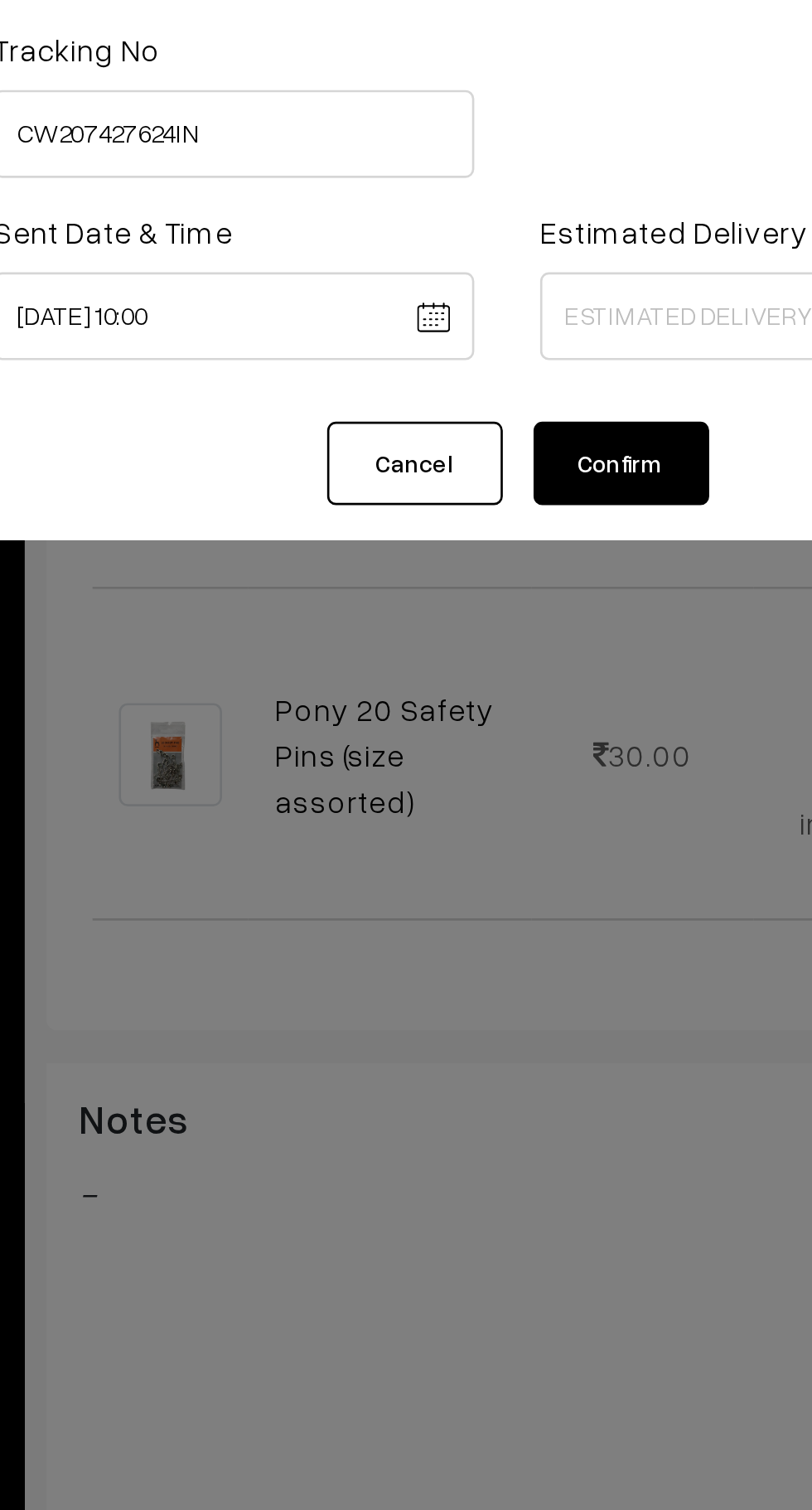
click at [463, 244] on body "Thank you for showing interest. Our team will call you shortly. Close knitbirds…" at bounding box center [406, 547] width 812 height 2089
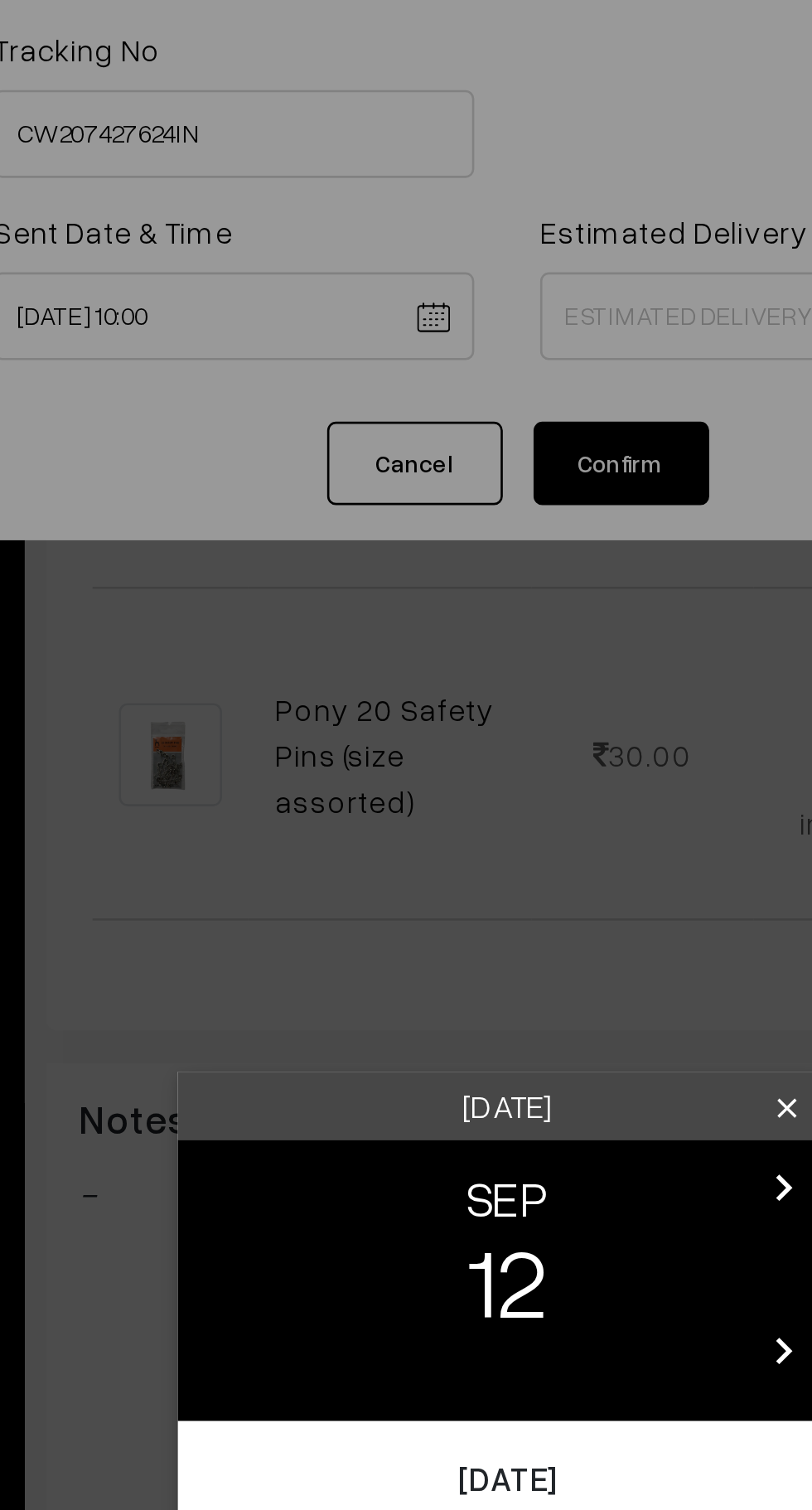
scroll to position [394, 0]
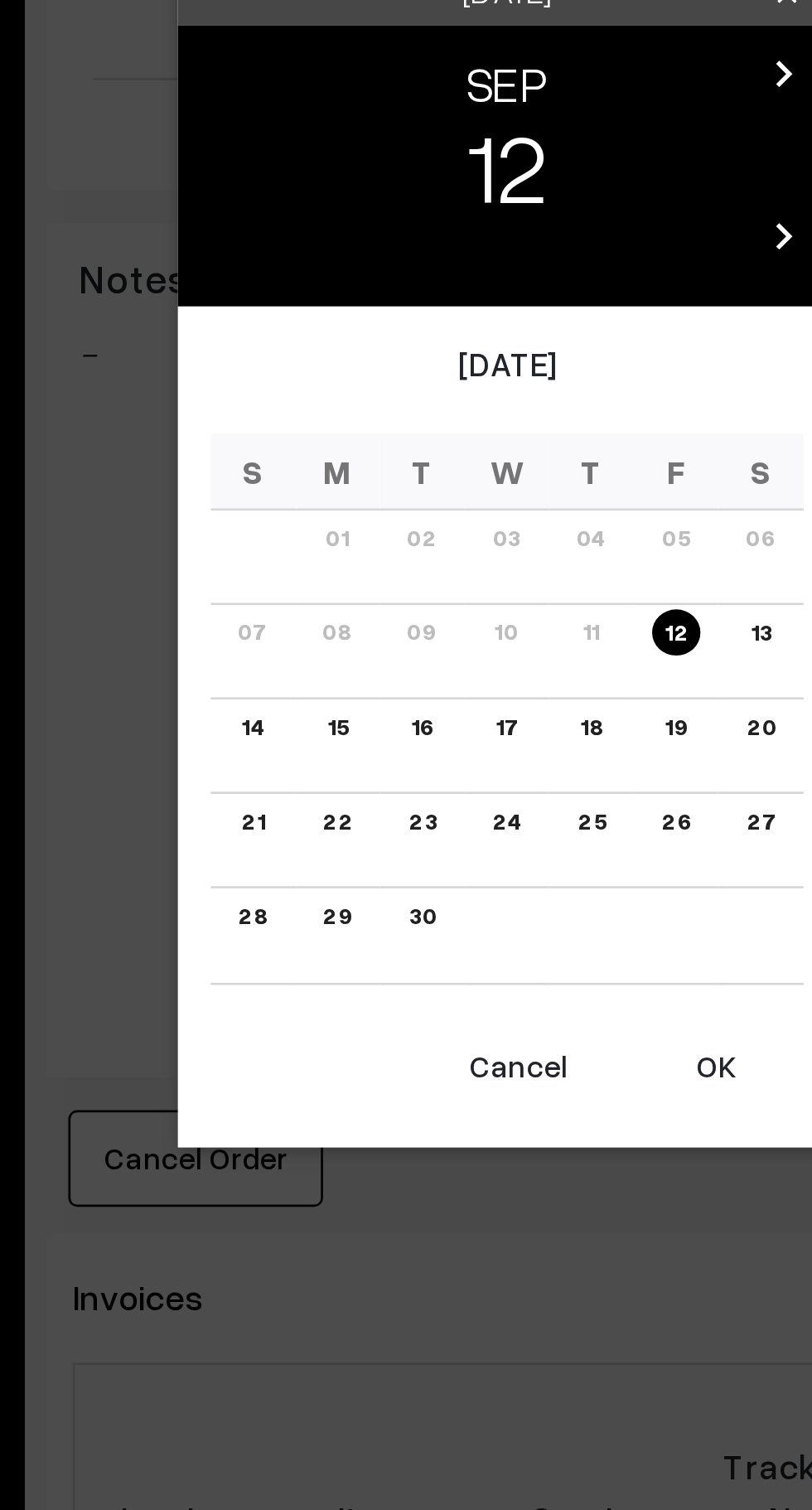
click at [468, 829] on link "19" at bounding box center [470, 821] width 18 height 17
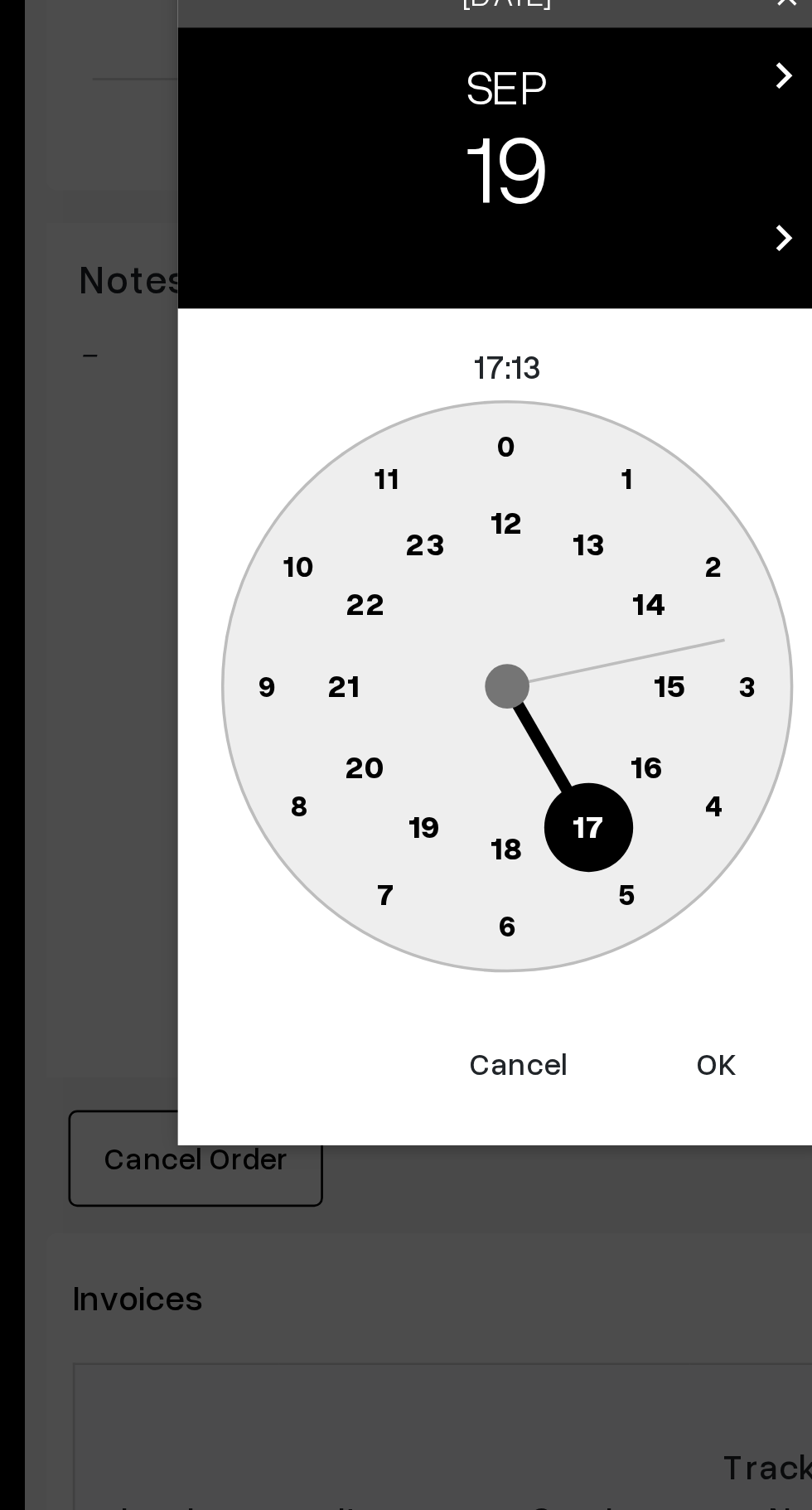
click at [469, 838] on circle at bounding box center [459, 837] width 34 height 34
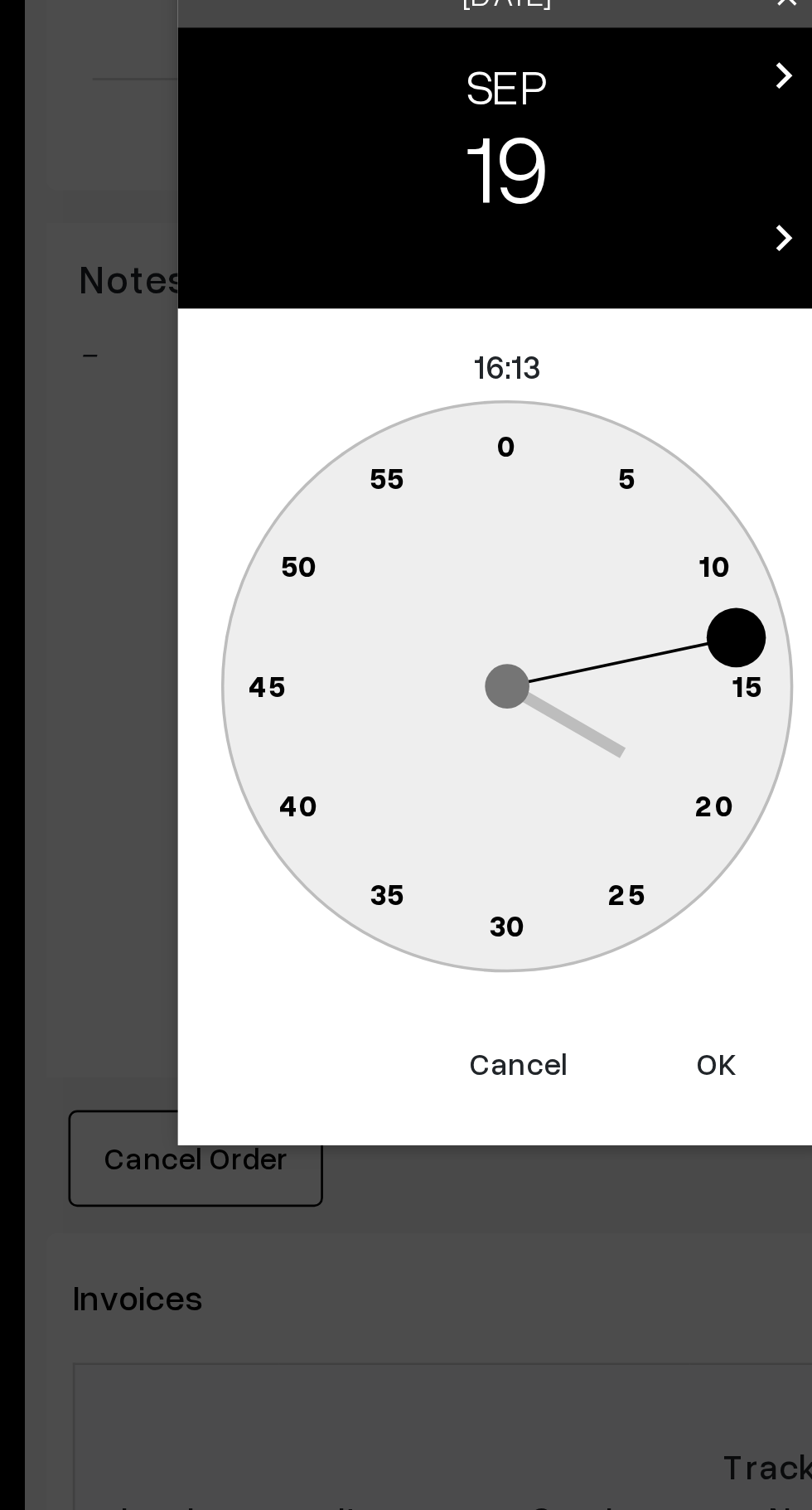
click at [408, 716] on text "0" at bounding box center [406, 715] width 7 height 14
type input "19-09-2025 16:00"
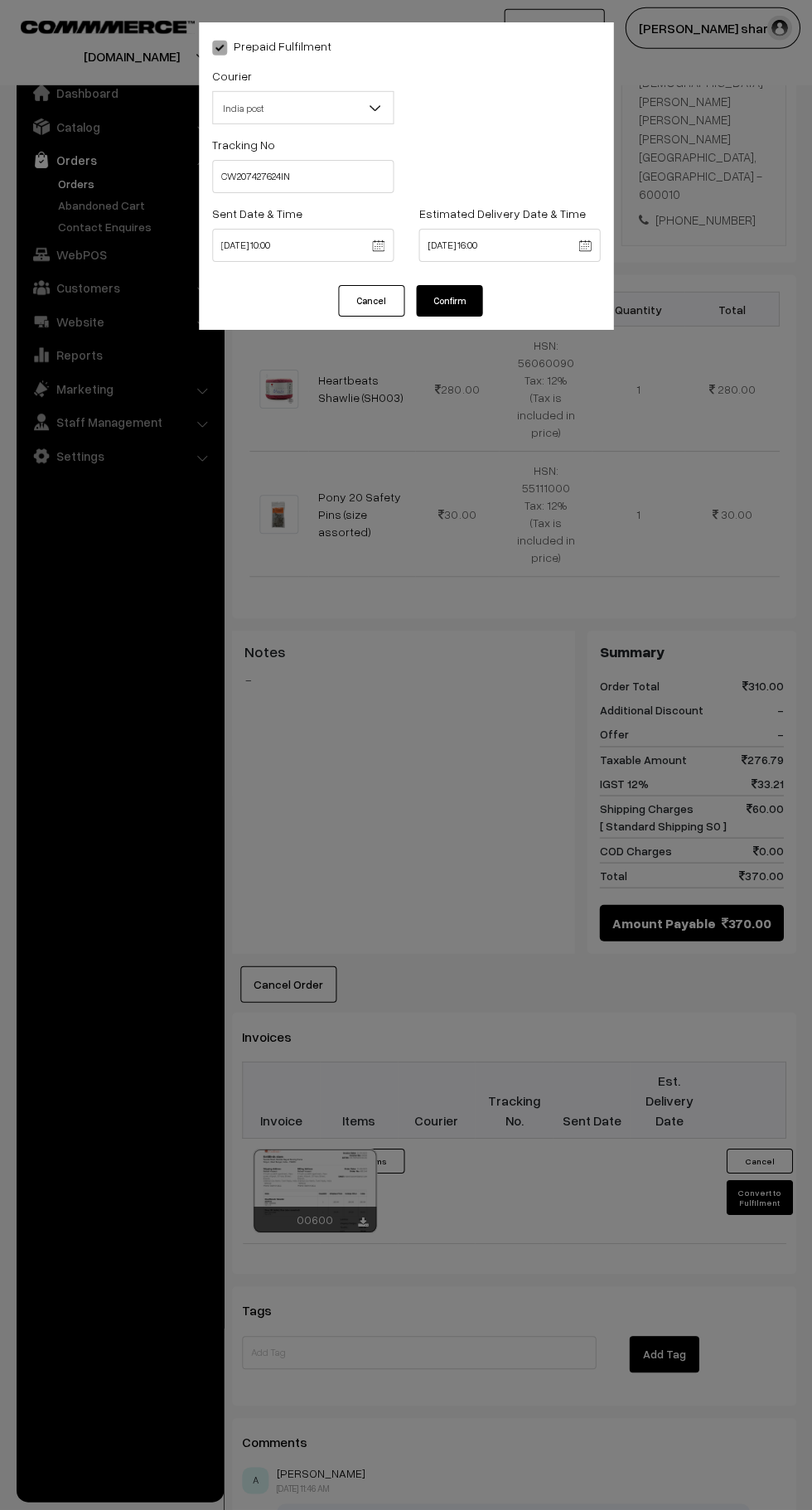
scroll to position [393, 0]
click at [481, 305] on button "Confirm" at bounding box center [449, 302] width 67 height 32
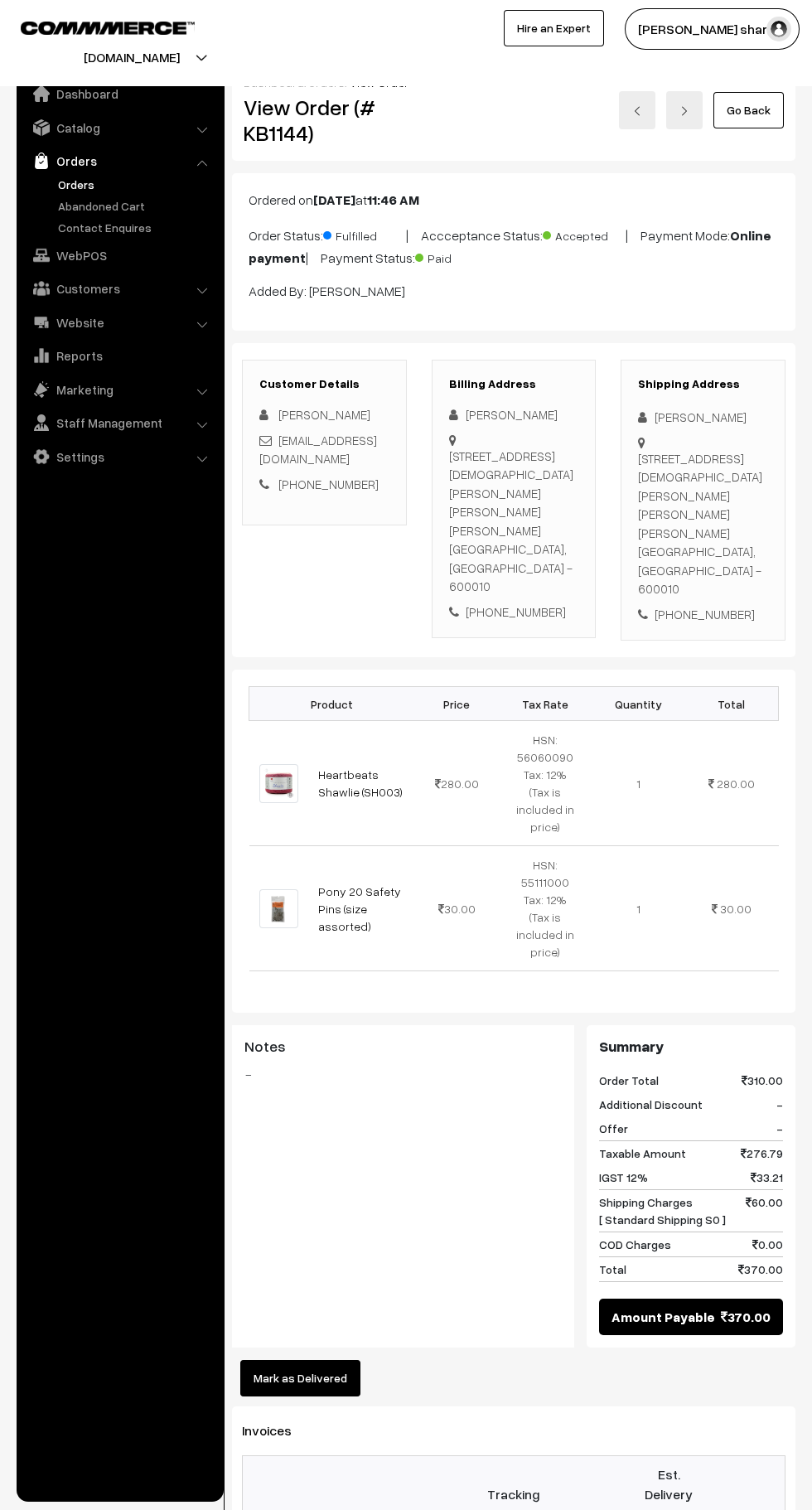
click at [750, 110] on link "Go Back" at bounding box center [749, 111] width 71 height 37
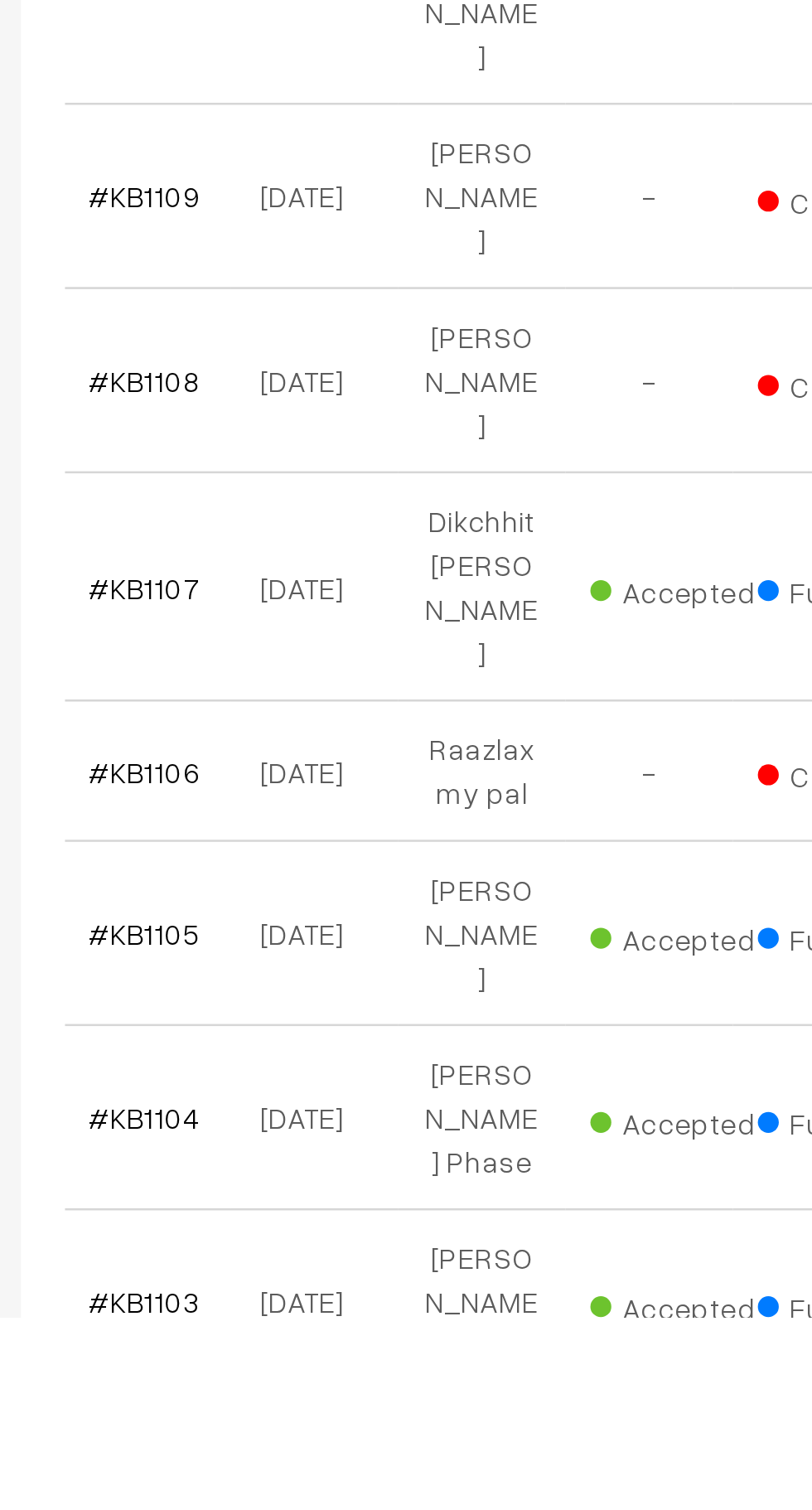
scroll to position [2275, 0]
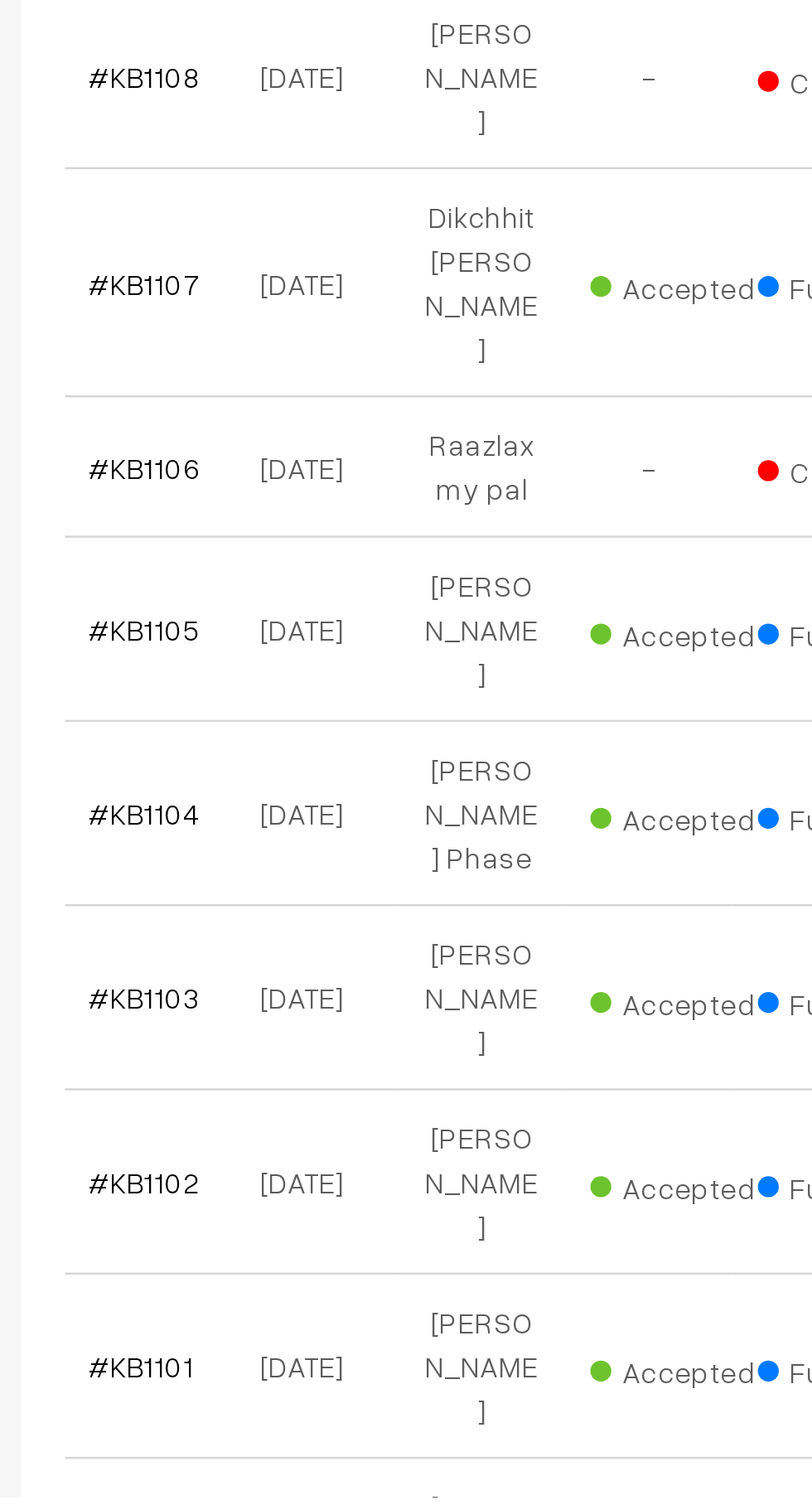
scroll to position [2478, 0]
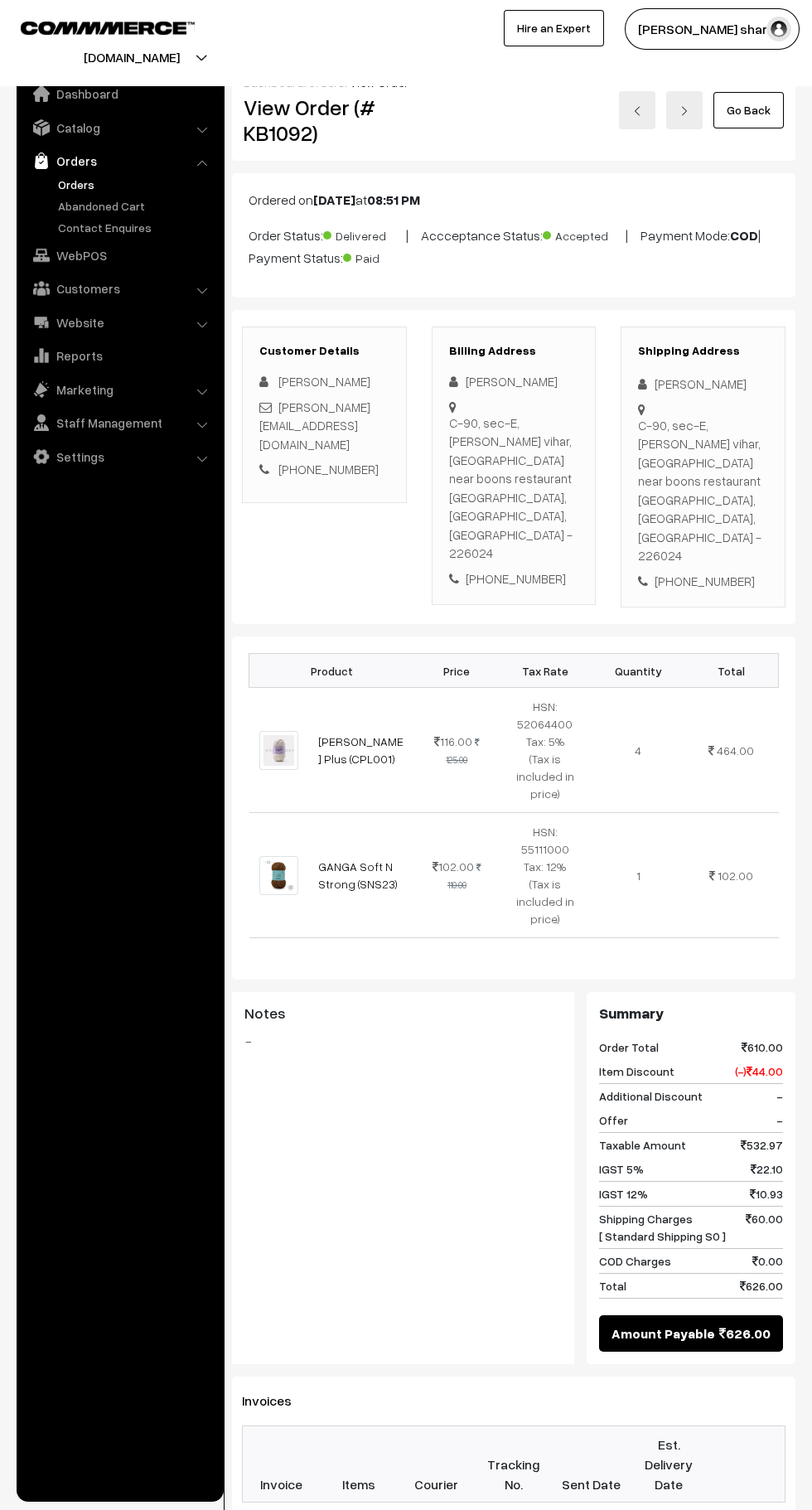
click at [766, 110] on link "Go Back" at bounding box center [749, 111] width 71 height 37
